Goal: Task Accomplishment & Management: Manage account settings

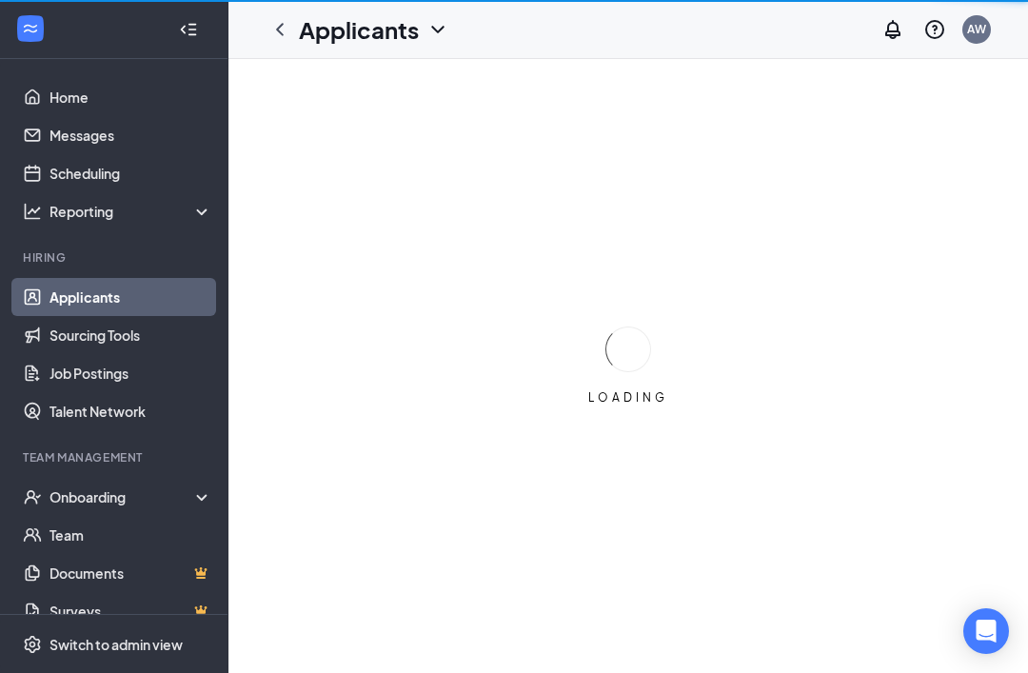
click at [205, 36] on div at bounding box center [193, 29] width 38 height 38
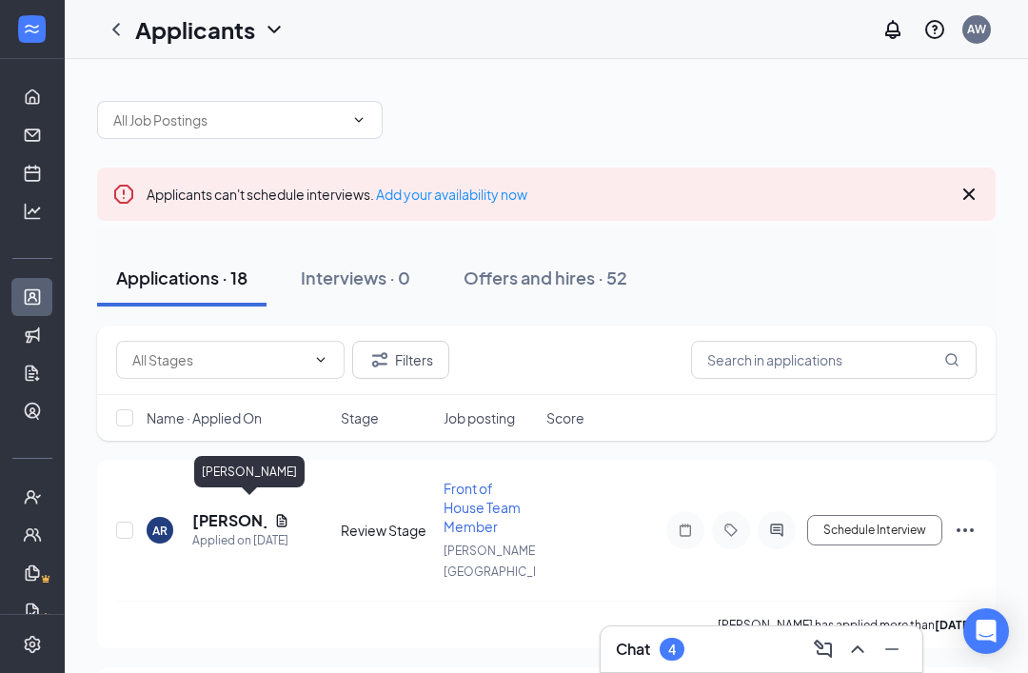
click at [225, 477] on div "[PERSON_NAME]" at bounding box center [249, 471] width 110 height 31
click at [228, 472] on div "[PERSON_NAME]" at bounding box center [249, 471] width 110 height 31
click at [240, 513] on h5 "[PERSON_NAME]" at bounding box center [229, 520] width 74 height 21
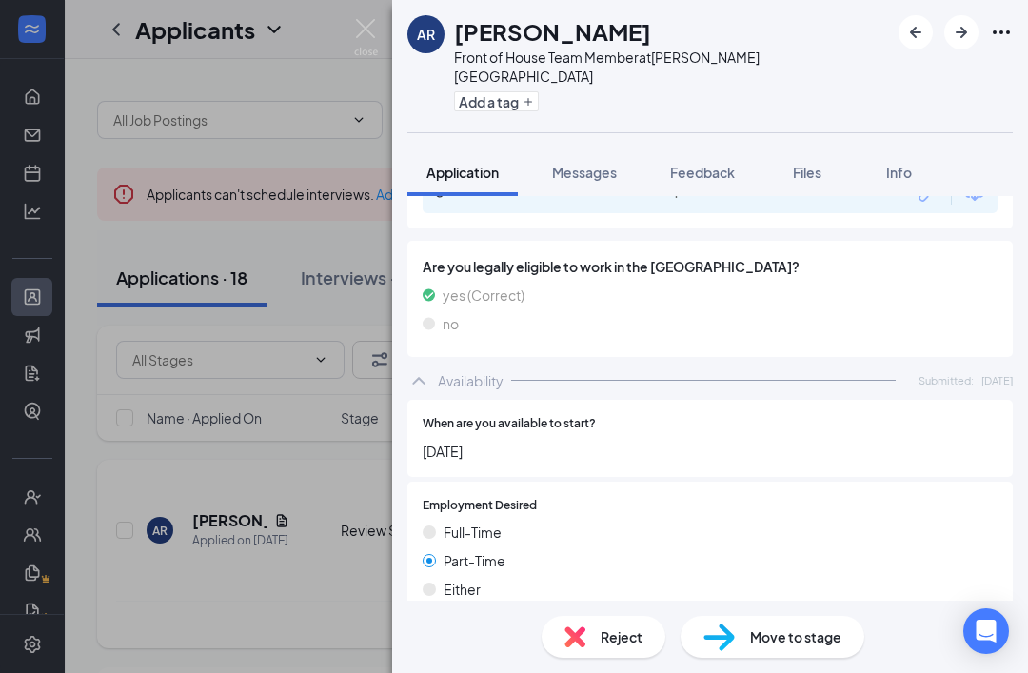
scroll to position [748, 0]
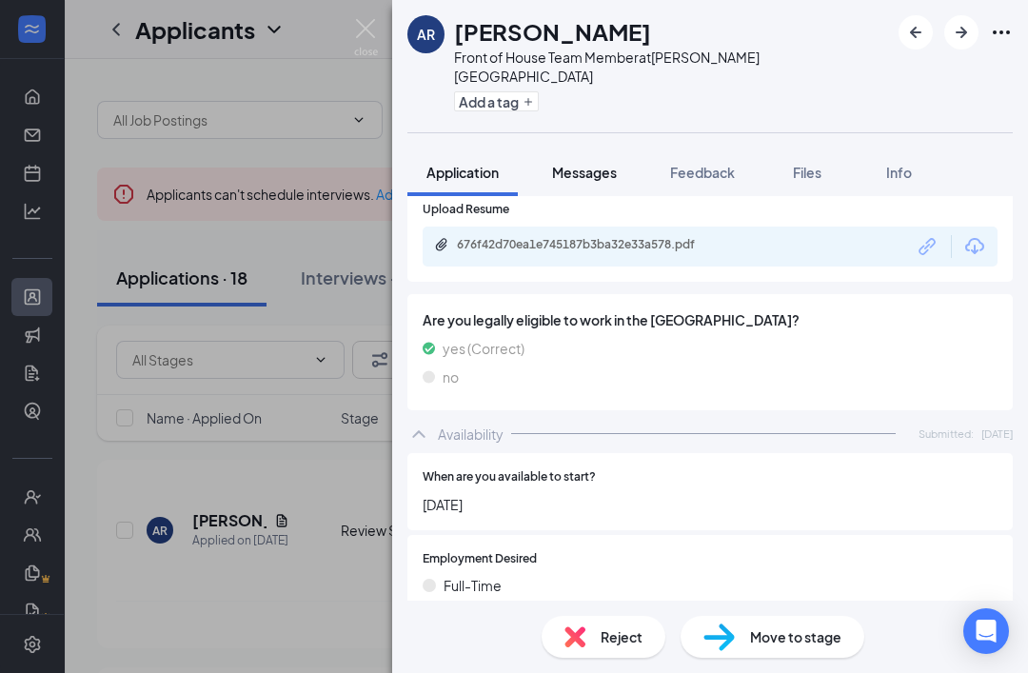
click at [595, 164] on span "Messages" at bounding box center [584, 172] width 65 height 17
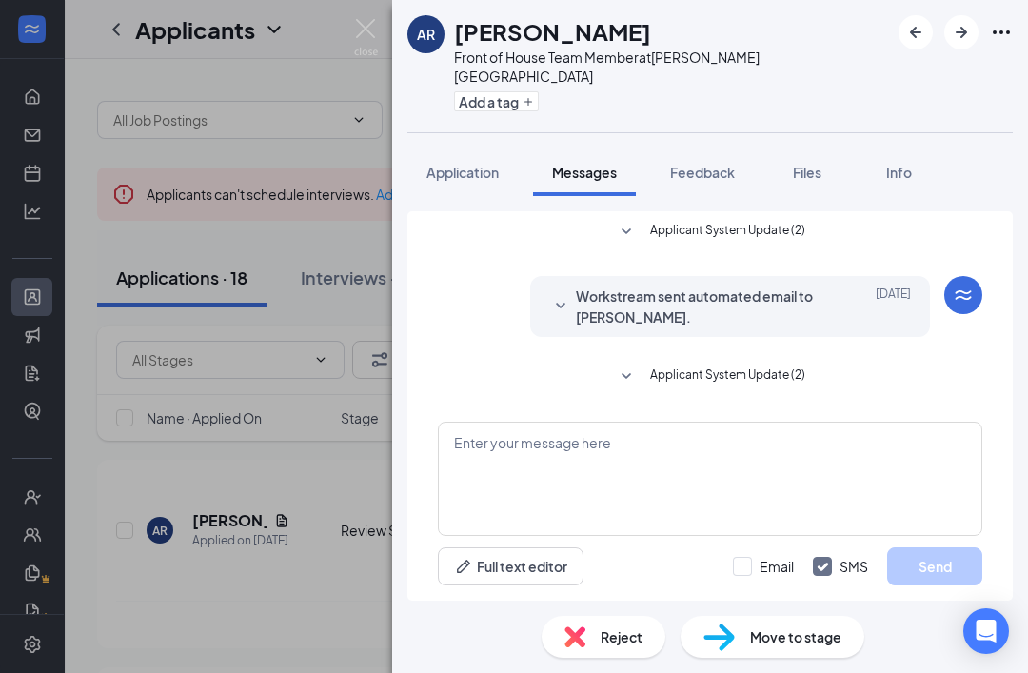
scroll to position [61, 0]
click at [713, 164] on span "Feedback" at bounding box center [702, 172] width 65 height 17
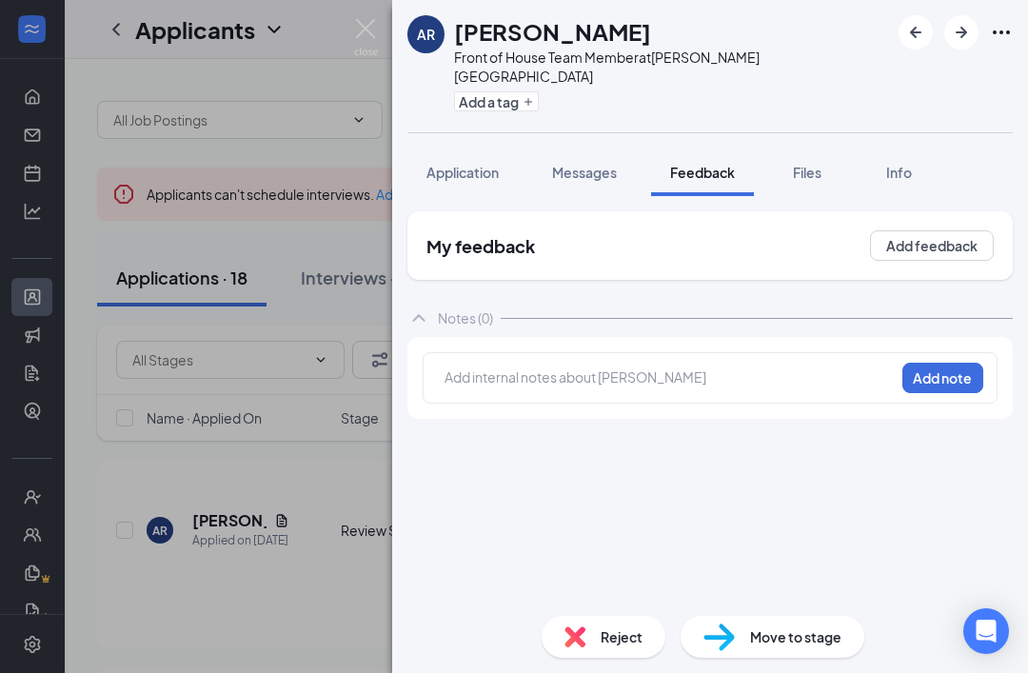
click at [656, 367] on div at bounding box center [669, 377] width 448 height 20
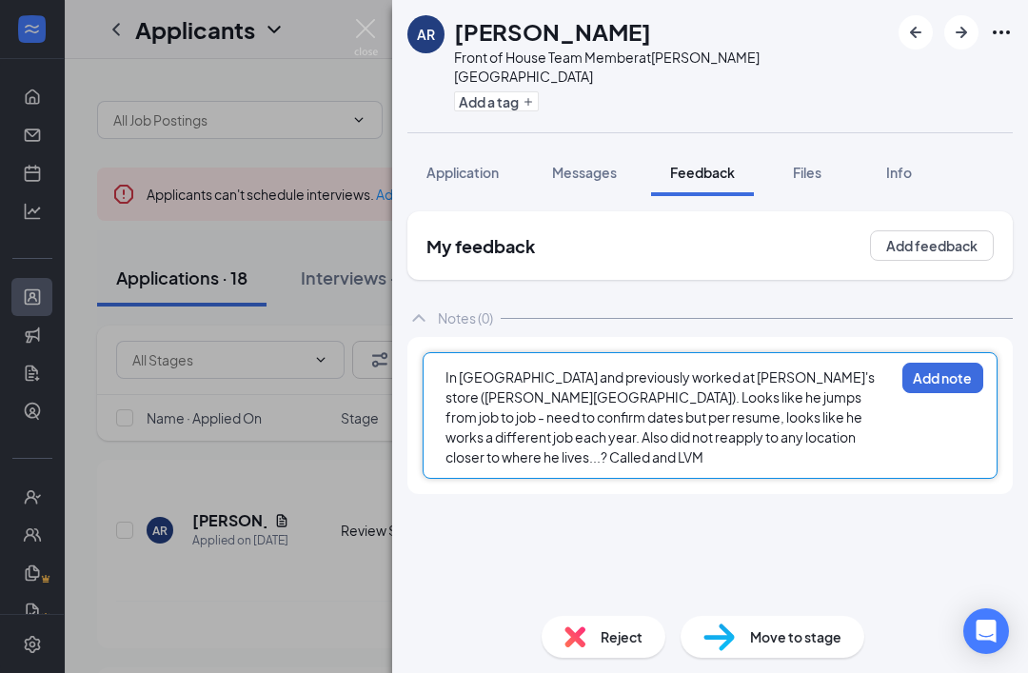
click at [755, 368] on span "In [GEOGRAPHIC_DATA] and previously worked at [PERSON_NAME]'s store ([PERSON_NA…" at bounding box center [660, 416] width 431 height 97
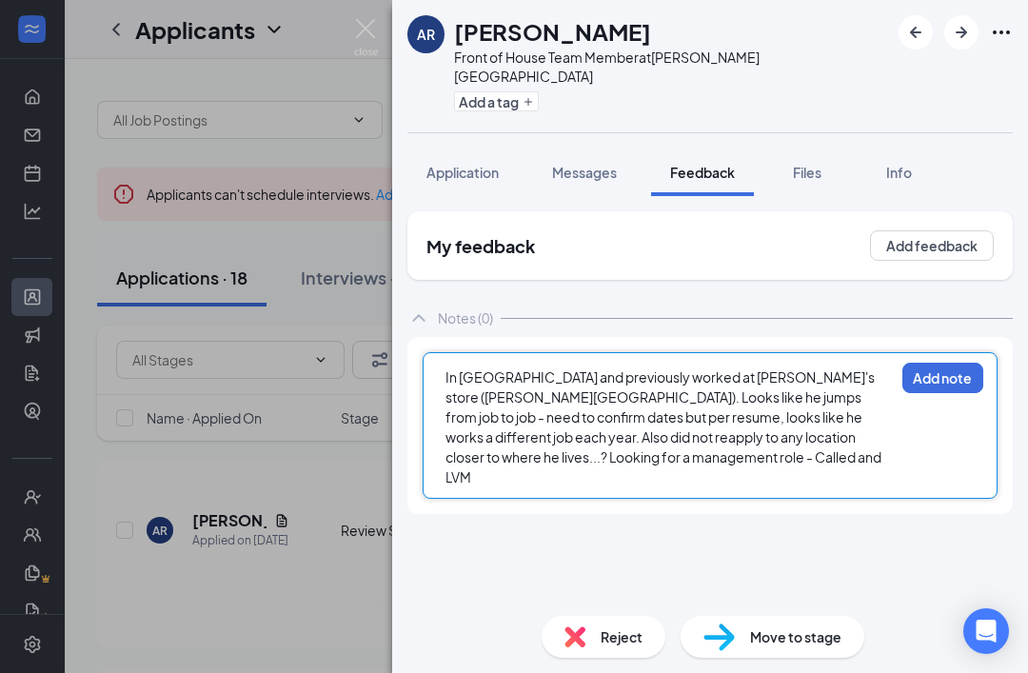
click at [759, 368] on span "In [GEOGRAPHIC_DATA] and previously worked at [PERSON_NAME]'s store ([PERSON_NA…" at bounding box center [664, 426] width 438 height 117
click at [944, 363] on button "Add note" at bounding box center [942, 378] width 81 height 30
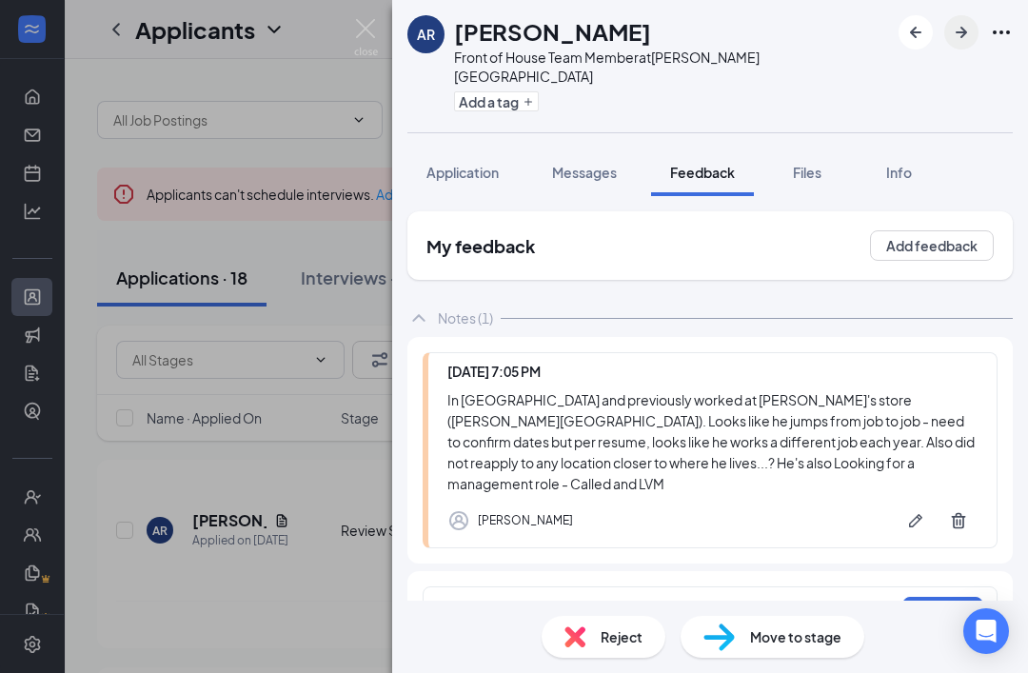
click at [958, 29] on icon "ArrowRight" at bounding box center [961, 32] width 23 height 23
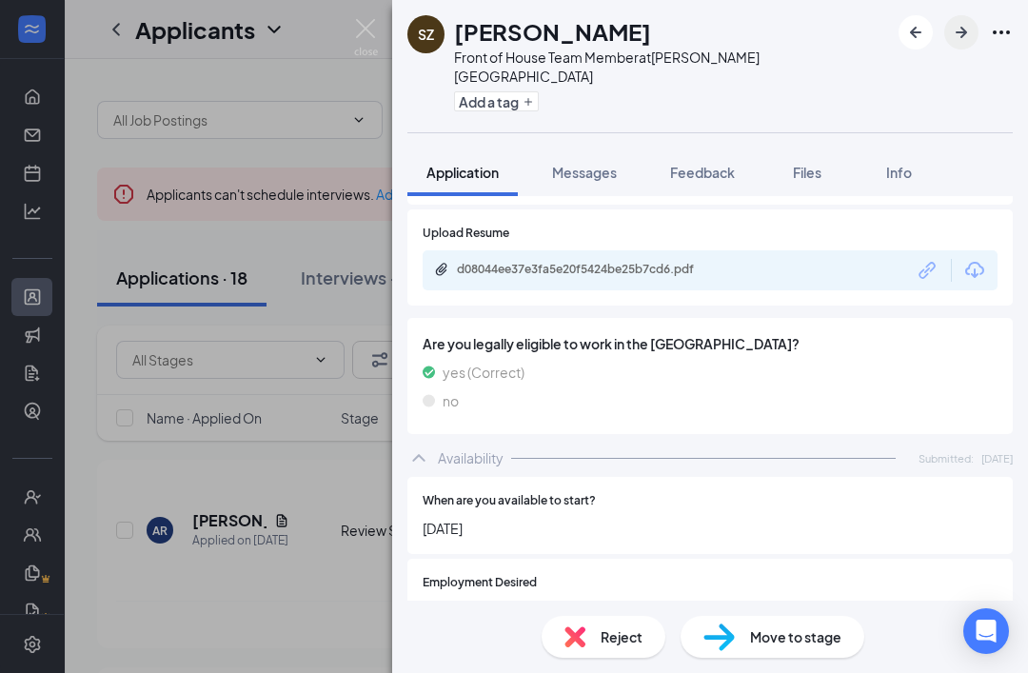
scroll to position [603, 0]
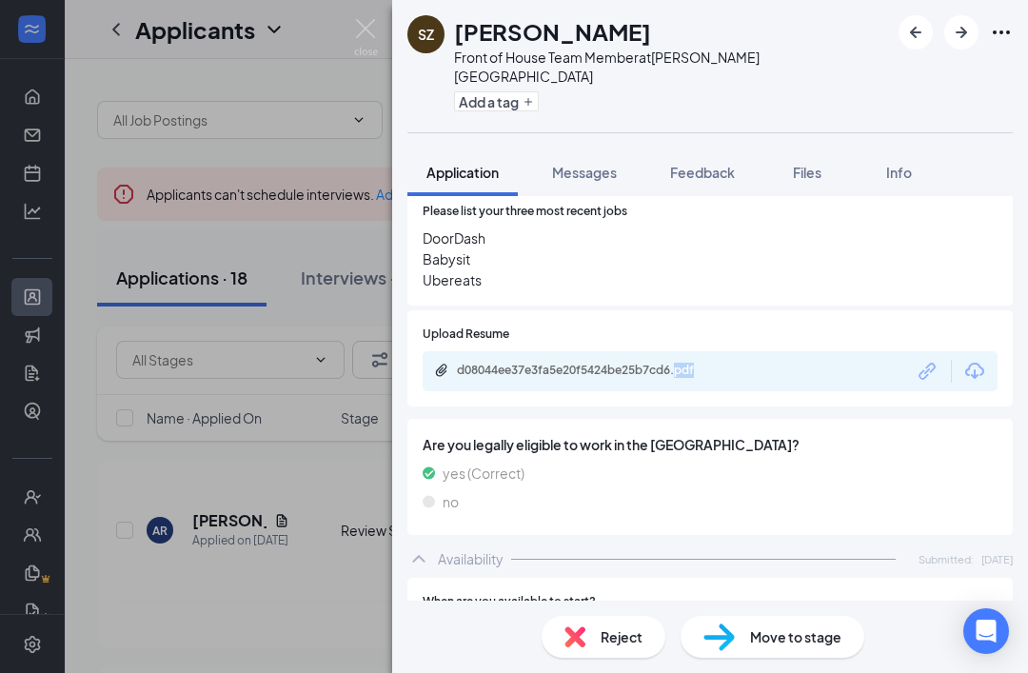
click at [617, 462] on div "yes (Correct)" at bounding box center [709, 472] width 575 height 21
click at [696, 163] on div "Feedback" at bounding box center [702, 172] width 65 height 19
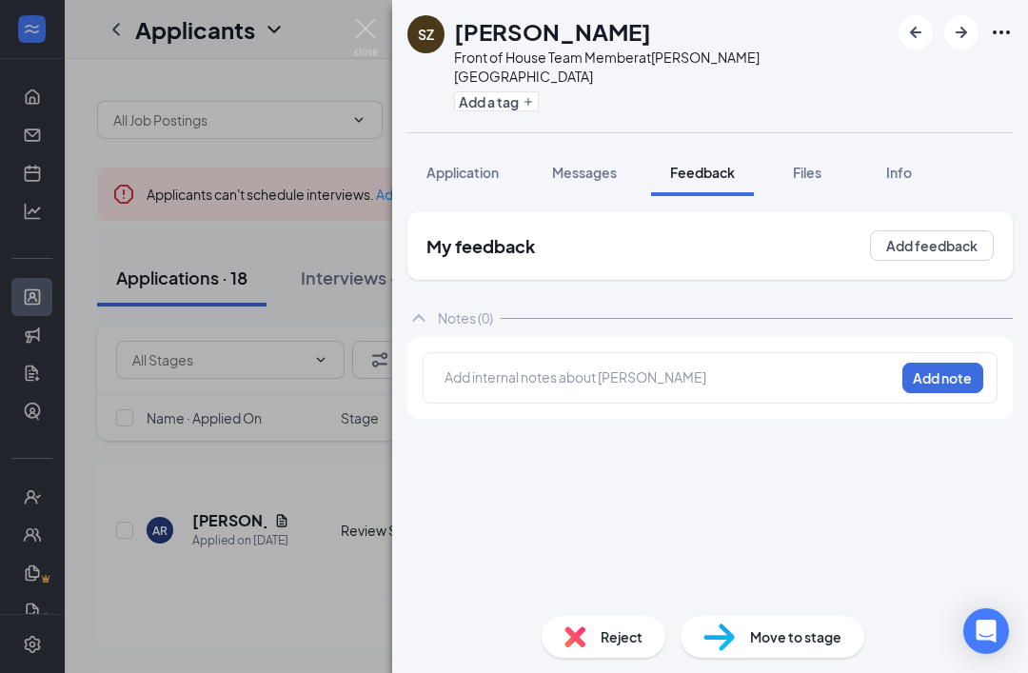
click at [607, 367] on div at bounding box center [669, 377] width 448 height 20
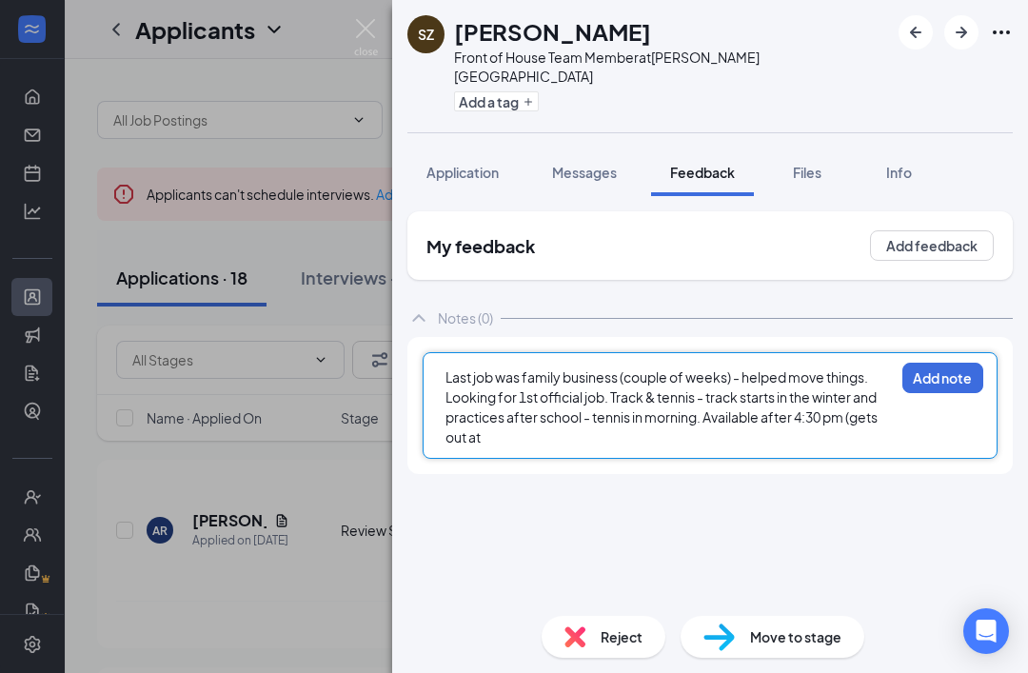
click at [801, 399] on span "Last job was family business (couple of weeks) - helped move things. Looking fo…" at bounding box center [662, 406] width 434 height 77
click at [803, 402] on span "Last job was family business (couple of weeks) - helped move things. Looking fo…" at bounding box center [662, 406] width 434 height 77
click at [803, 401] on span "Last job was family business (couple of weeks) - helped move things. Looking fo…" at bounding box center [662, 406] width 434 height 77
click at [581, 392] on span "Last job was family business (couple of weeks) - helped move things. Looking fo…" at bounding box center [669, 406] width 448 height 77
click at [779, 422] on div "Last job was family business (couple of weeks) - helped move things. Looking fo…" at bounding box center [669, 407] width 448 height 80
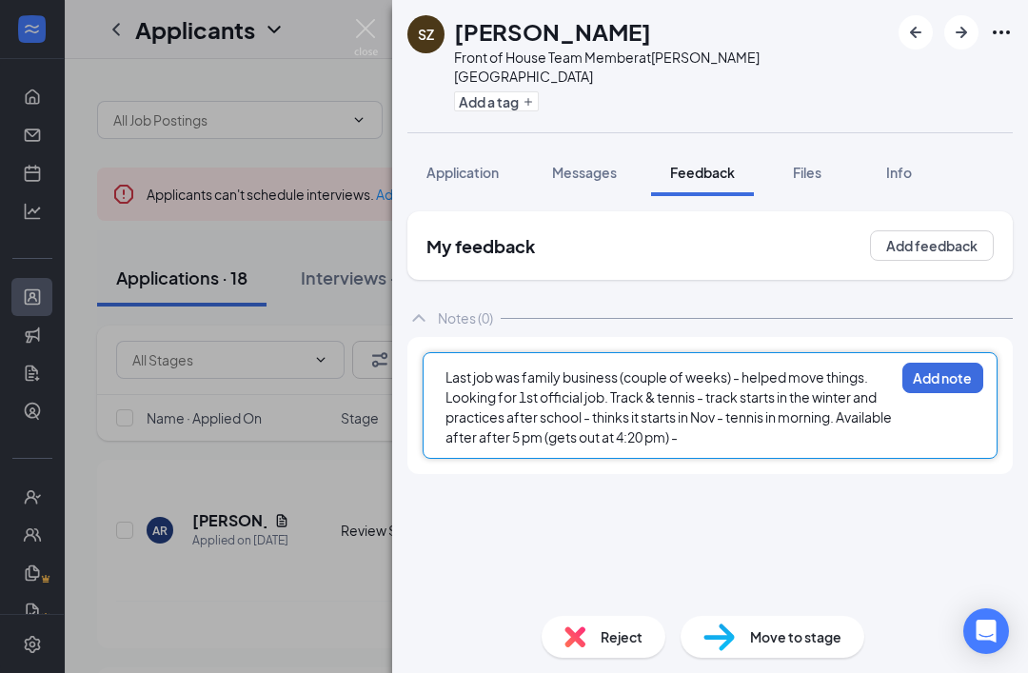
click at [722, 393] on span "Last job was family business (couple of weeks) - helped move things. Looking fo…" at bounding box center [669, 406] width 448 height 77
click at [779, 418] on div "Last job was family business (couple of weeks) - helped move things. Looking fo…" at bounding box center [669, 407] width 448 height 80
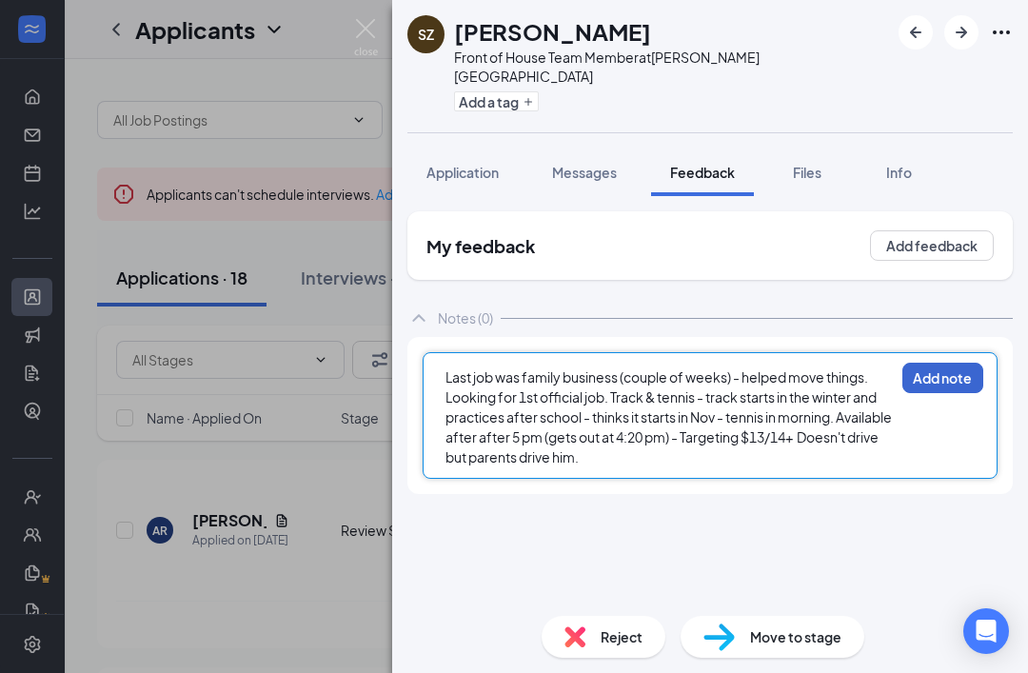
click at [947, 363] on button "Add note" at bounding box center [942, 378] width 81 height 30
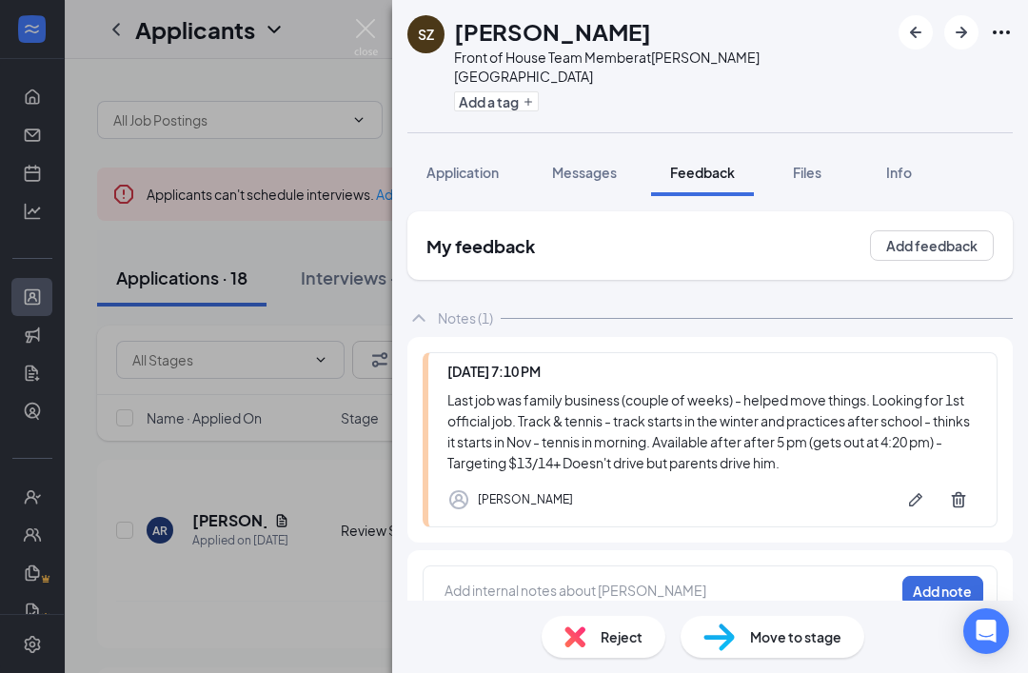
click at [6, 166] on div "SZ [PERSON_NAME] Front of House Team Member at [PERSON_NAME][GEOGRAPHIC_DATA] A…" at bounding box center [514, 336] width 1028 height 673
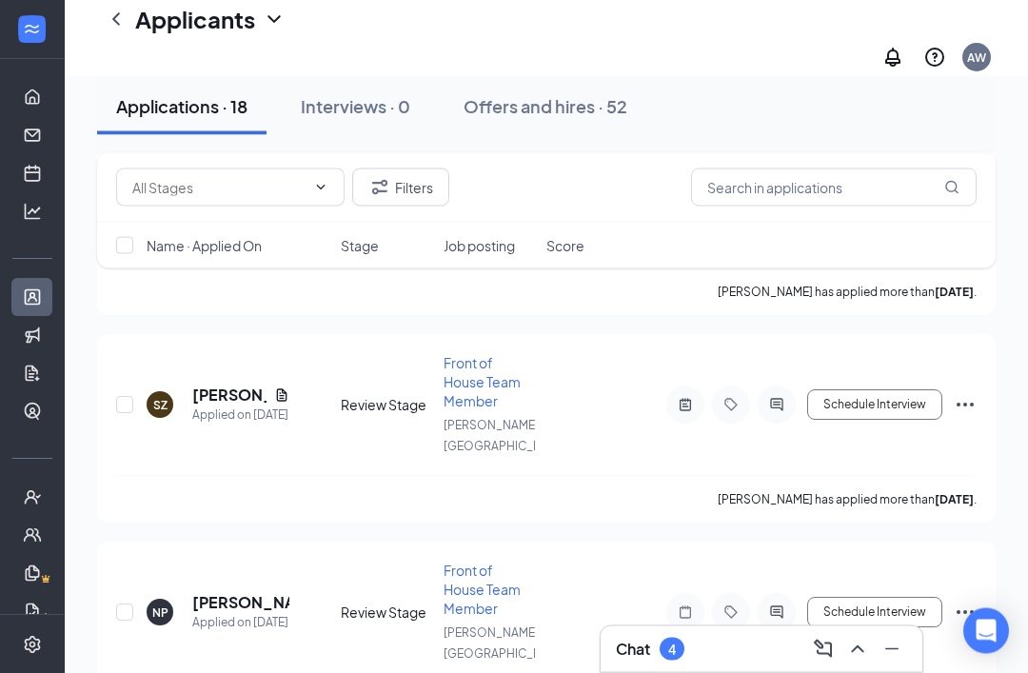
scroll to position [351, 0]
click at [253, 522] on div "[PERSON_NAME]" at bounding box center [243, 527] width 110 height 31
click at [236, 591] on h5 "[PERSON_NAME]" at bounding box center [240, 601] width 97 height 21
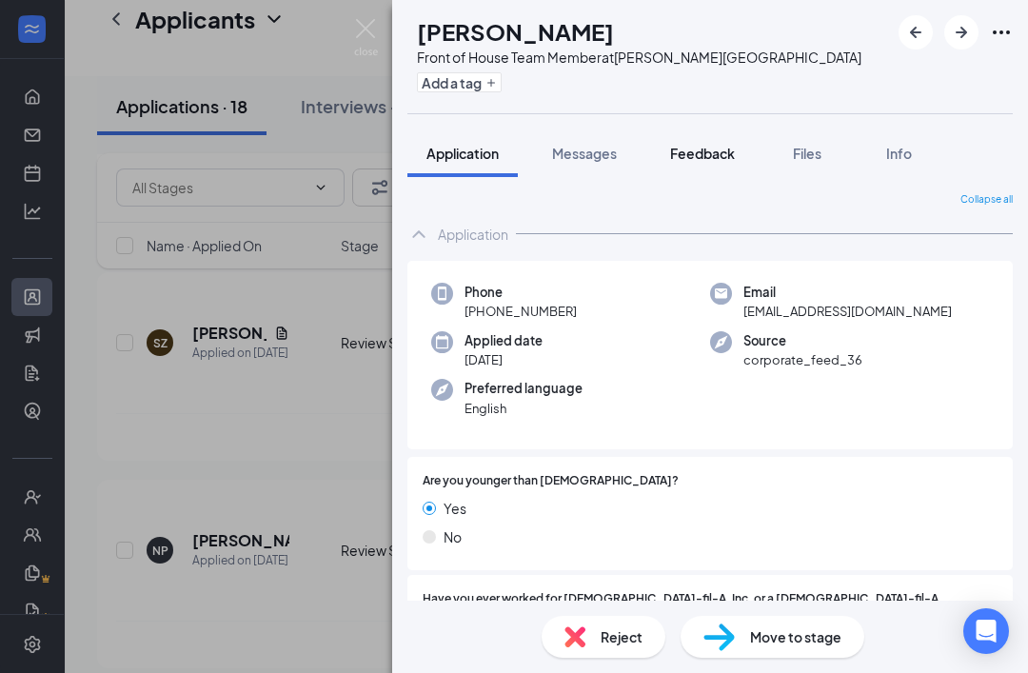
click at [719, 154] on span "Feedback" at bounding box center [702, 153] width 65 height 17
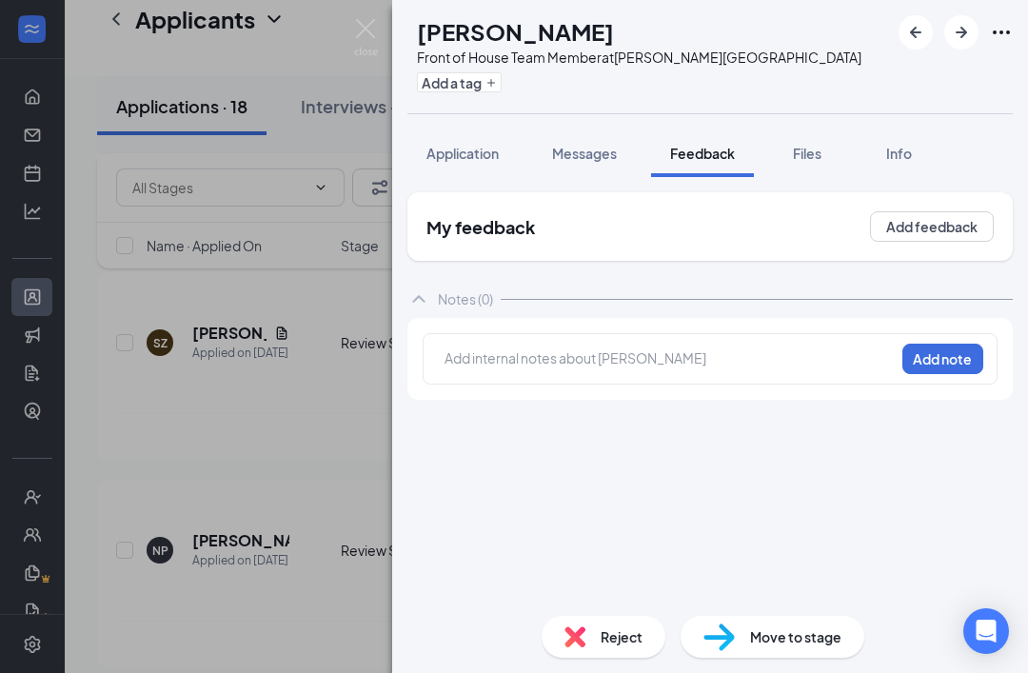
click at [777, 344] on div "Add internal notes about [PERSON_NAME] Add note" at bounding box center [709, 358] width 575 height 51
click at [812, 365] on div at bounding box center [669, 358] width 448 height 20
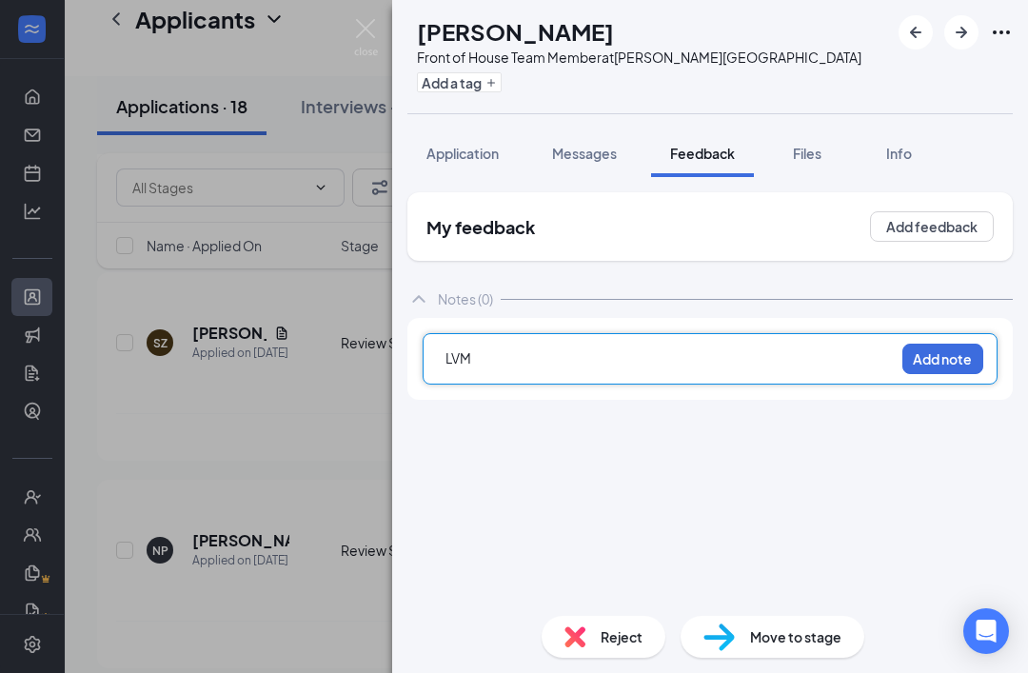
click at [935, 393] on div "LVM Add note" at bounding box center [709, 359] width 605 height 82
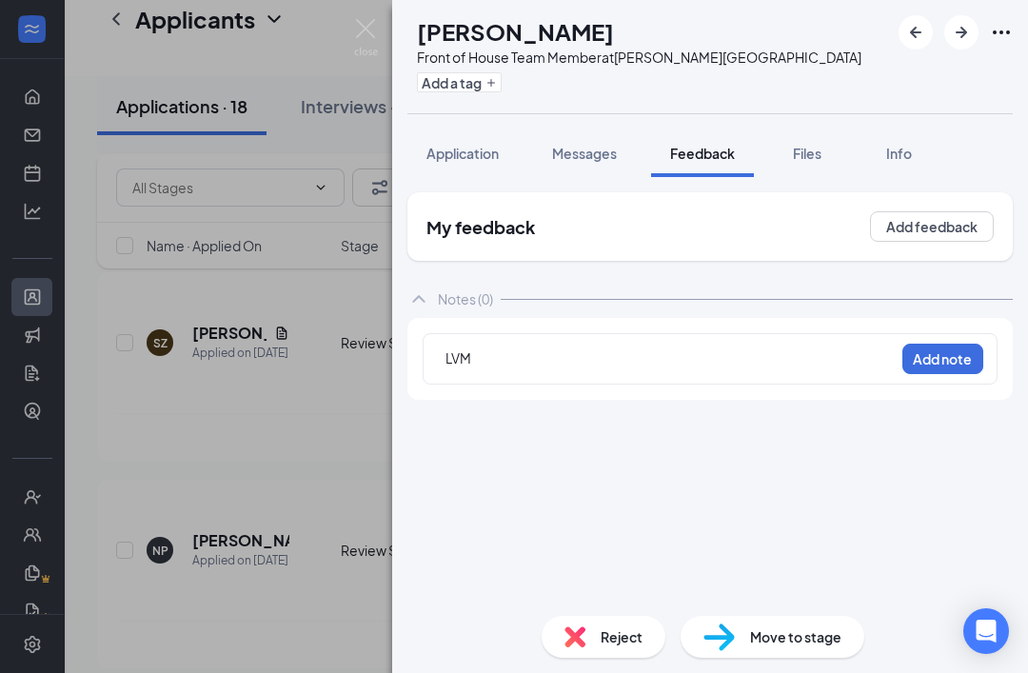
click at [817, 356] on div "LVM" at bounding box center [669, 358] width 448 height 20
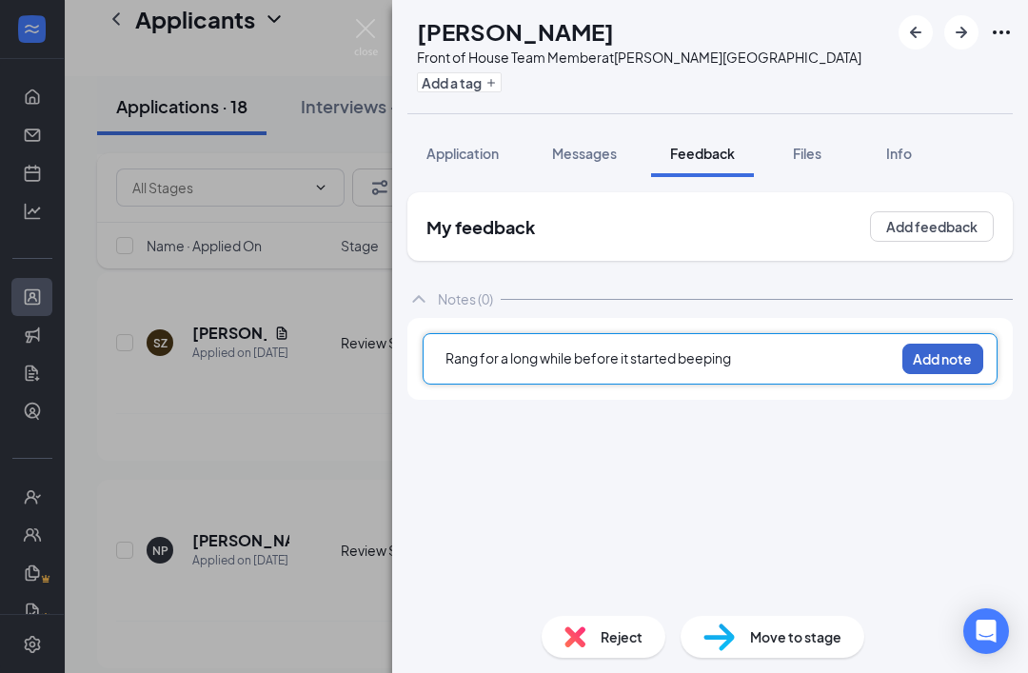
click at [932, 356] on button "Add note" at bounding box center [942, 359] width 81 height 30
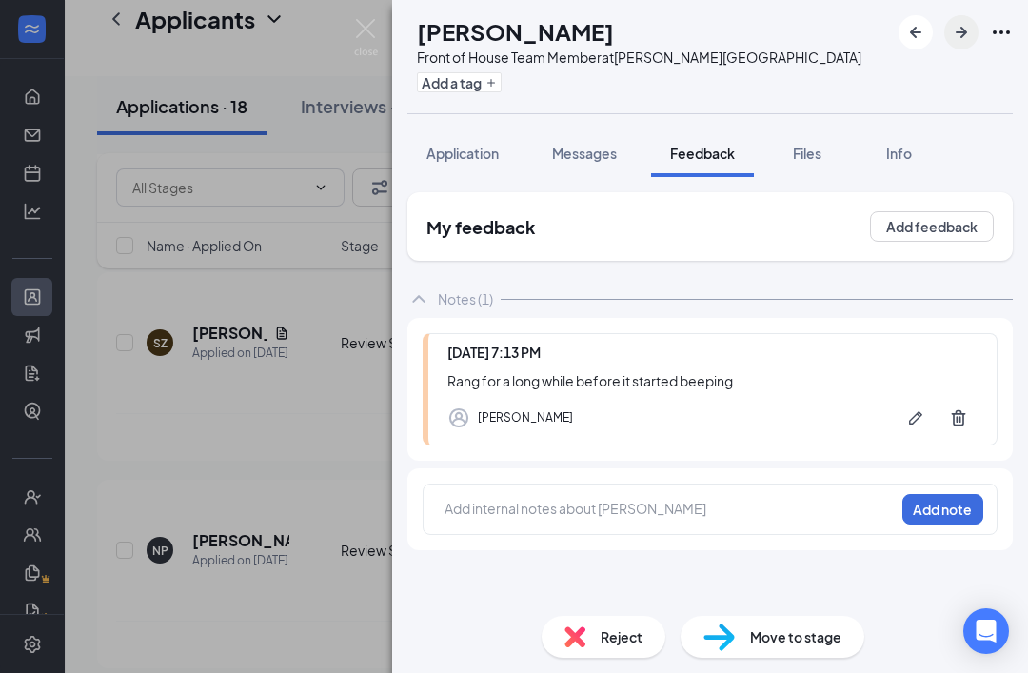
click at [956, 31] on icon "ArrowRight" at bounding box center [960, 32] width 11 height 11
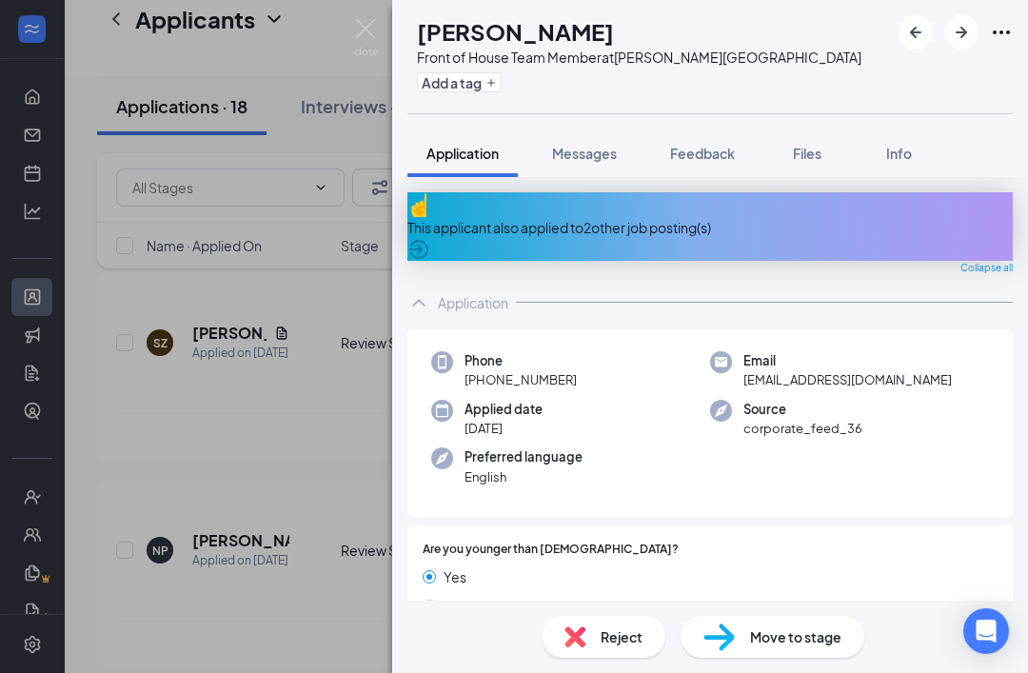
click at [702, 217] on div "This applicant also applied to 2 other job posting(s)" at bounding box center [709, 227] width 605 height 21
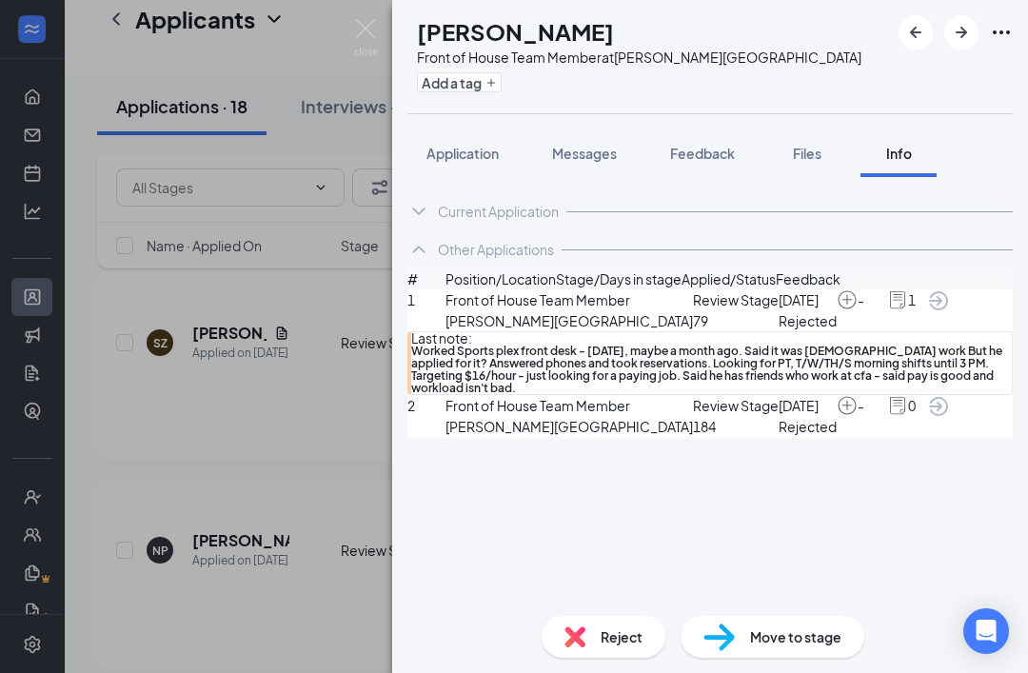
click at [540, 206] on div "Current Application" at bounding box center [498, 211] width 121 height 19
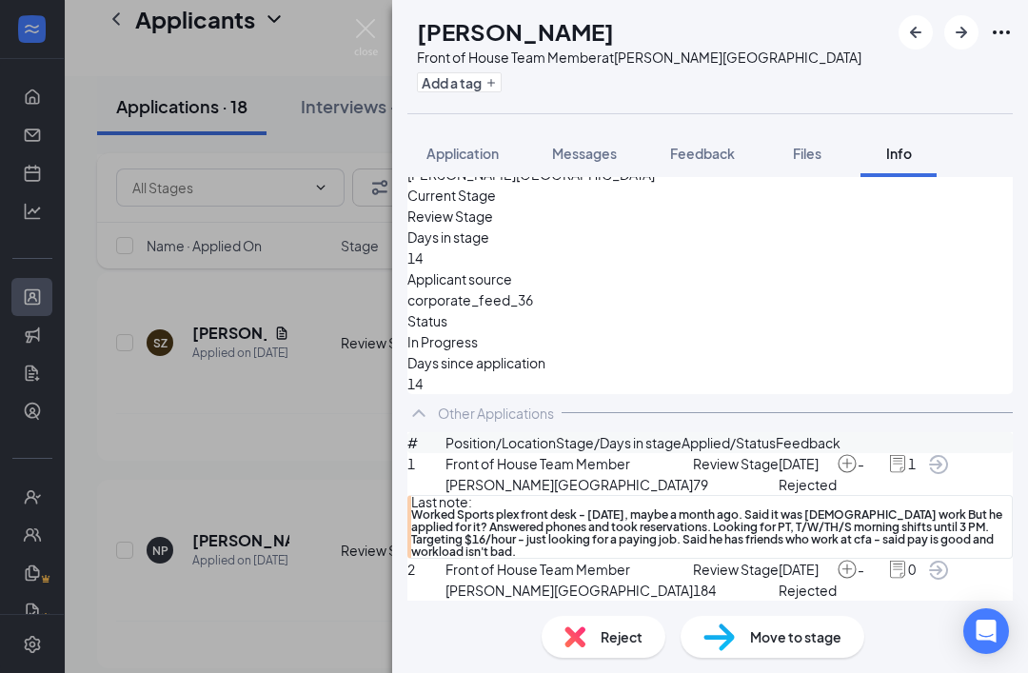
scroll to position [373, 0]
click at [709, 147] on span "Feedback" at bounding box center [702, 153] width 65 height 17
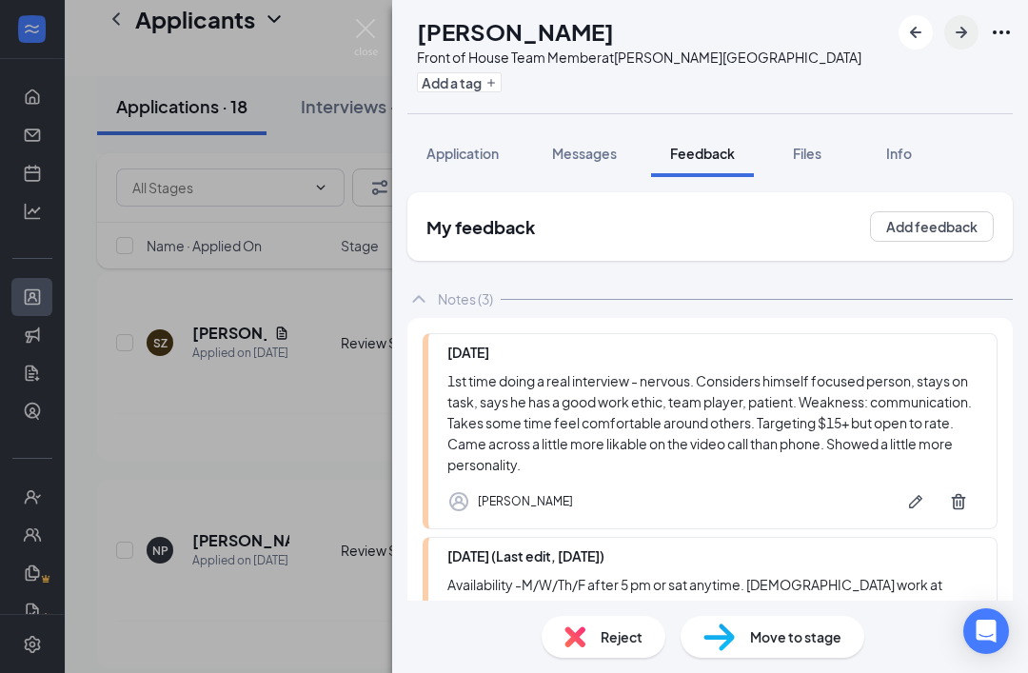
click at [958, 38] on icon "ArrowRight" at bounding box center [961, 32] width 23 height 23
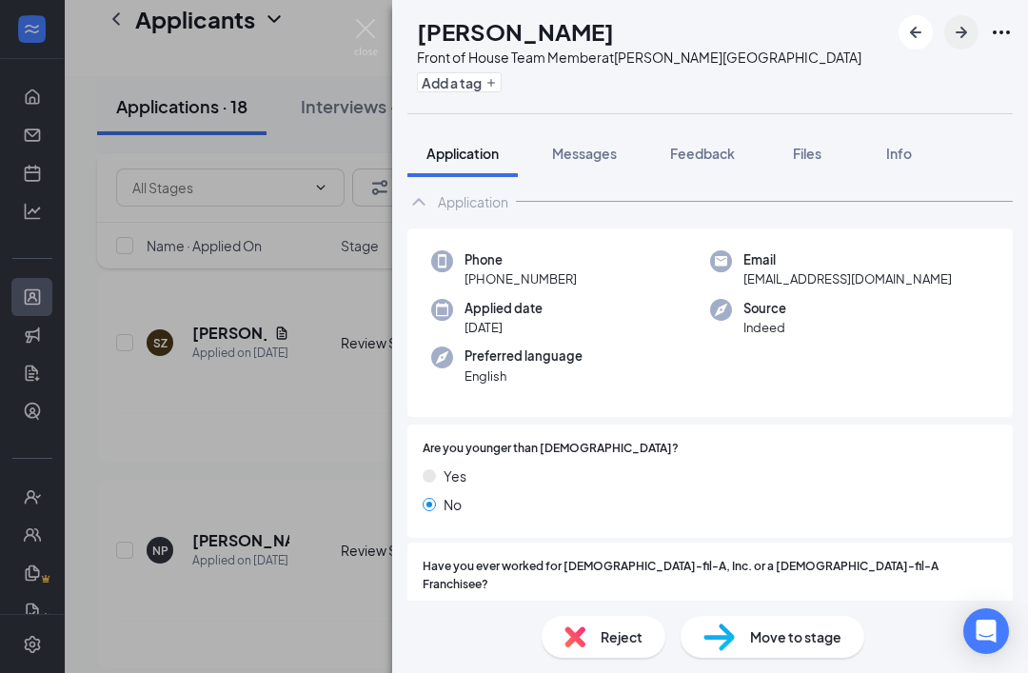
scroll to position [33, 0]
click at [715, 158] on span "Feedback" at bounding box center [702, 153] width 65 height 17
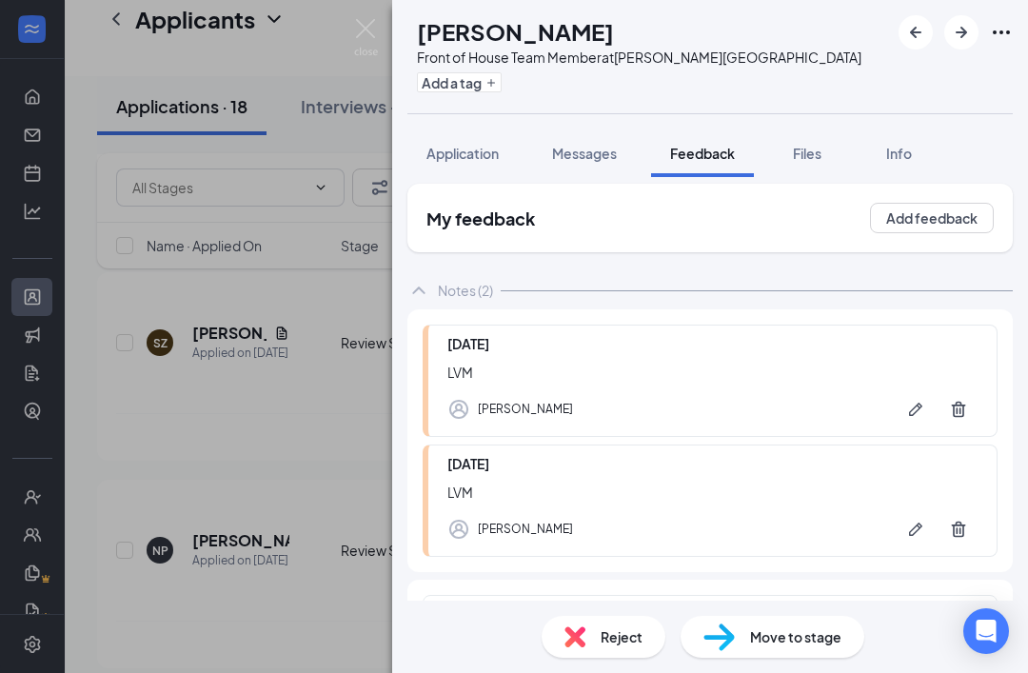
scroll to position [61, 0]
click at [602, 636] on span "Reject" at bounding box center [621, 636] width 42 height 21
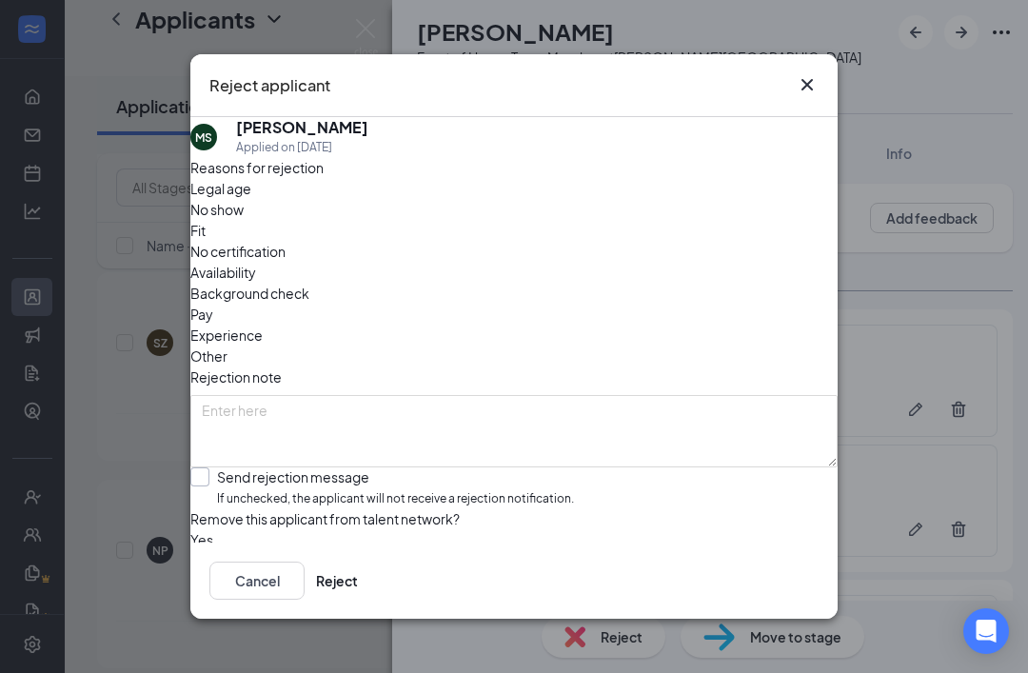
click at [212, 467] on input "Send rejection message If unchecked, the applicant will not receive a rejection…" at bounding box center [381, 487] width 383 height 41
checkbox input "true"
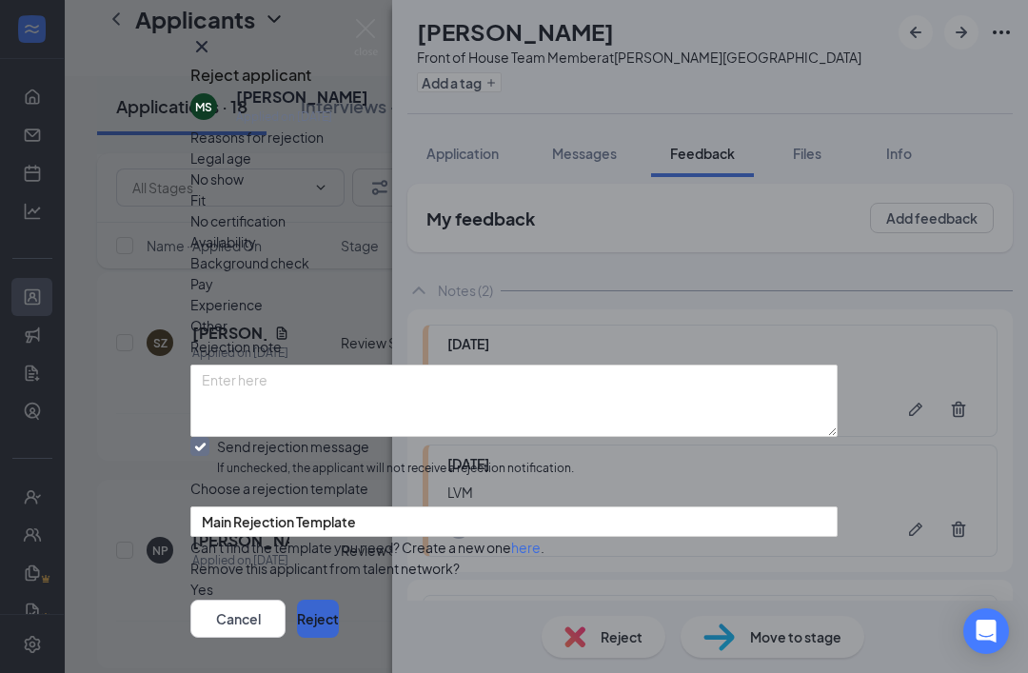
click at [339, 602] on button "Reject" at bounding box center [318, 618] width 42 height 38
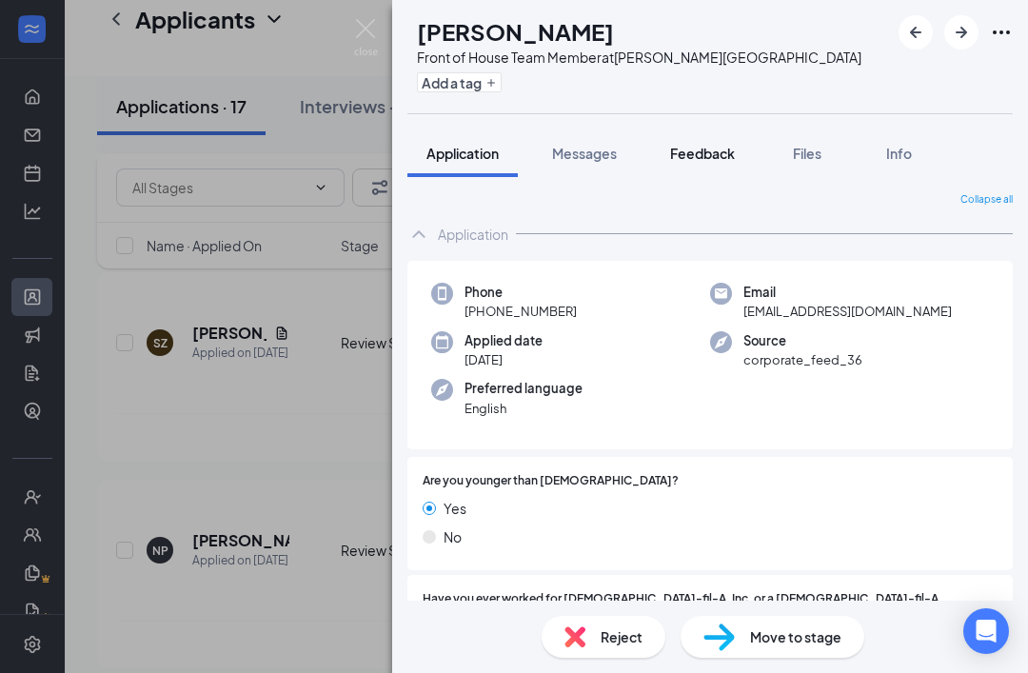
click at [724, 149] on span "Feedback" at bounding box center [702, 153] width 65 height 17
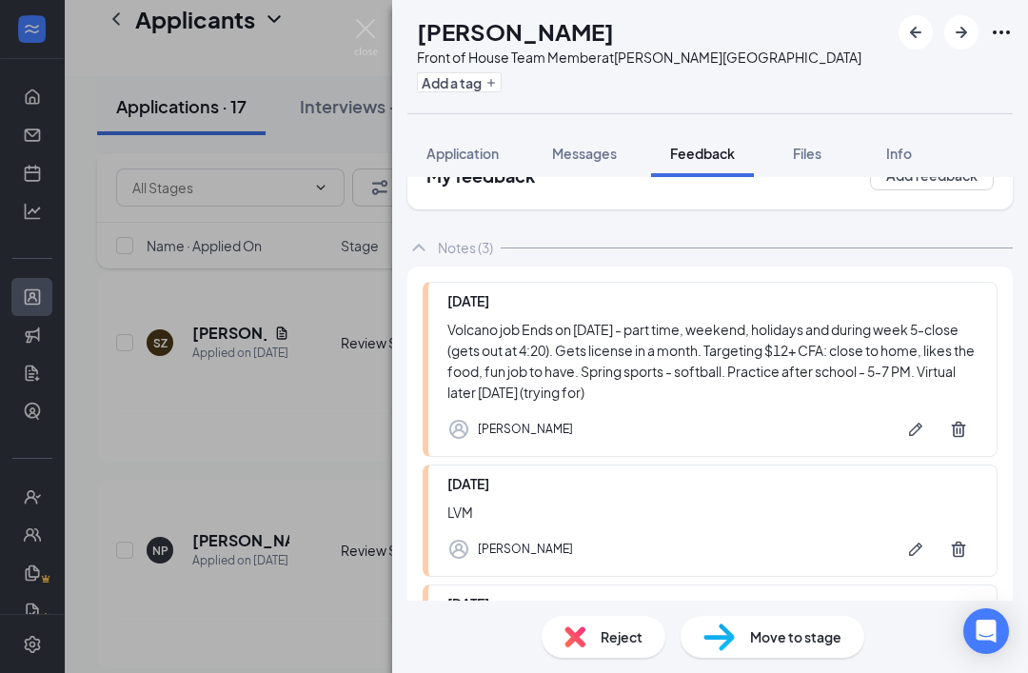
scroll to position [79, 0]
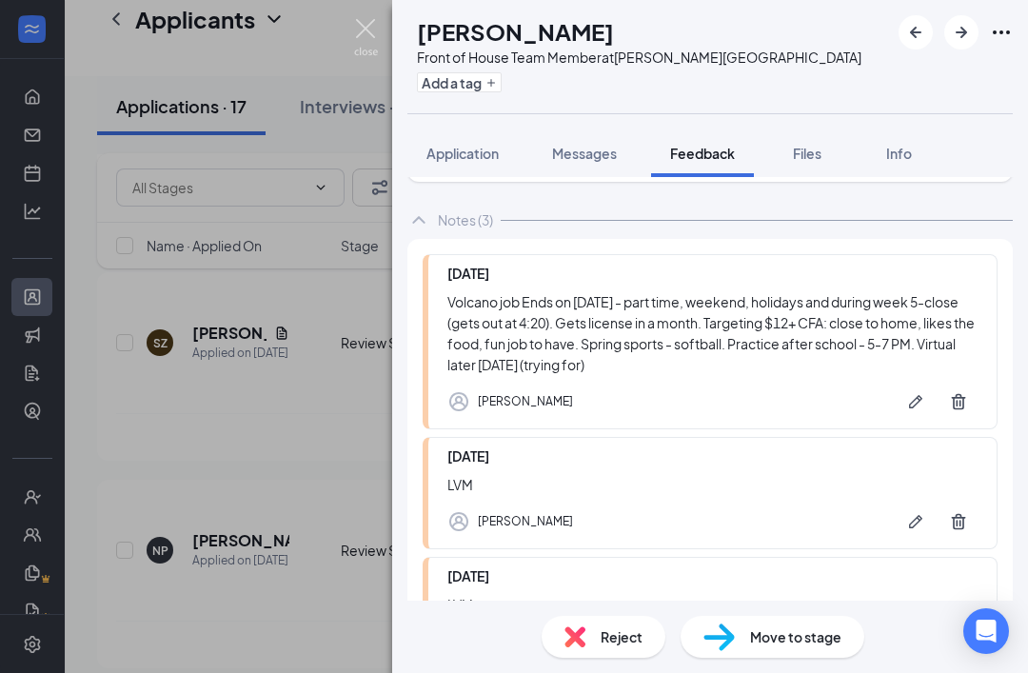
click at [367, 28] on img at bounding box center [366, 37] width 24 height 37
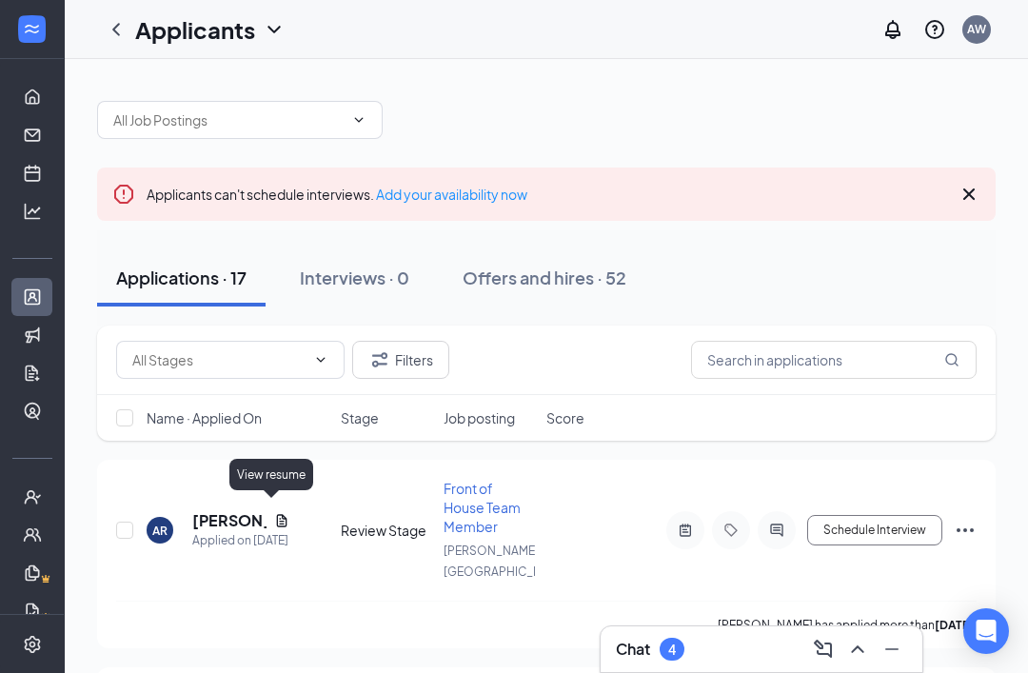
click at [287, 472] on div "View resume" at bounding box center [271, 474] width 84 height 31
click at [307, 620] on div "[PERSON_NAME] has applied more than [DATE] ." at bounding box center [546, 624] width 860 height 48
click at [232, 510] on h5 "[PERSON_NAME]" at bounding box center [229, 520] width 74 height 21
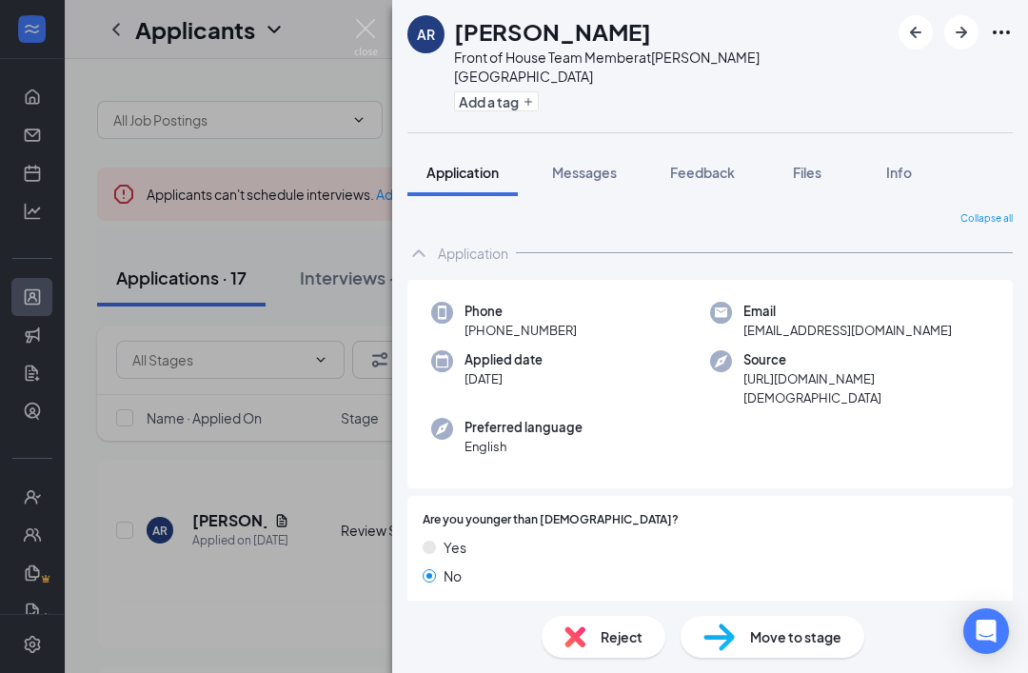
click at [576, 437] on span "English" at bounding box center [523, 446] width 118 height 19
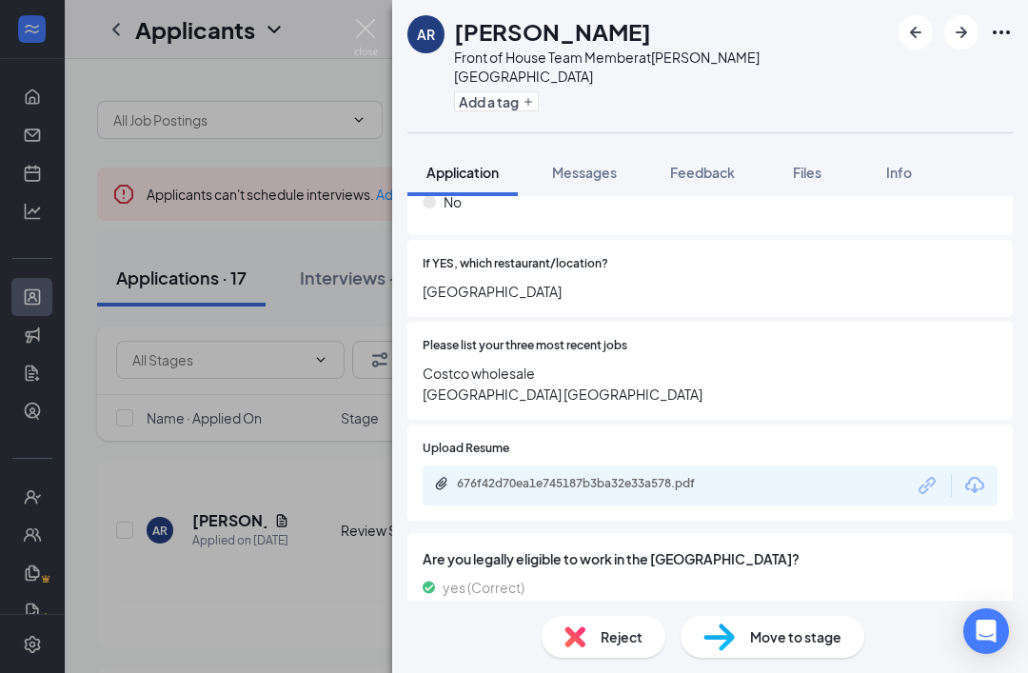
scroll to position [491, 0]
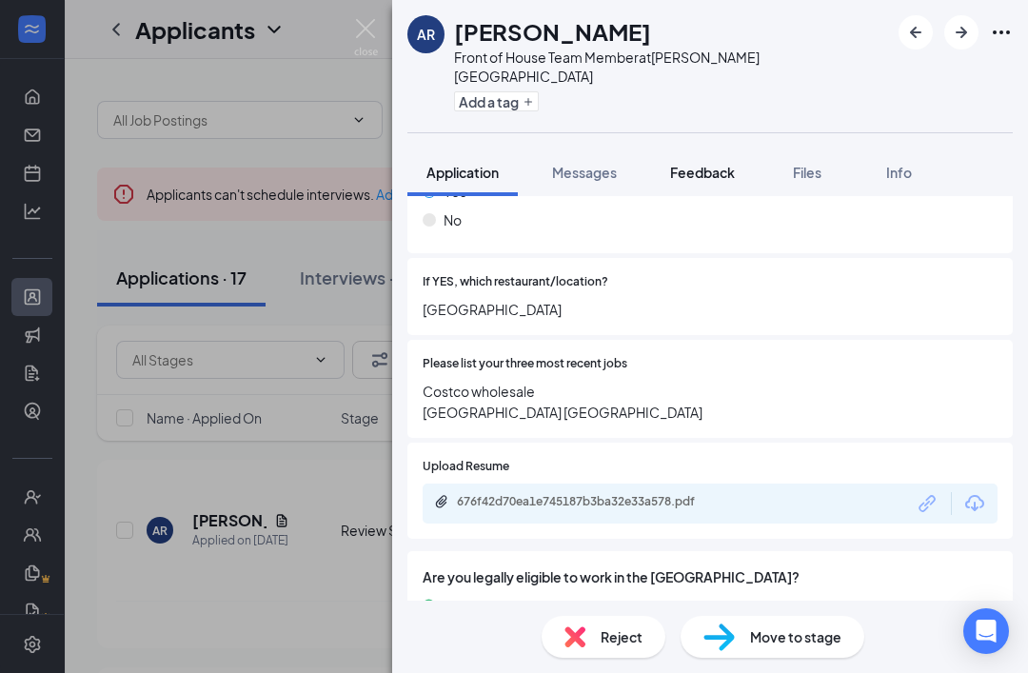
click at [706, 164] on span "Feedback" at bounding box center [702, 172] width 65 height 17
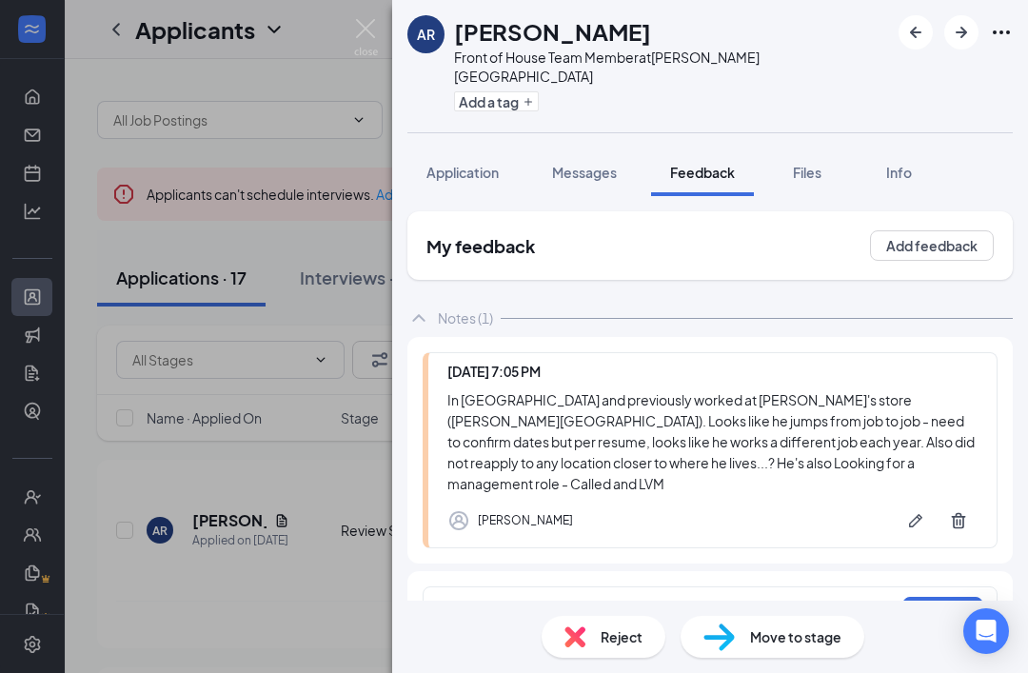
click at [562, 601] on div at bounding box center [669, 613] width 448 height 25
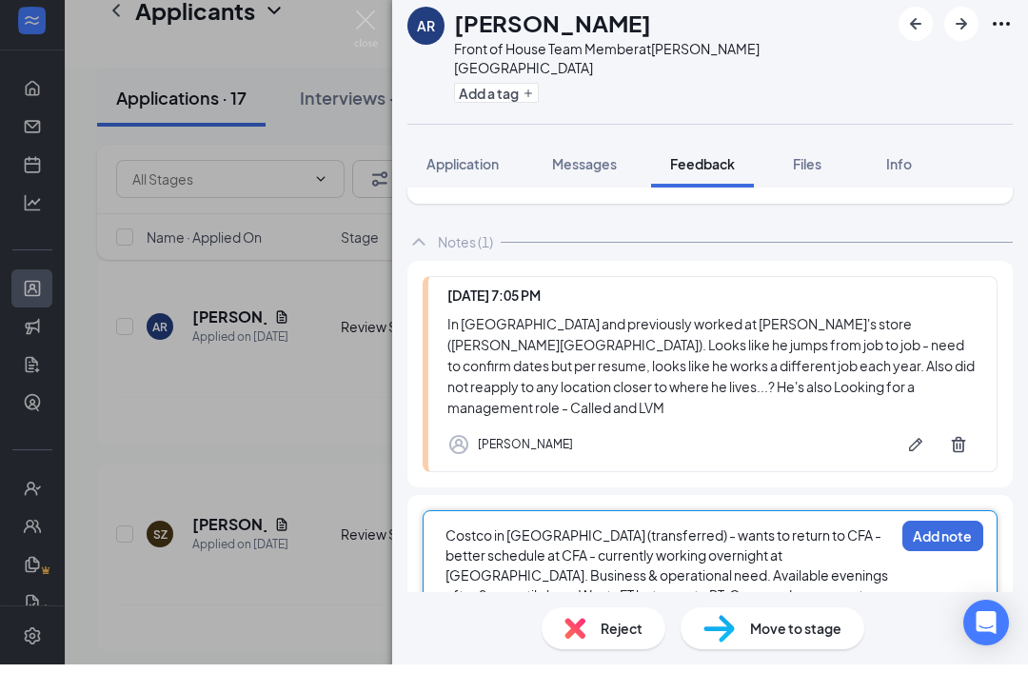
scroll to position [67, 0]
click at [942, 530] on button "Add note" at bounding box center [942, 545] width 81 height 30
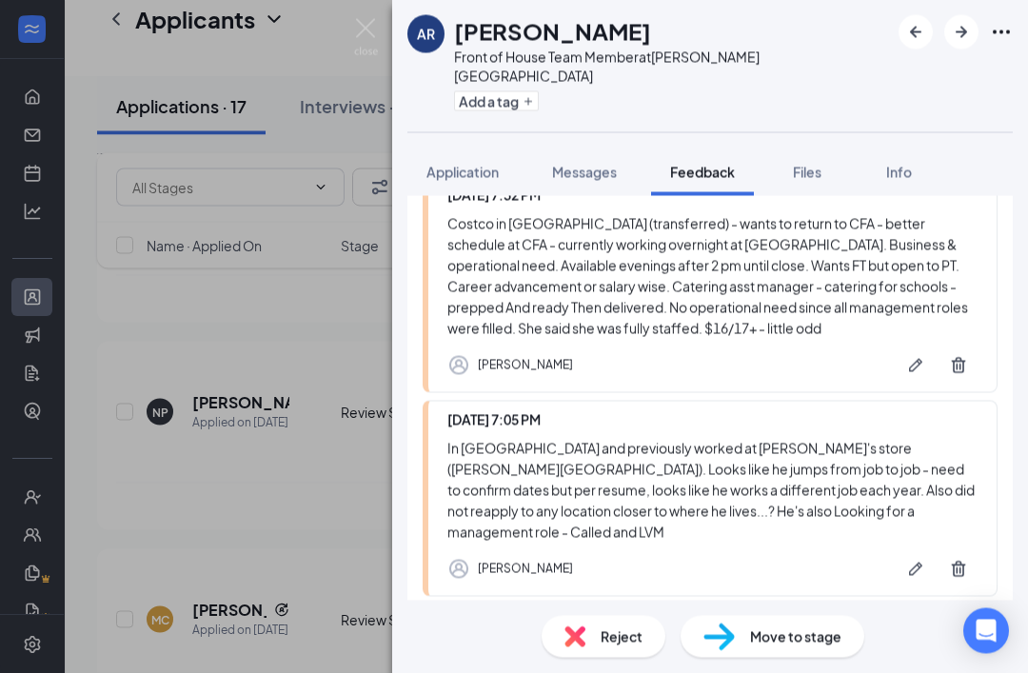
scroll to position [552, 0]
click at [363, 36] on img at bounding box center [366, 37] width 24 height 37
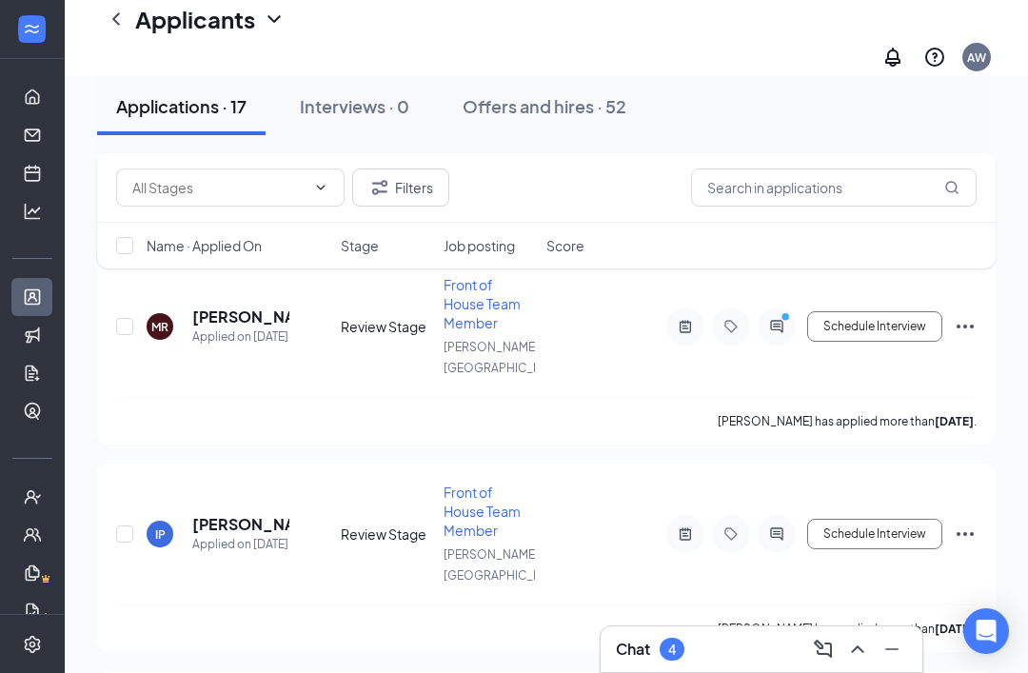
scroll to position [1105, 0]
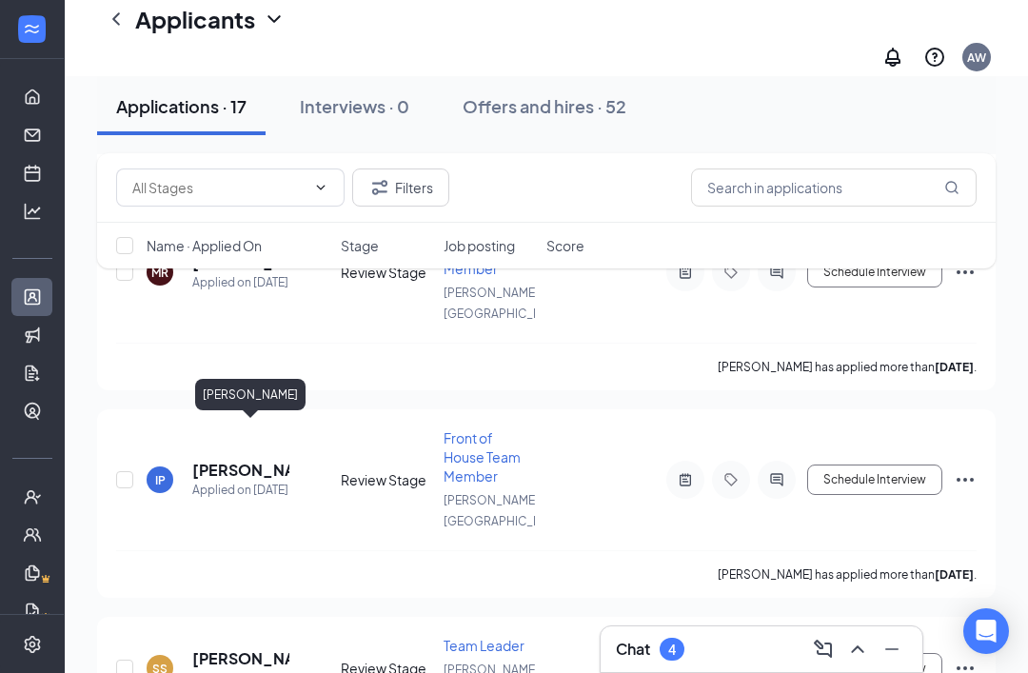
click at [245, 400] on div "[PERSON_NAME]" at bounding box center [250, 394] width 110 height 31
click at [215, 460] on h5 "[PERSON_NAME]" at bounding box center [240, 470] width 97 height 21
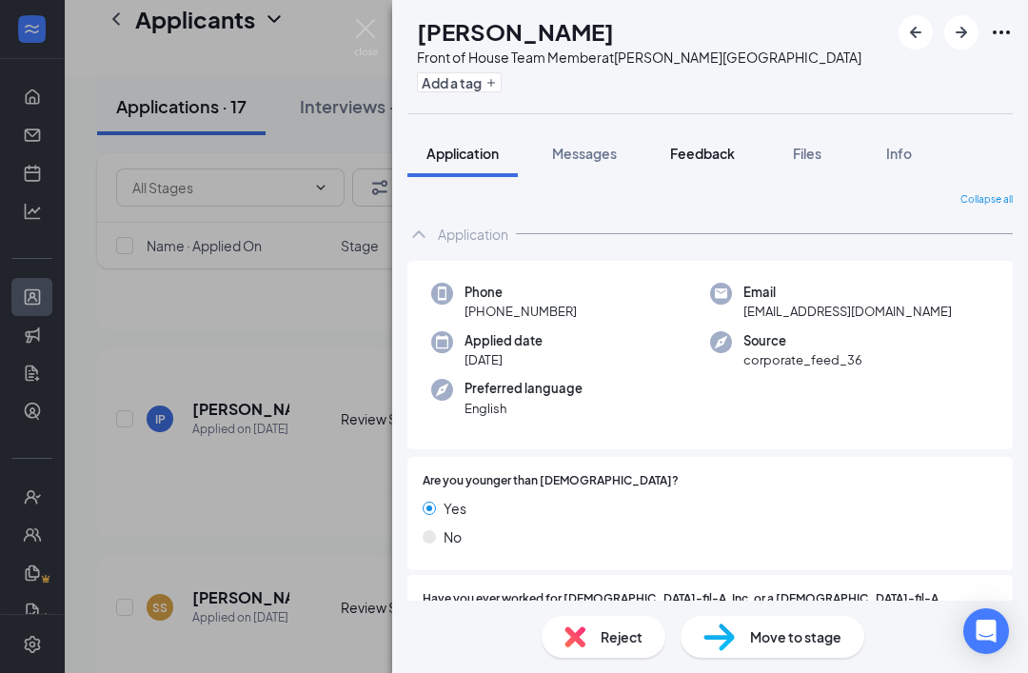
click at [696, 166] on button "Feedback" at bounding box center [702, 153] width 103 height 48
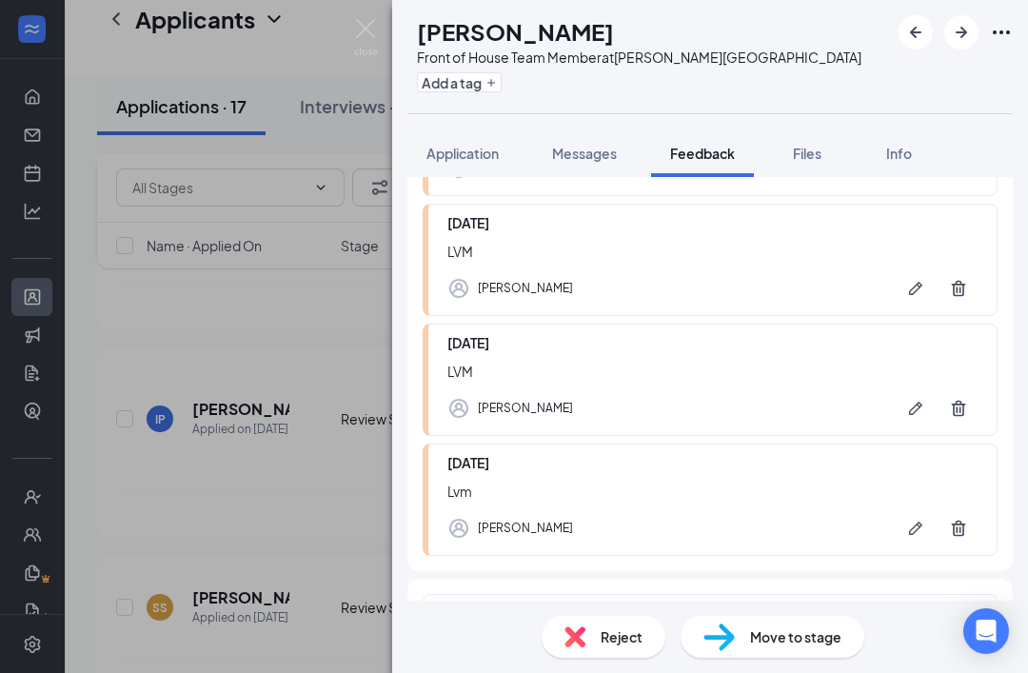
scroll to position [311, 0]
click at [469, 152] on span "Application" at bounding box center [462, 153] width 72 height 17
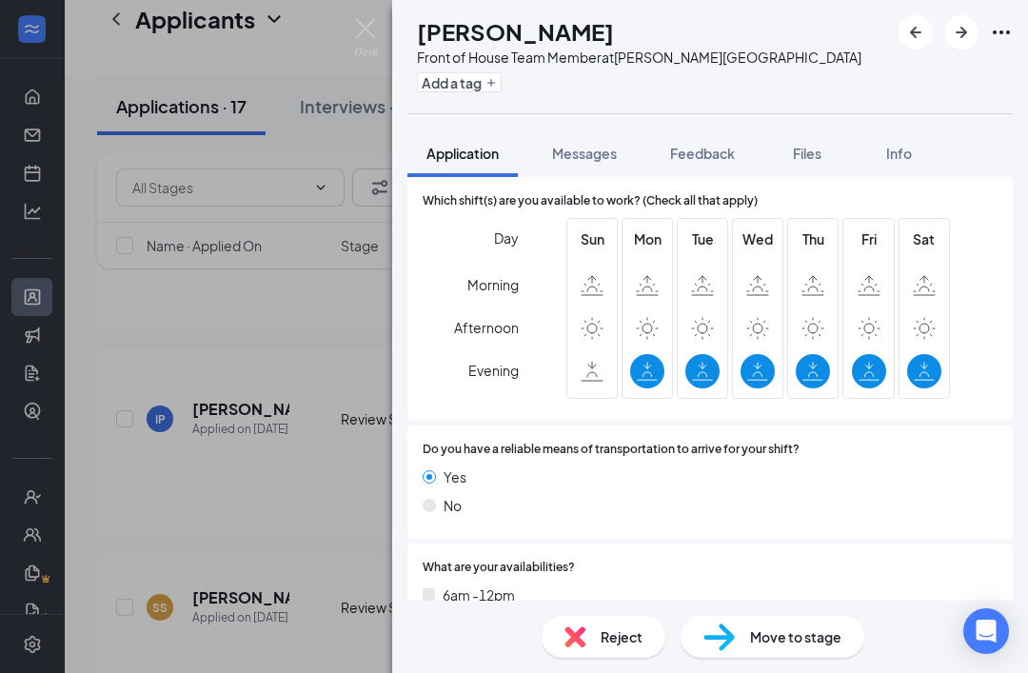
scroll to position [61, 0]
click at [590, 632] on div "Reject" at bounding box center [603, 637] width 124 height 42
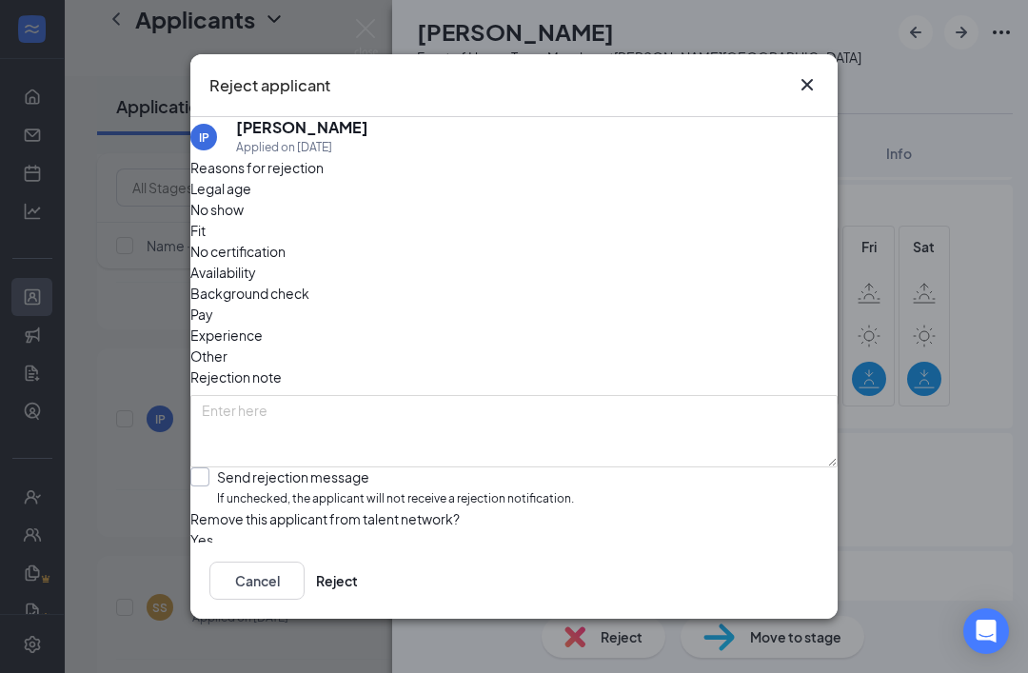
click at [228, 467] on label "Send rejection message If unchecked, the applicant will not receive a rejection…" at bounding box center [381, 487] width 383 height 41
click at [228, 467] on input "Send rejection message If unchecked, the applicant will not receive a rejection…" at bounding box center [381, 487] width 383 height 41
checkbox input "true"
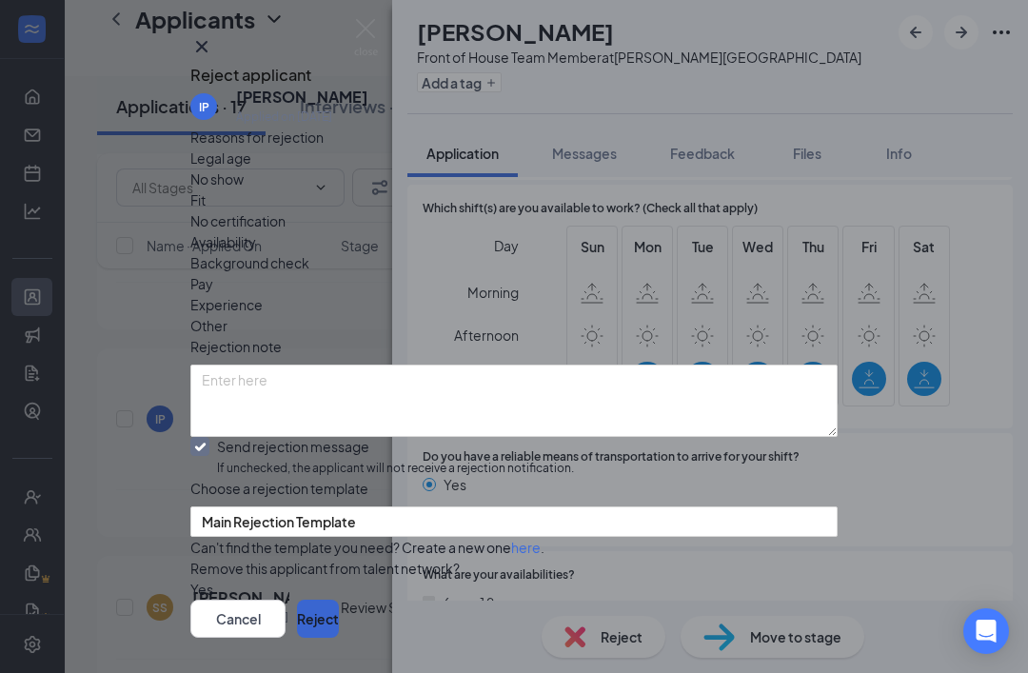
click at [339, 600] on button "Reject" at bounding box center [318, 618] width 42 height 38
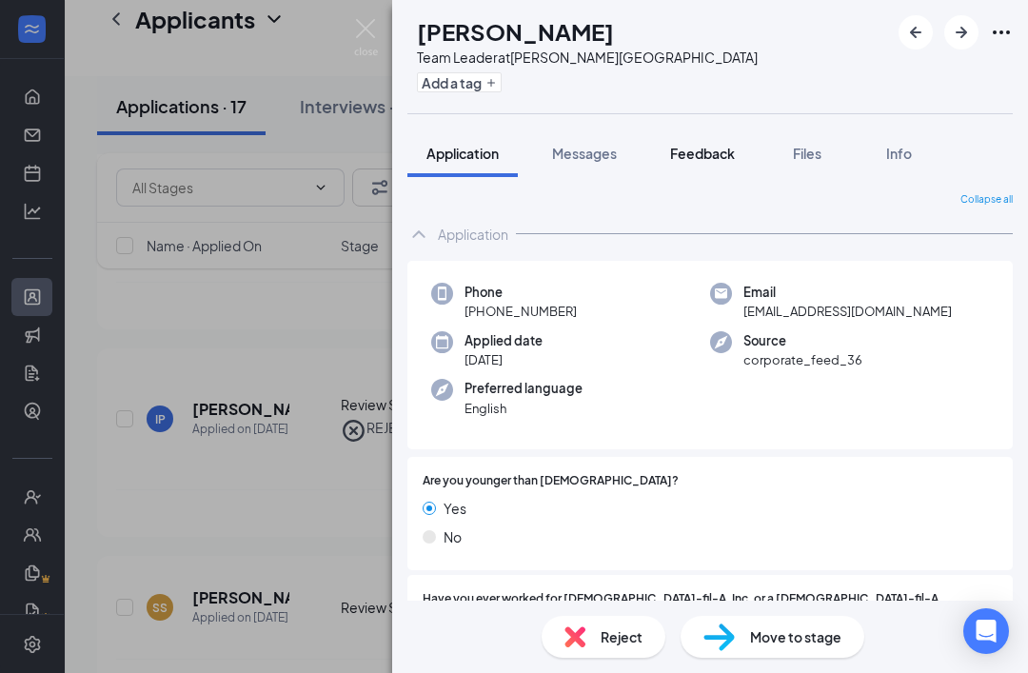
click at [710, 151] on span "Feedback" at bounding box center [702, 153] width 65 height 17
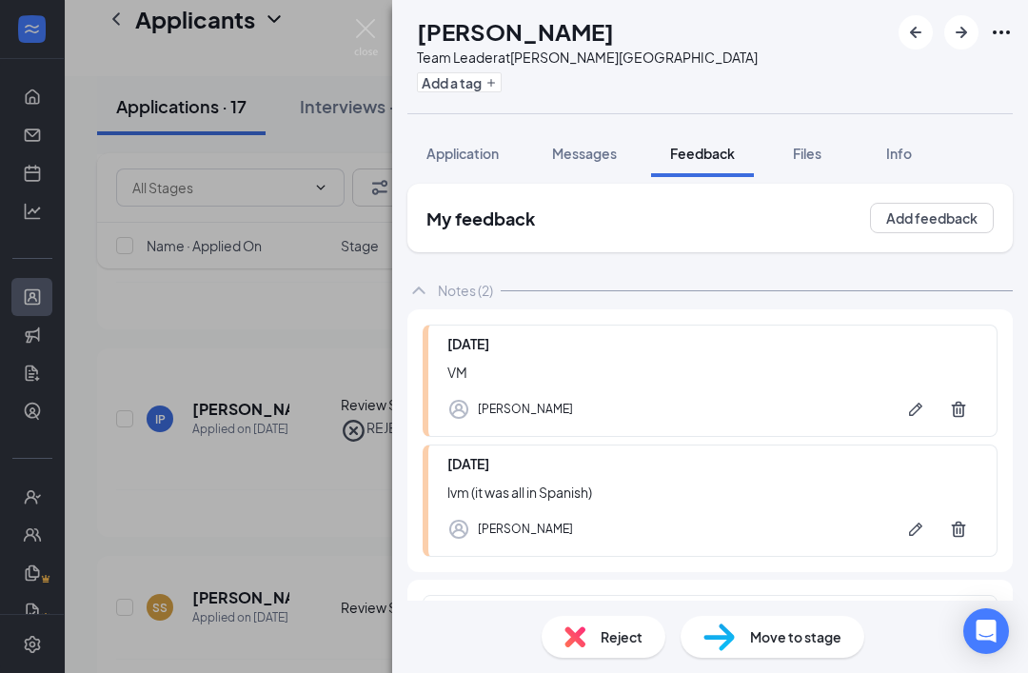
scroll to position [61, 0]
click at [597, 626] on div "Reject" at bounding box center [603, 637] width 124 height 42
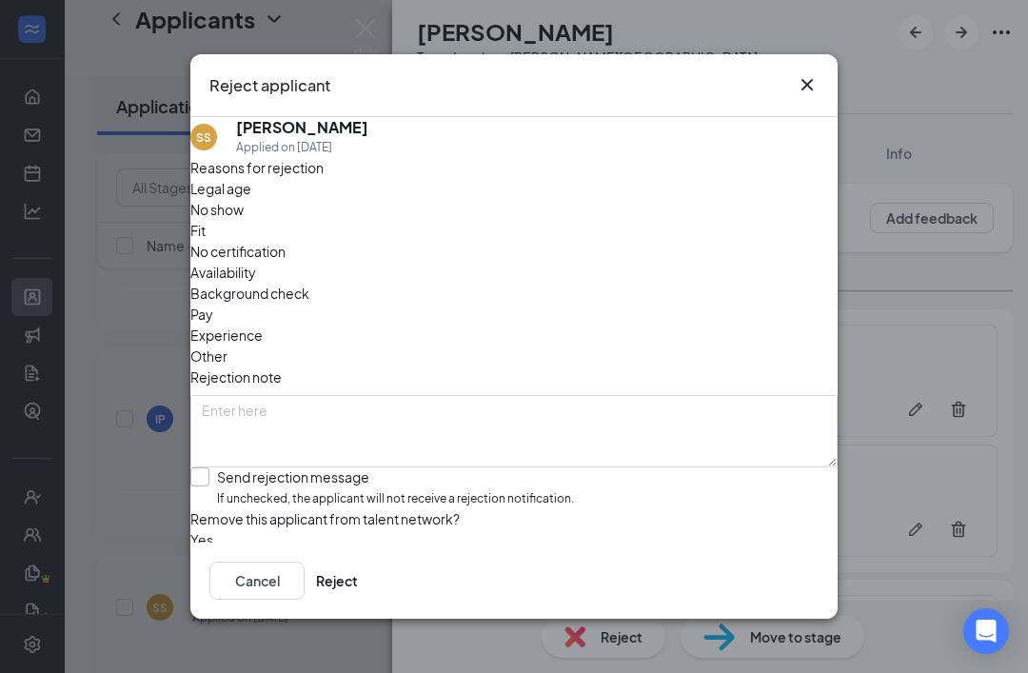
click at [223, 467] on input "Send rejection message If unchecked, the applicant will not receive a rejection…" at bounding box center [381, 487] width 383 height 41
checkbox input "true"
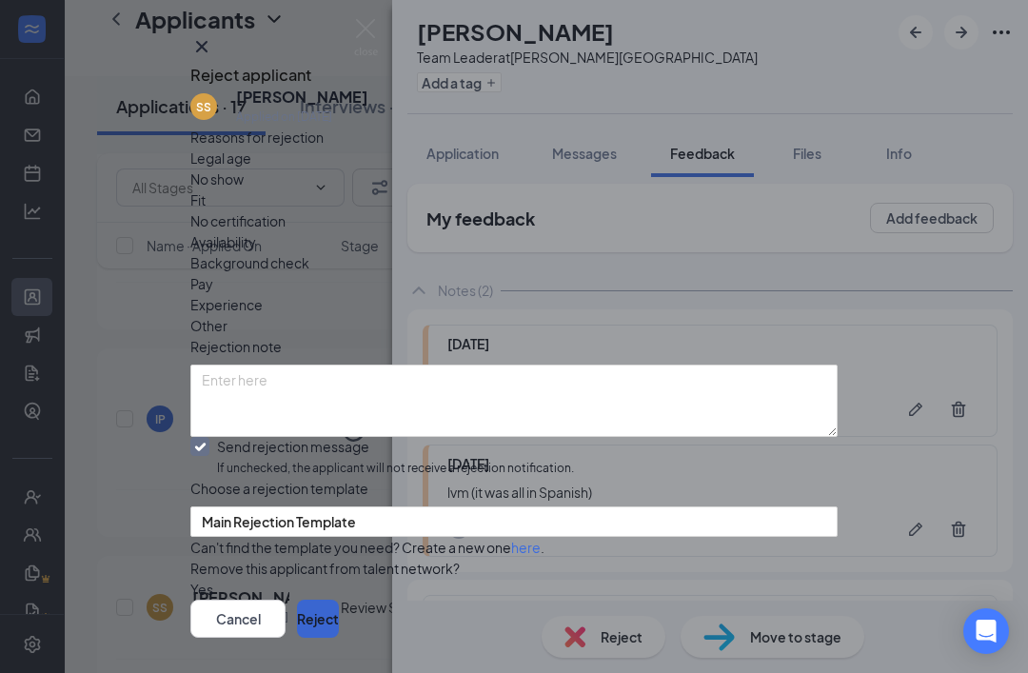
click at [339, 606] on button "Reject" at bounding box center [318, 618] width 42 height 38
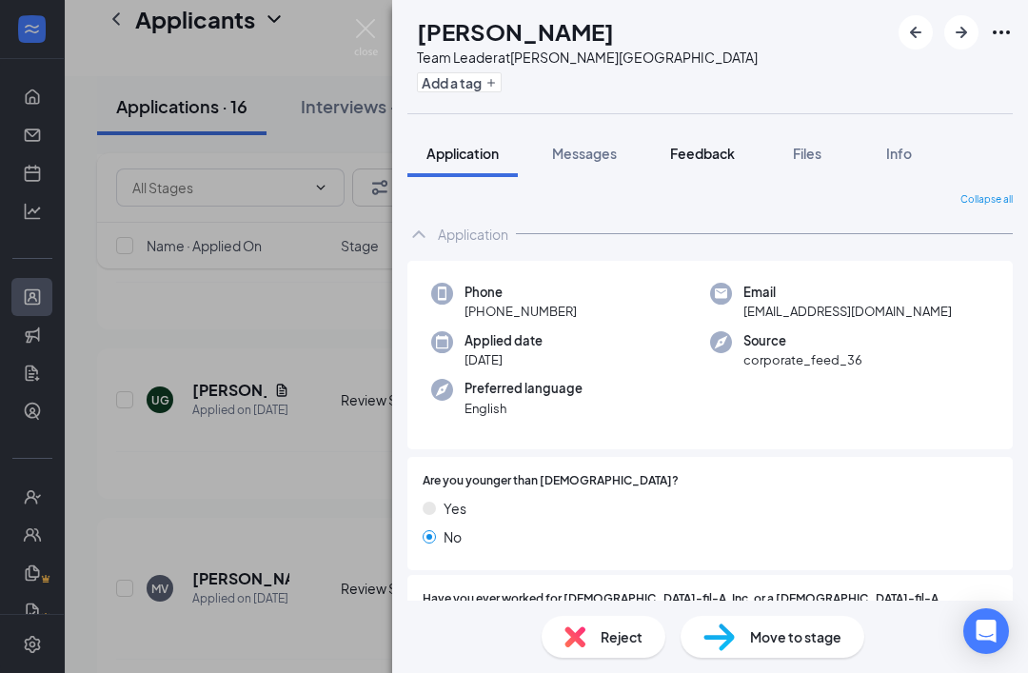
click at [704, 154] on span "Feedback" at bounding box center [702, 153] width 65 height 17
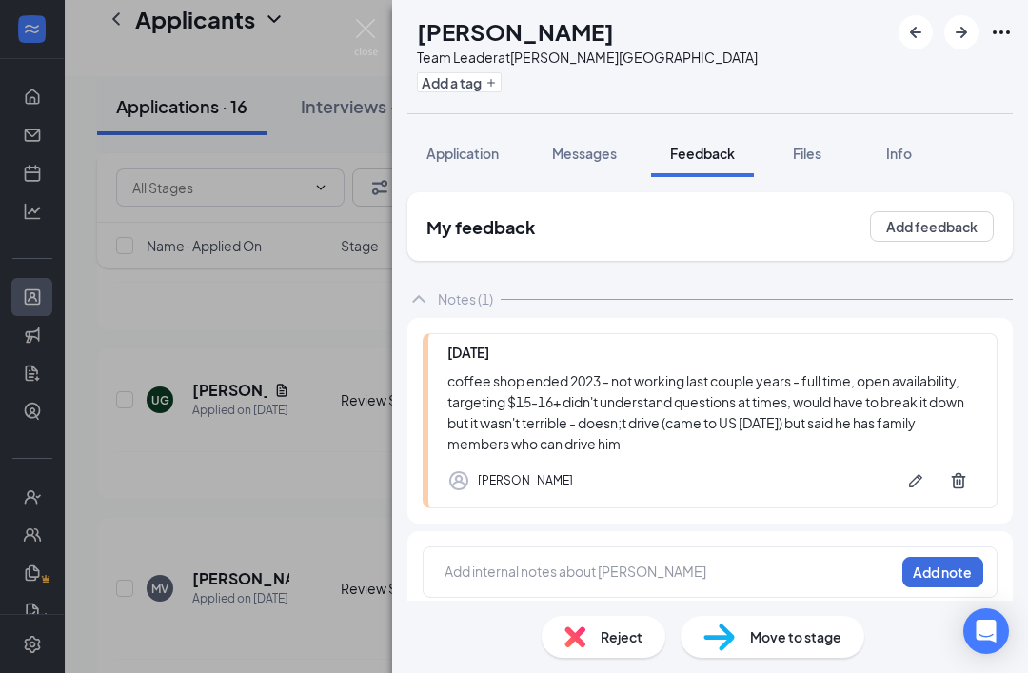
scroll to position [61, 0]
click at [605, 633] on span "Reject" at bounding box center [621, 636] width 42 height 21
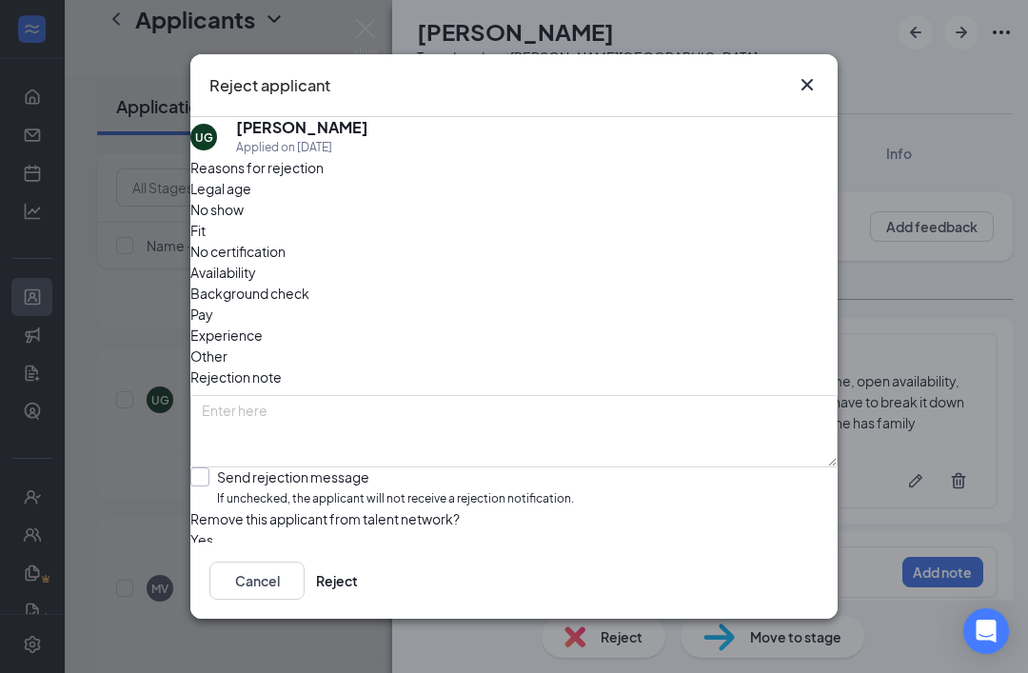
click at [221, 467] on input "Send rejection message If unchecked, the applicant will not receive a rejection…" at bounding box center [381, 487] width 383 height 41
checkbox input "true"
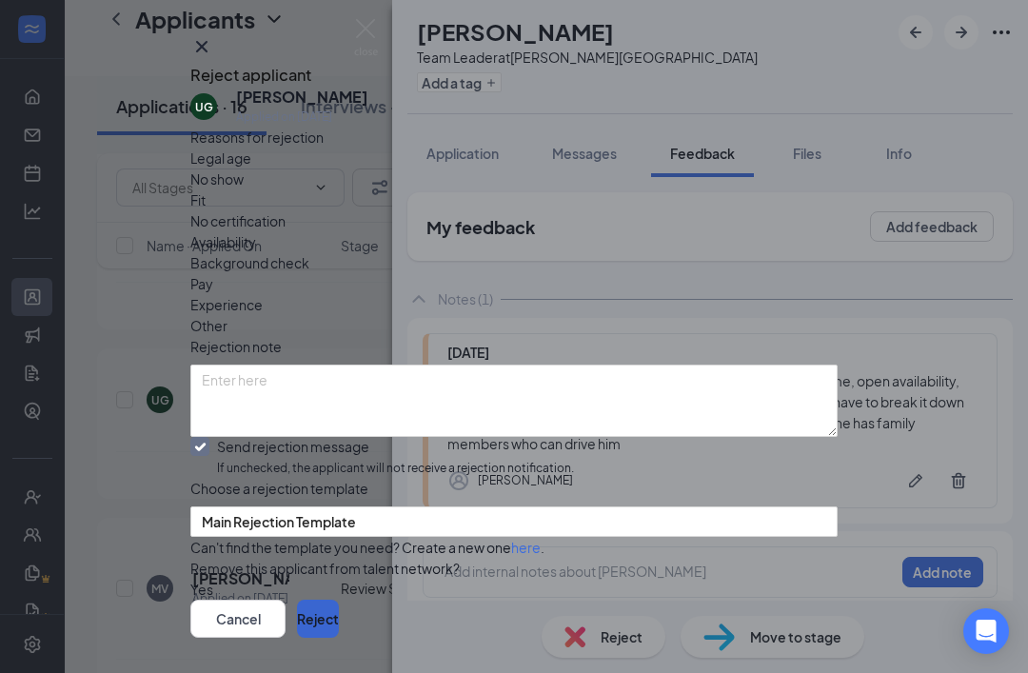
click at [339, 604] on button "Reject" at bounding box center [318, 618] width 42 height 38
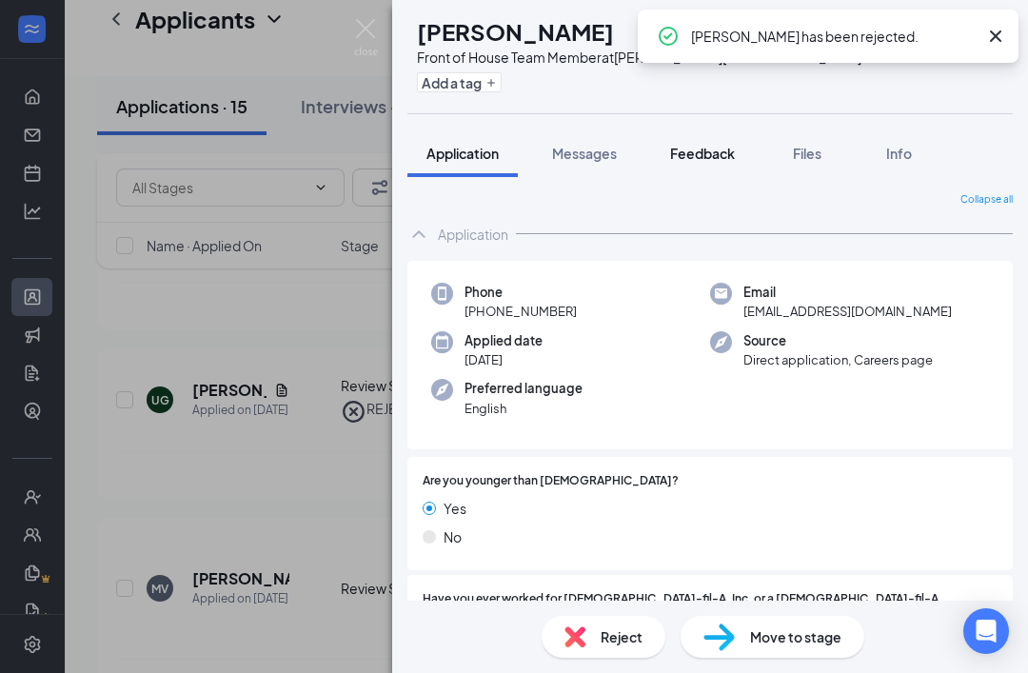
click at [720, 145] on span "Feedback" at bounding box center [702, 153] width 65 height 17
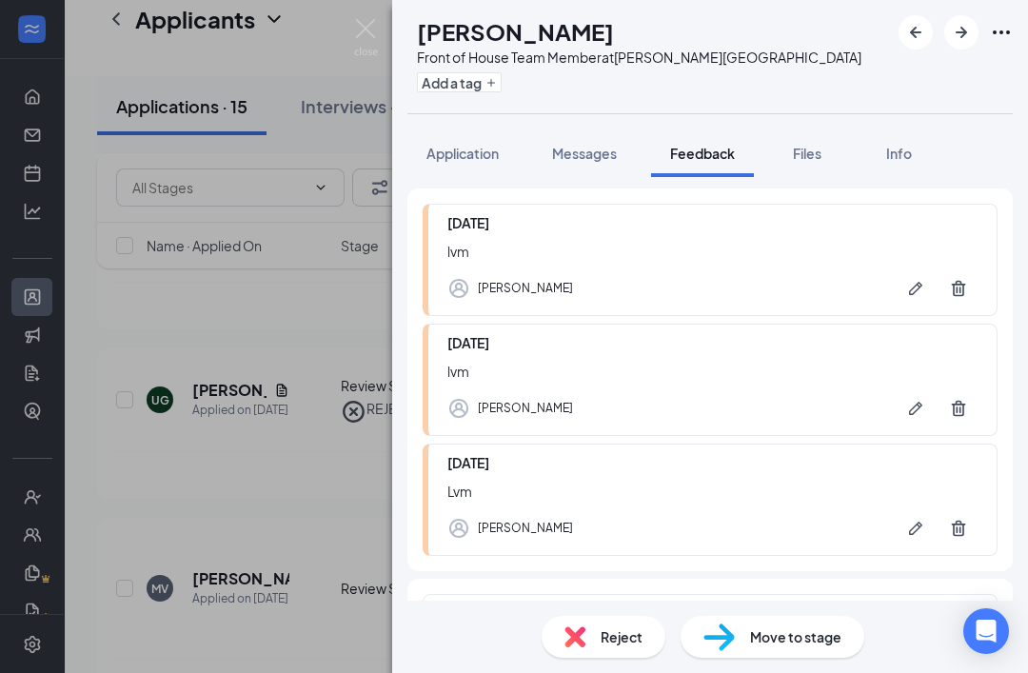
scroll to position [128, 0]
click at [611, 638] on span "Reject" at bounding box center [621, 636] width 42 height 21
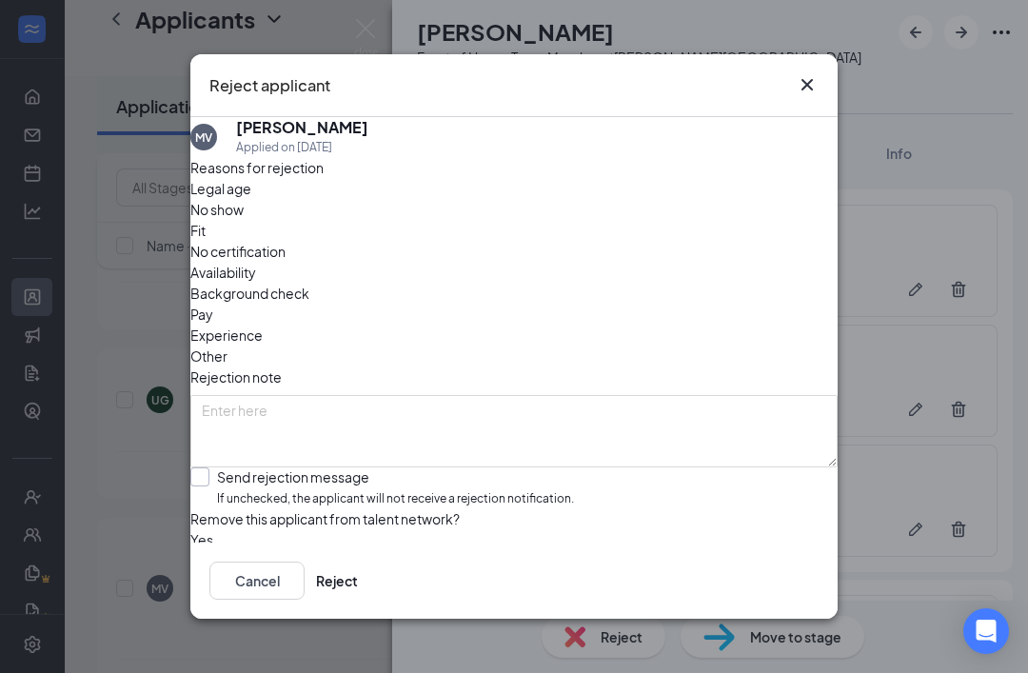
click at [216, 467] on input "Send rejection message If unchecked, the applicant will not receive a rejection…" at bounding box center [381, 487] width 383 height 41
checkbox input "true"
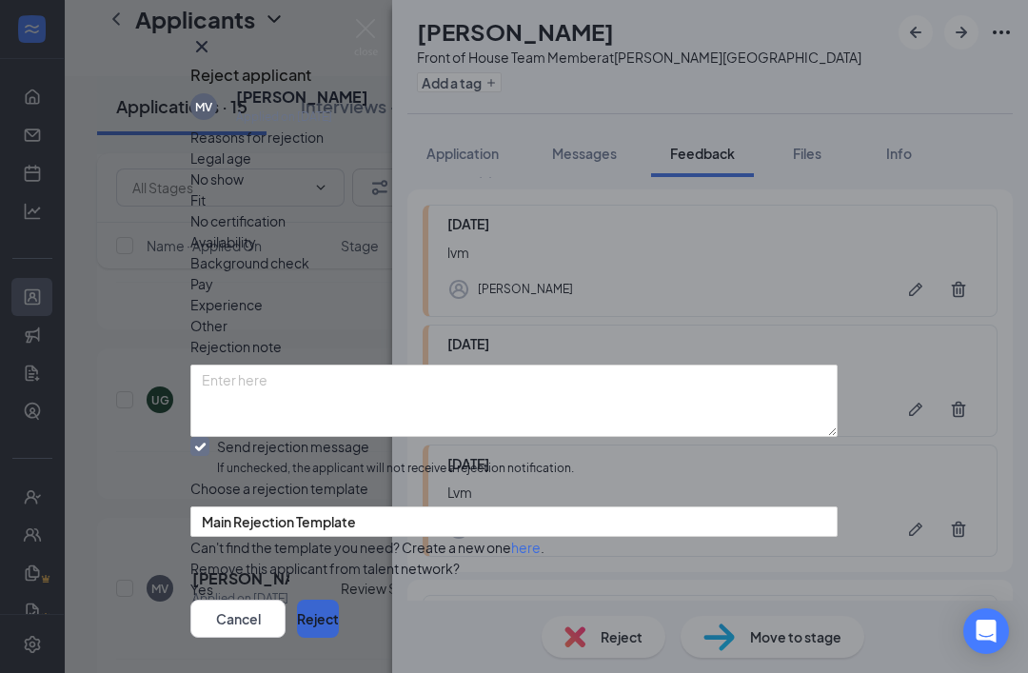
click at [339, 613] on button "Reject" at bounding box center [318, 618] width 42 height 38
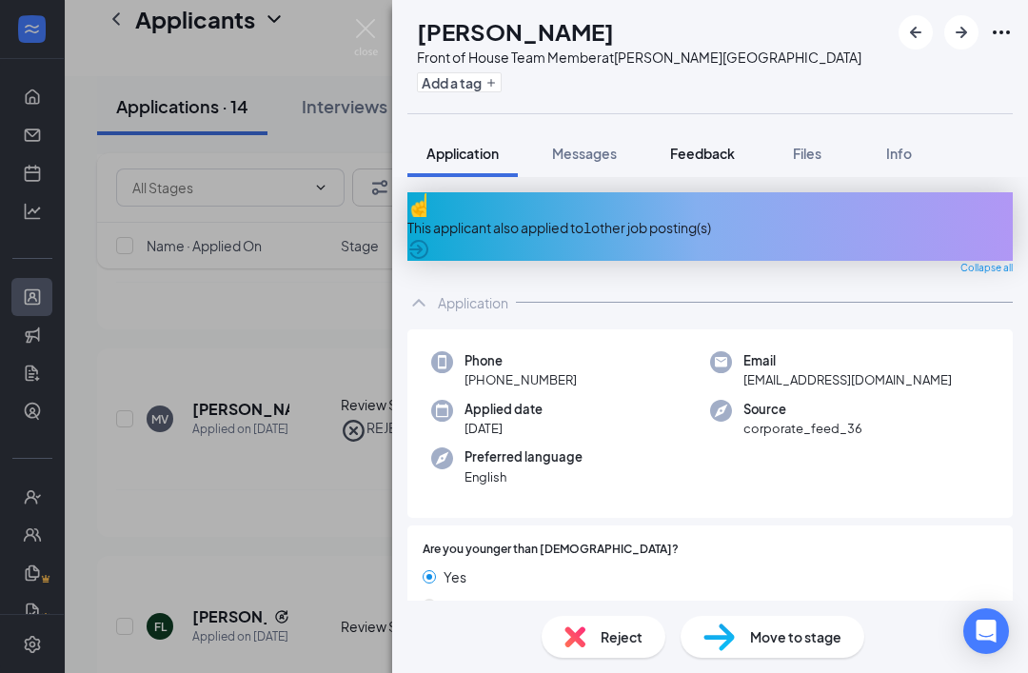
click at [698, 157] on span "Feedback" at bounding box center [702, 153] width 65 height 17
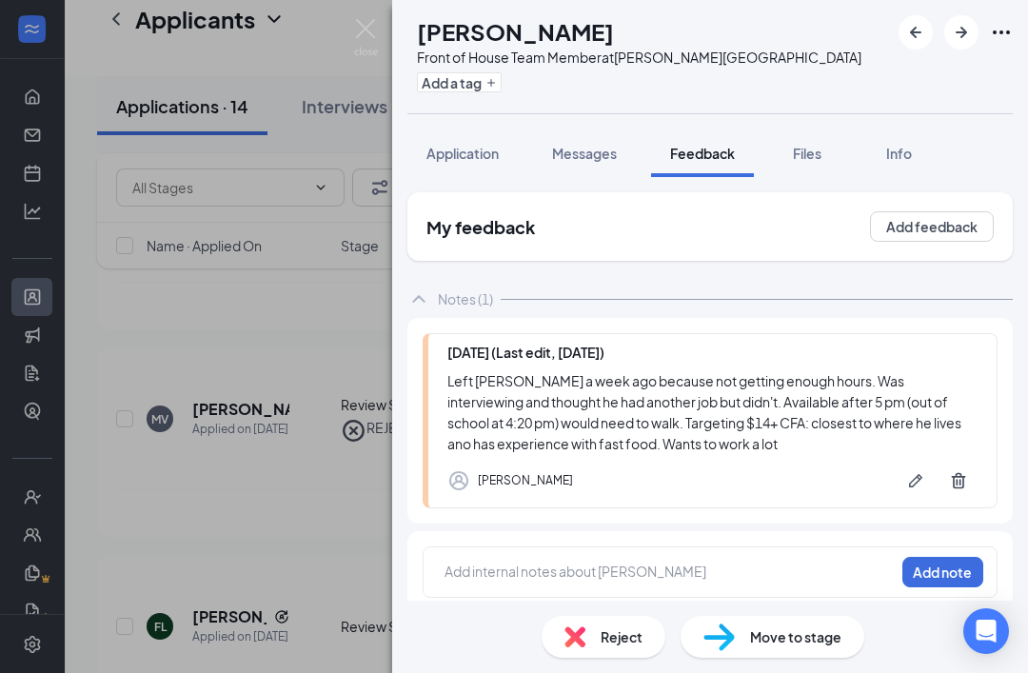
scroll to position [61, 0]
click at [612, 630] on span "Reject" at bounding box center [621, 636] width 42 height 21
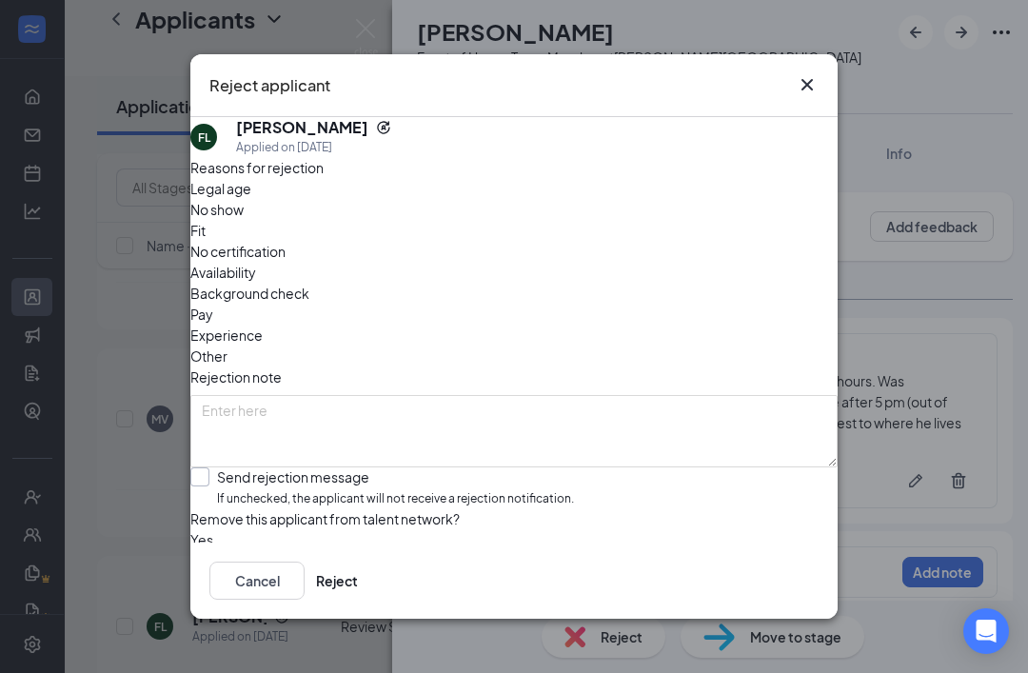
click at [235, 467] on label "Send rejection message If unchecked, the applicant will not receive a rejection…" at bounding box center [381, 487] width 383 height 41
click at [235, 467] on input "Send rejection message If unchecked, the applicant will not receive a rejection…" at bounding box center [381, 487] width 383 height 41
checkbox input "true"
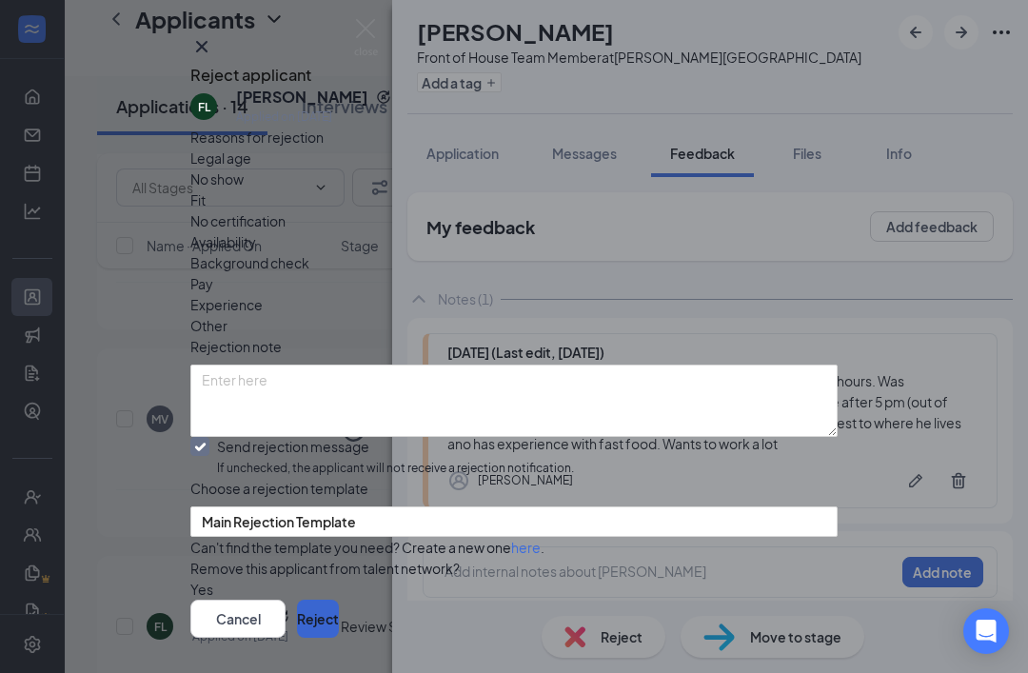
click at [339, 603] on button "Reject" at bounding box center [318, 618] width 42 height 38
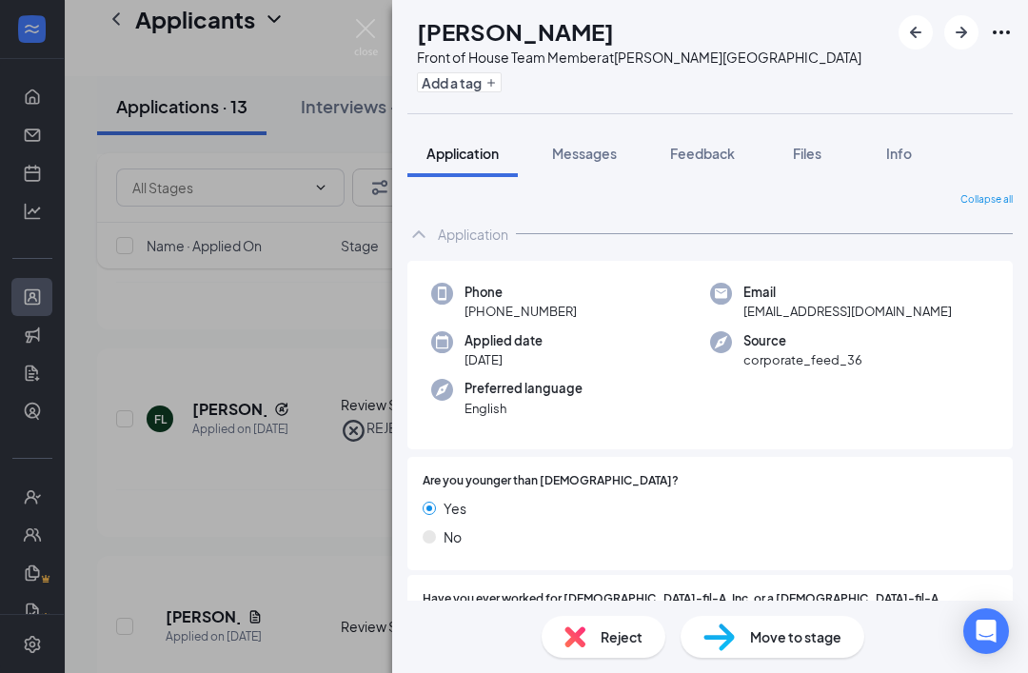
scroll to position [61, 0]
click at [706, 145] on span "Feedback" at bounding box center [702, 153] width 65 height 17
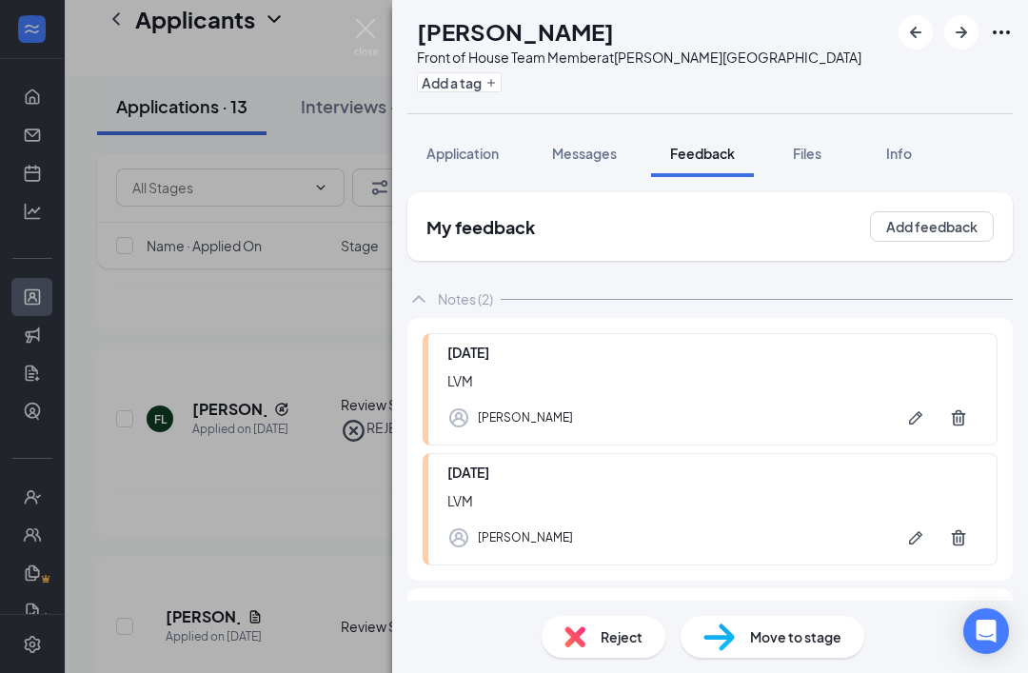
click at [612, 634] on span "Reject" at bounding box center [621, 636] width 42 height 21
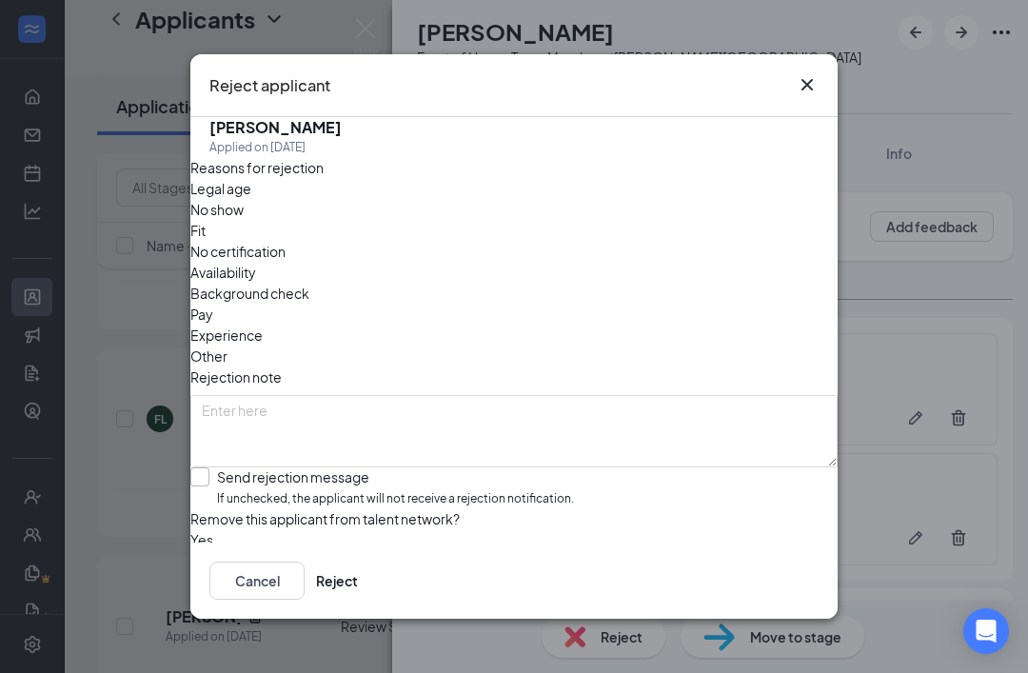
click at [252, 467] on div "Send rejection message" at bounding box center [395, 476] width 357 height 19
click at [252, 467] on input "Send rejection message If unchecked, the applicant will not receive a rejection…" at bounding box center [381, 487] width 383 height 41
checkbox input "true"
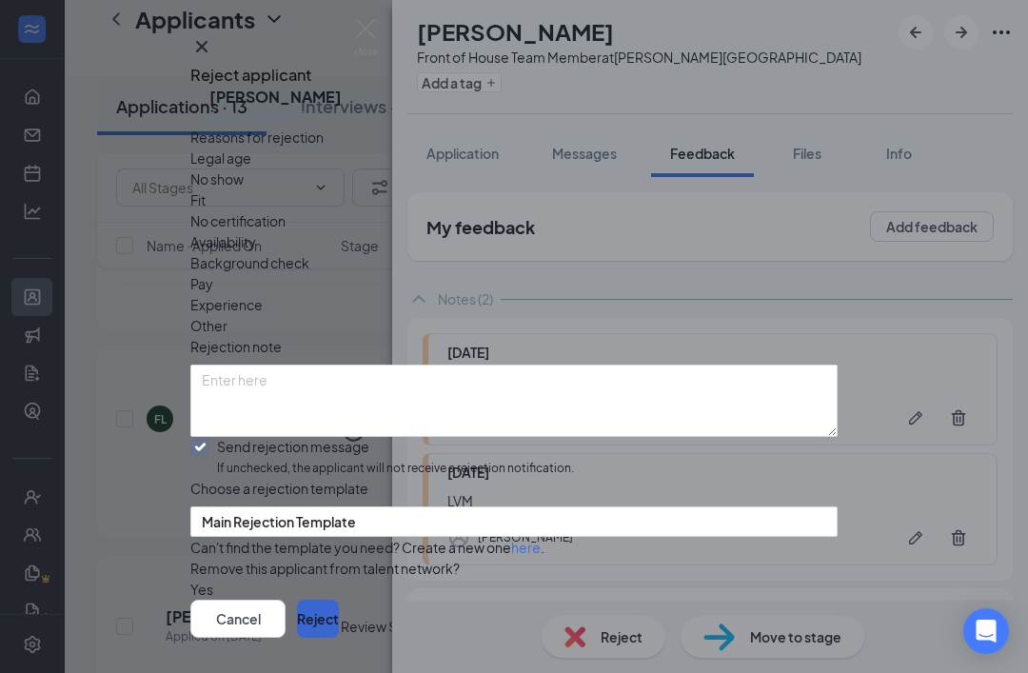
click at [339, 603] on button "Reject" at bounding box center [318, 618] width 42 height 38
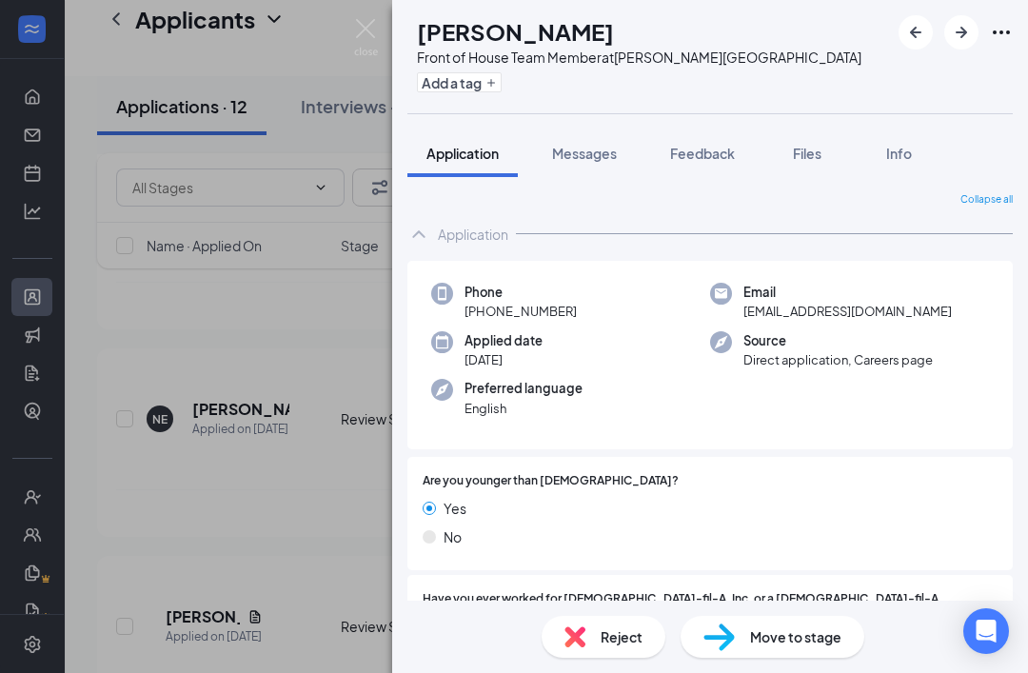
scroll to position [61, 0]
click at [705, 145] on span "Feedback" at bounding box center [702, 153] width 65 height 17
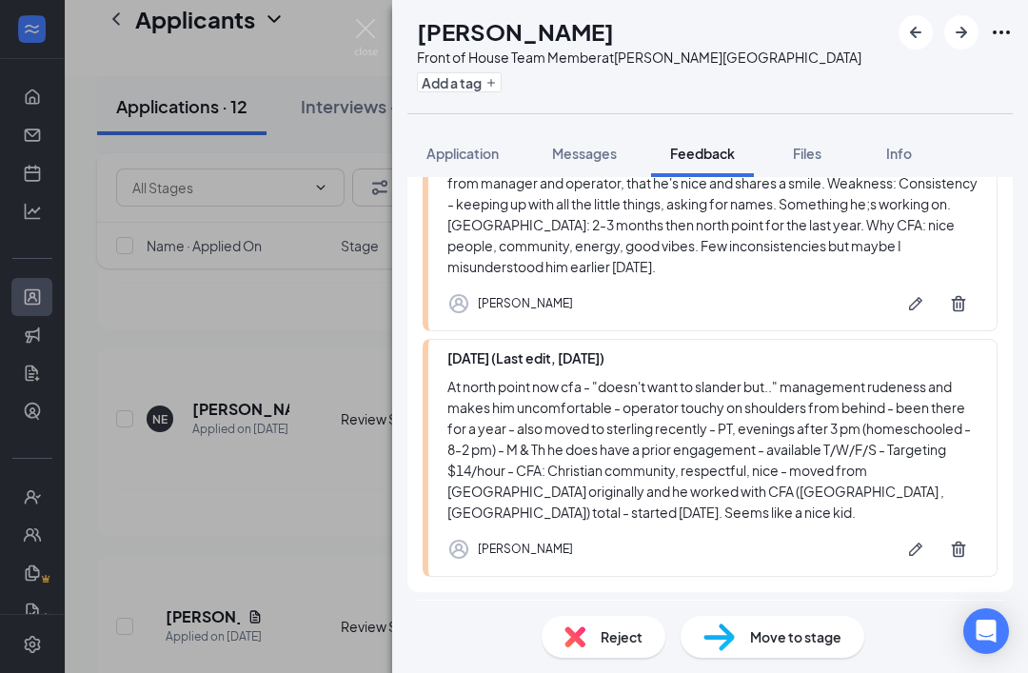
scroll to position [239, 0]
click at [602, 633] on span "Reject" at bounding box center [621, 636] width 42 height 21
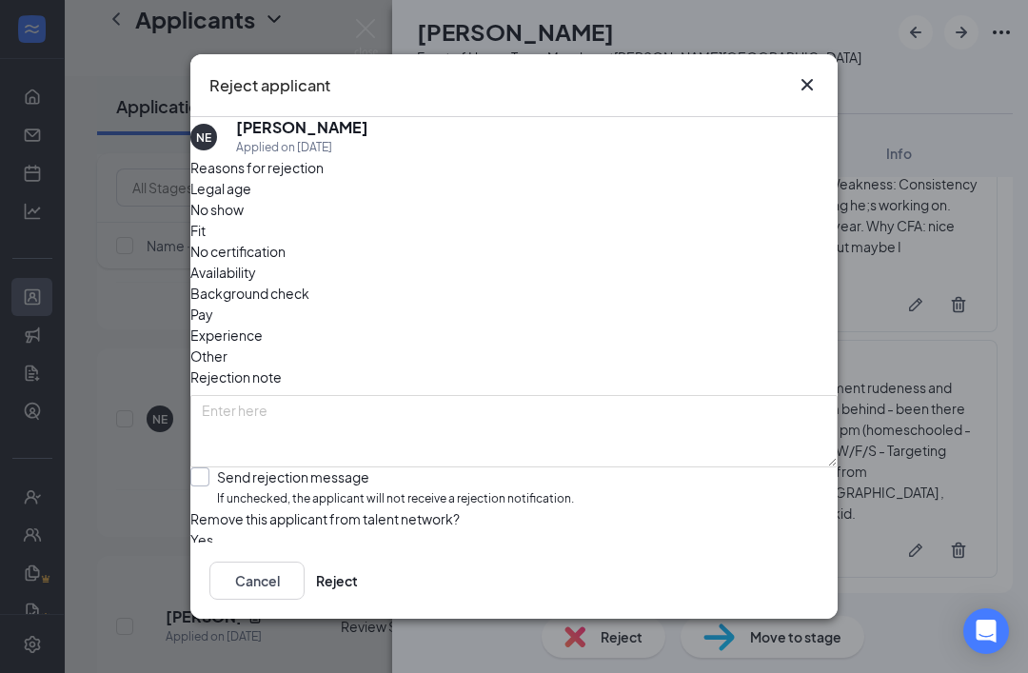
click at [221, 467] on input "Send rejection message If unchecked, the applicant will not receive a rejection…" at bounding box center [381, 487] width 383 height 41
checkbox input "true"
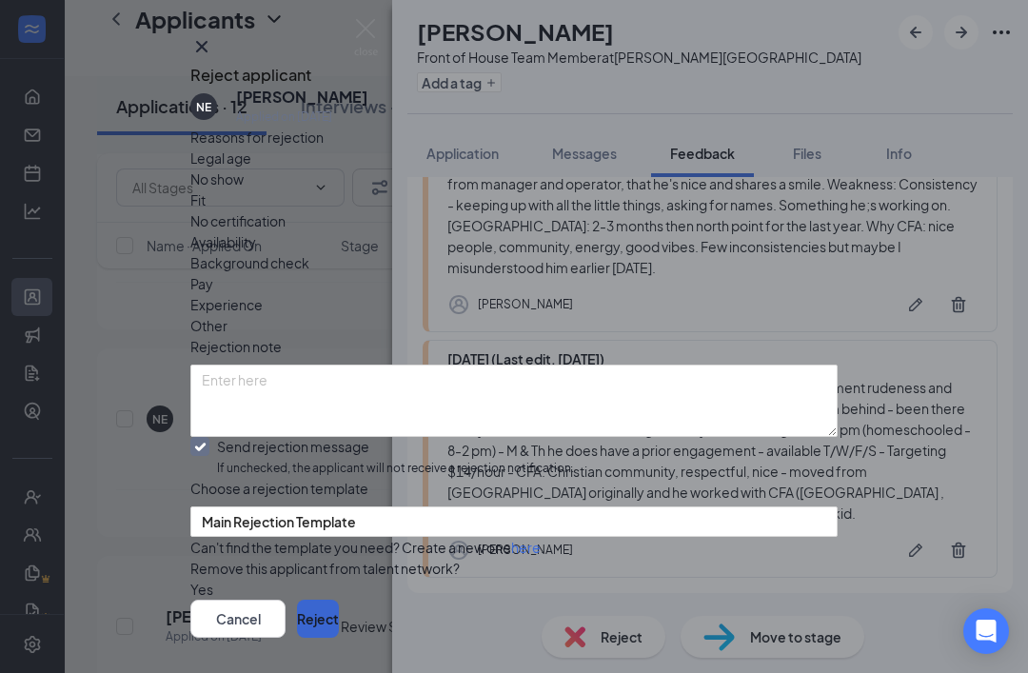
click at [339, 599] on button "Reject" at bounding box center [318, 618] width 42 height 38
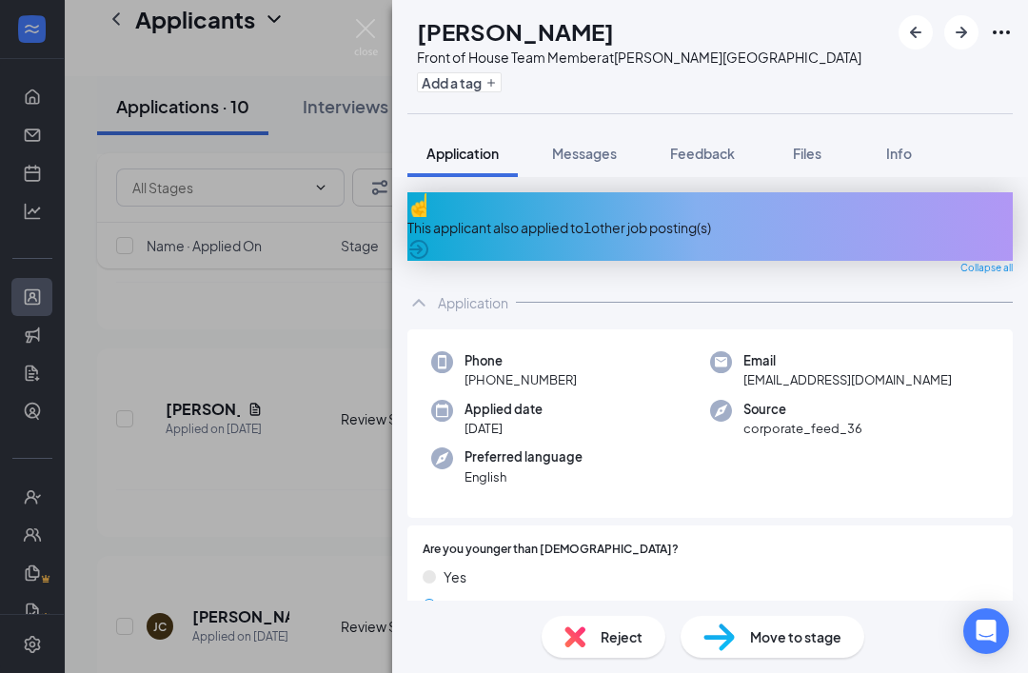
scroll to position [41, 0]
click at [693, 145] on span "Feedback" at bounding box center [702, 153] width 65 height 17
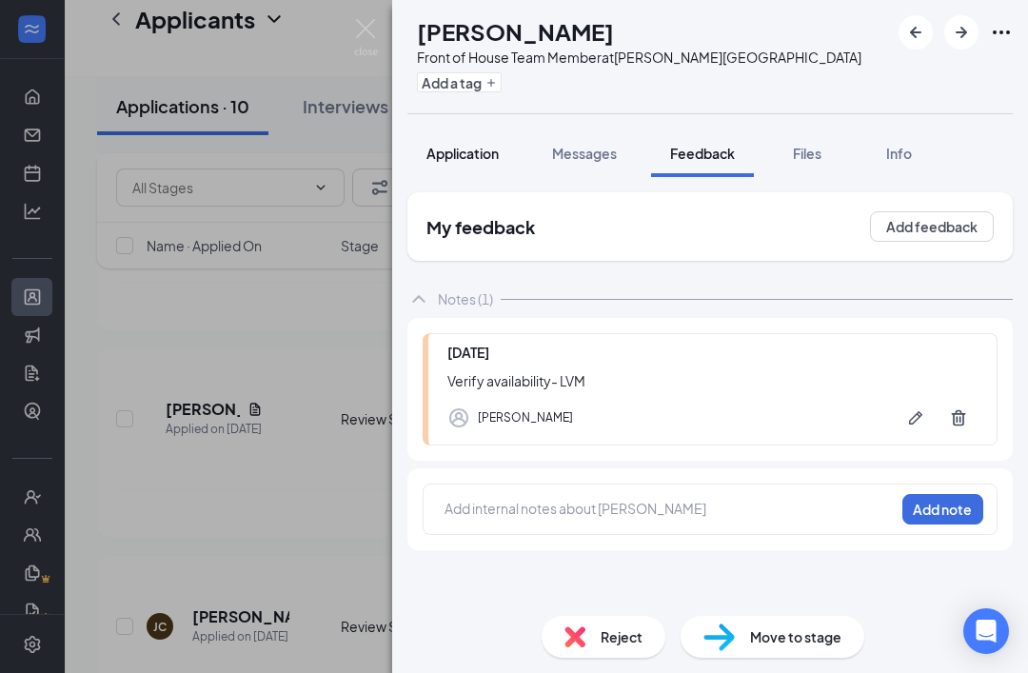
click at [457, 145] on span "Application" at bounding box center [462, 153] width 72 height 17
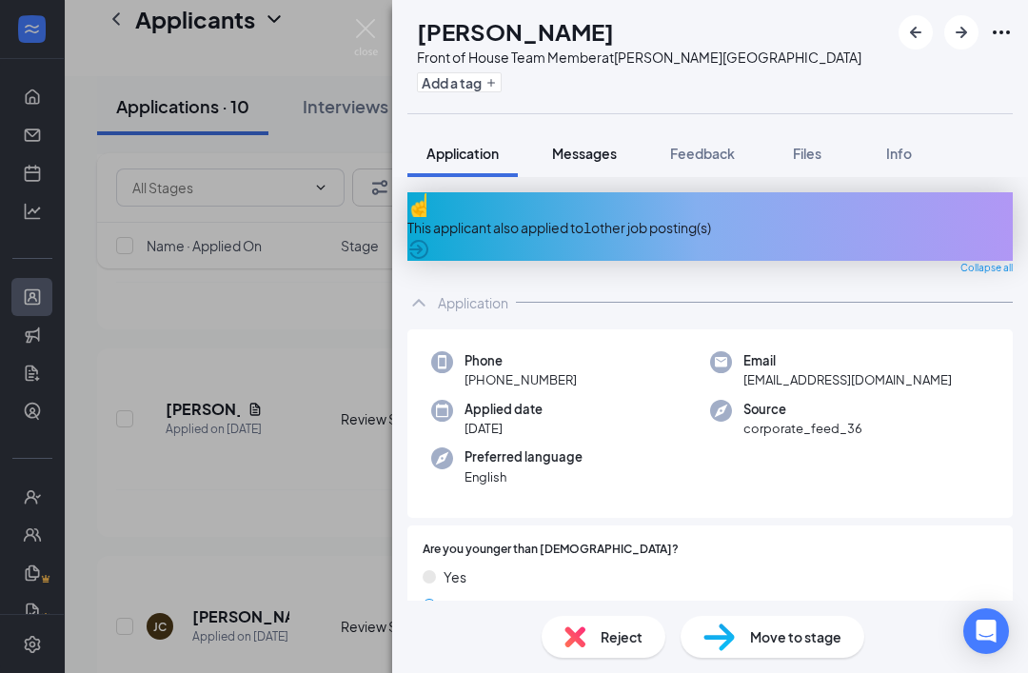
click at [586, 145] on span "Messages" at bounding box center [584, 153] width 65 height 17
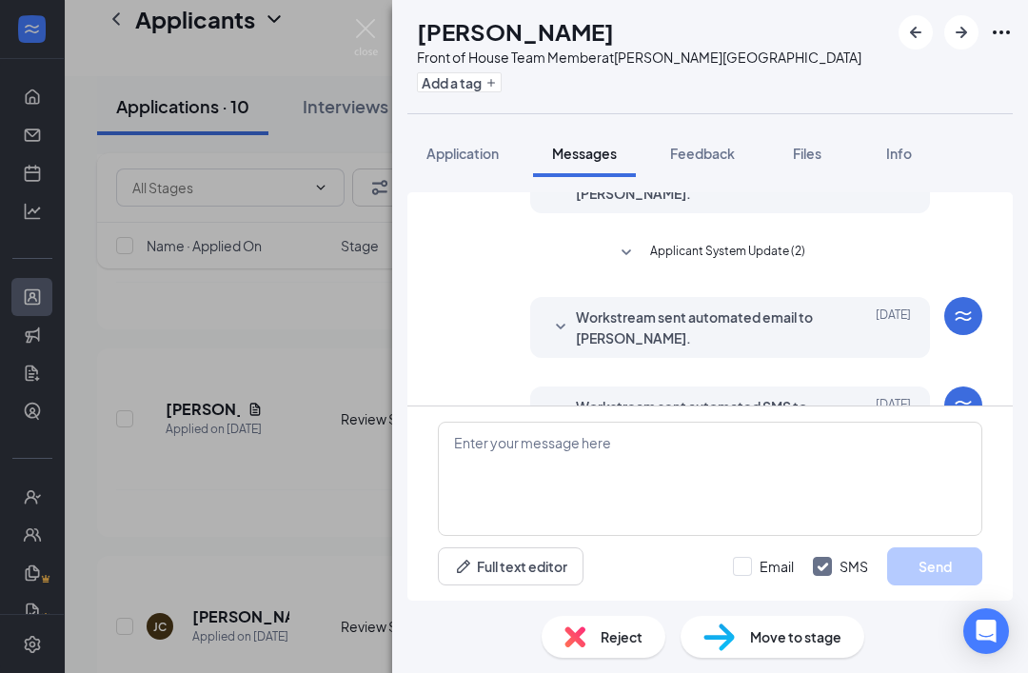
scroll to position [105, 0]
click at [454, 145] on span "Application" at bounding box center [462, 153] width 72 height 17
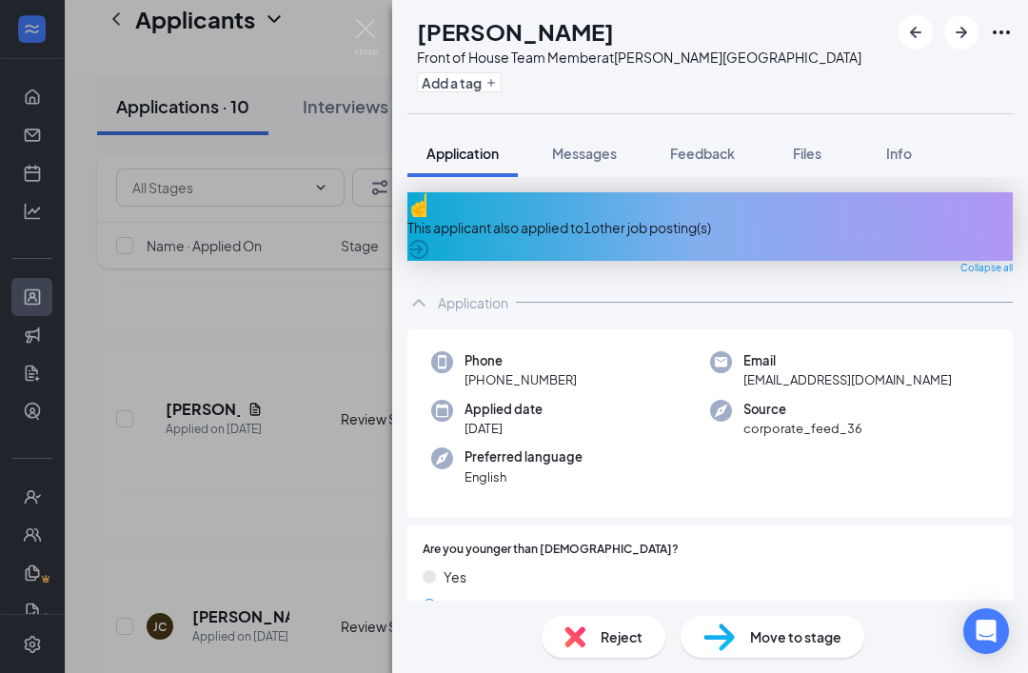
click at [664, 217] on div "This applicant also applied to 1 other job posting(s)" at bounding box center [709, 227] width 605 height 21
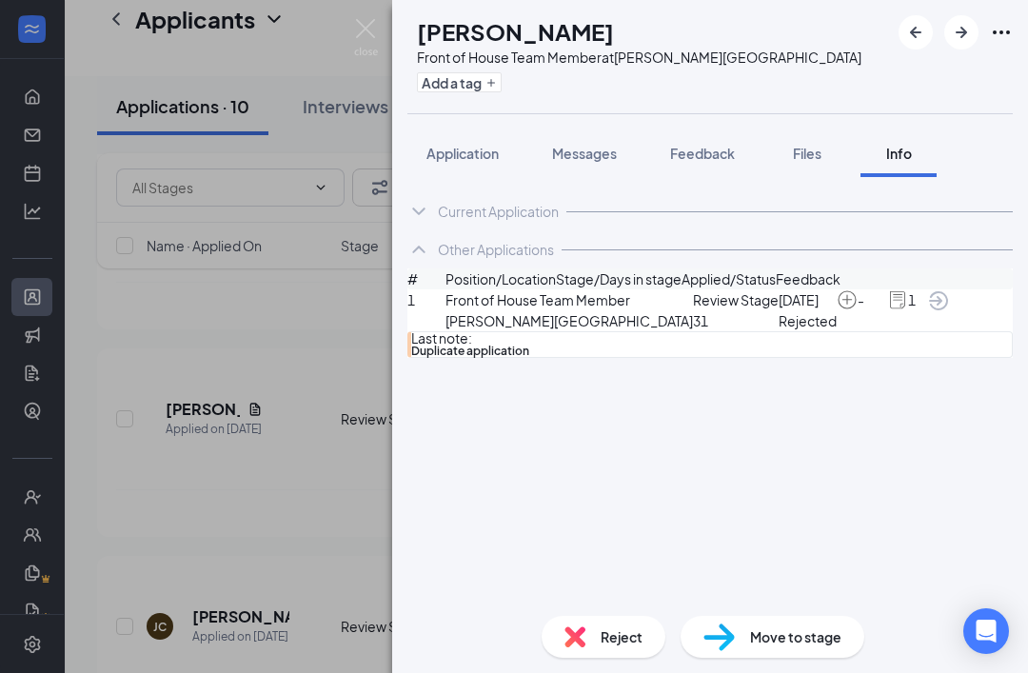
scroll to position [61, 0]
click at [610, 632] on span "Reject" at bounding box center [621, 636] width 42 height 21
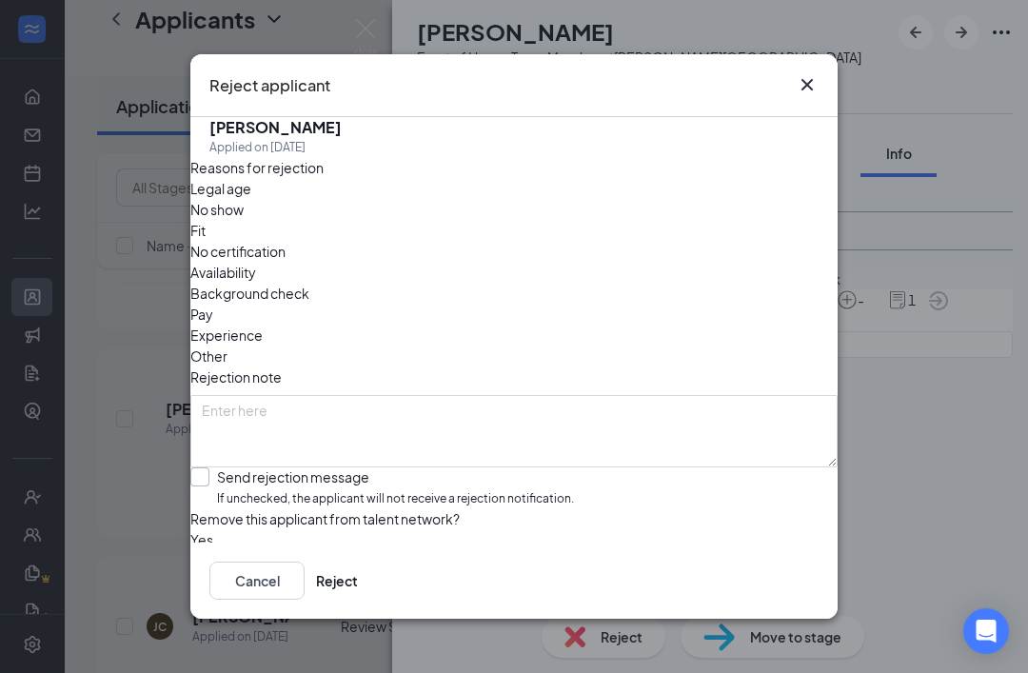
click at [233, 467] on label "Send rejection message If unchecked, the applicant will not receive a rejection…" at bounding box center [381, 487] width 383 height 41
click at [233, 467] on input "Send rejection message If unchecked, the applicant will not receive a rejection…" at bounding box center [381, 487] width 383 height 41
checkbox input "true"
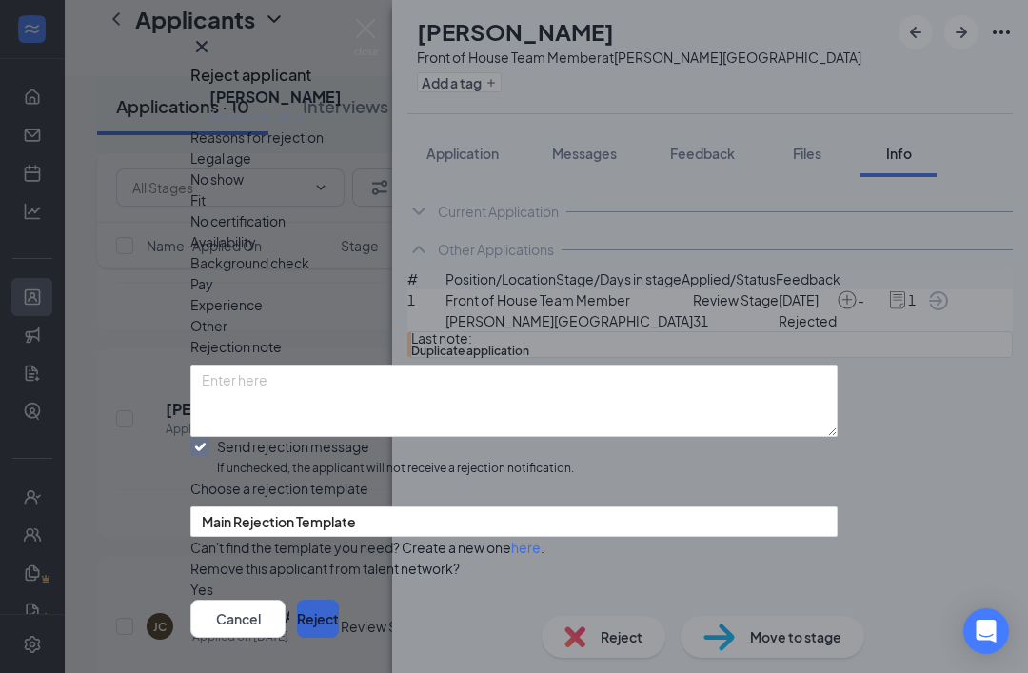
click at [339, 613] on button "Reject" at bounding box center [318, 618] width 42 height 38
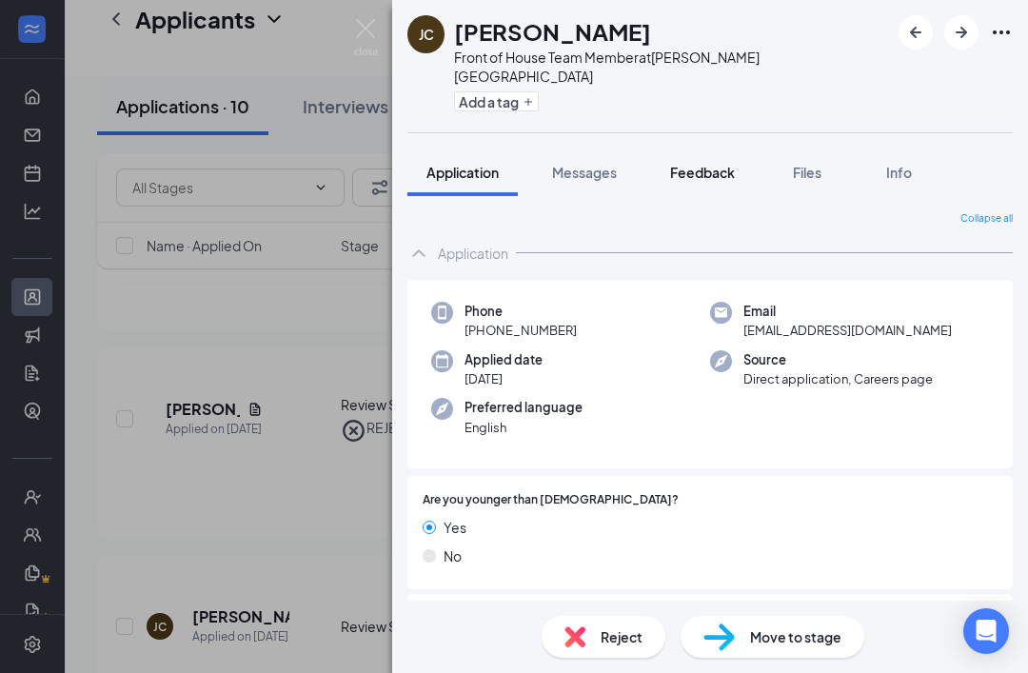
click at [711, 164] on span "Feedback" at bounding box center [702, 172] width 65 height 17
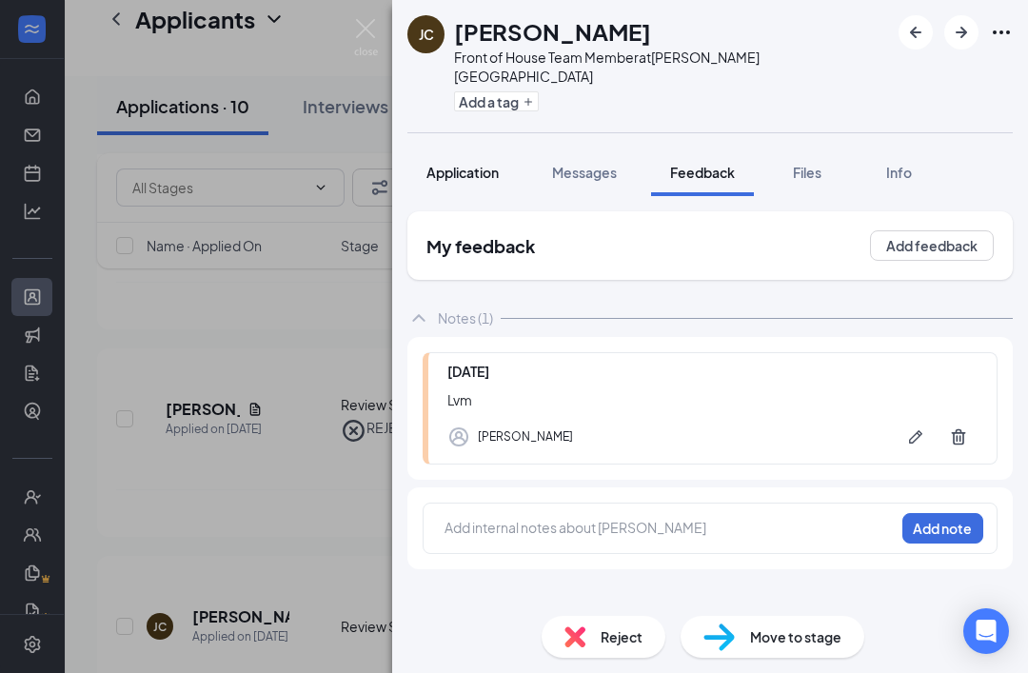
click at [472, 164] on span "Application" at bounding box center [462, 172] width 72 height 17
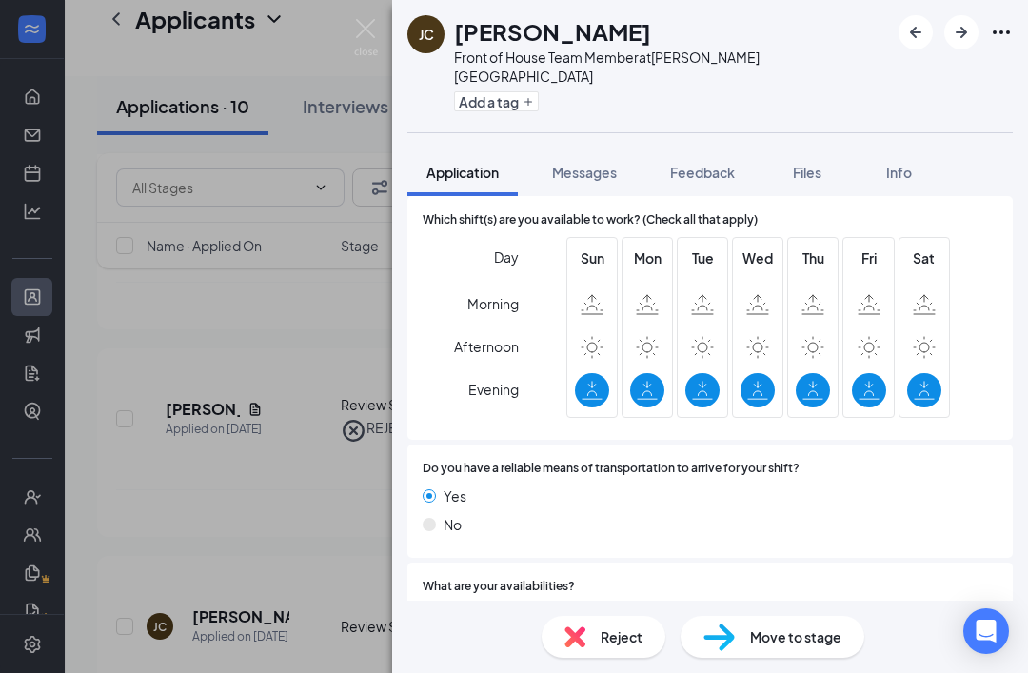
scroll to position [1206, 0]
click at [953, 36] on icon "ArrowRight" at bounding box center [961, 32] width 23 height 23
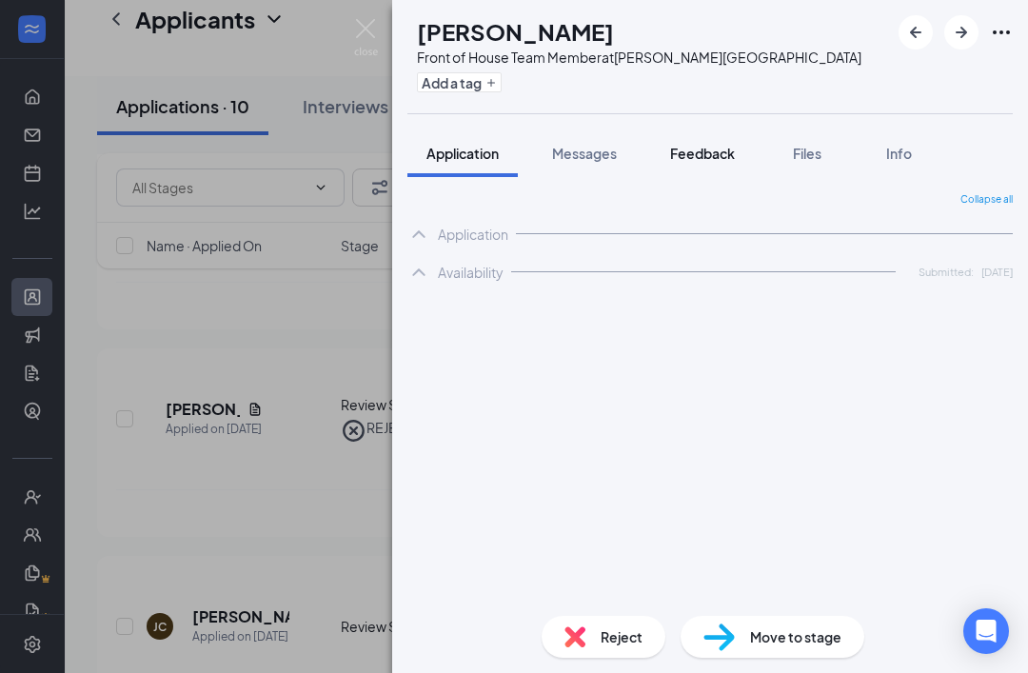
click at [711, 150] on span "Feedback" at bounding box center [702, 153] width 65 height 17
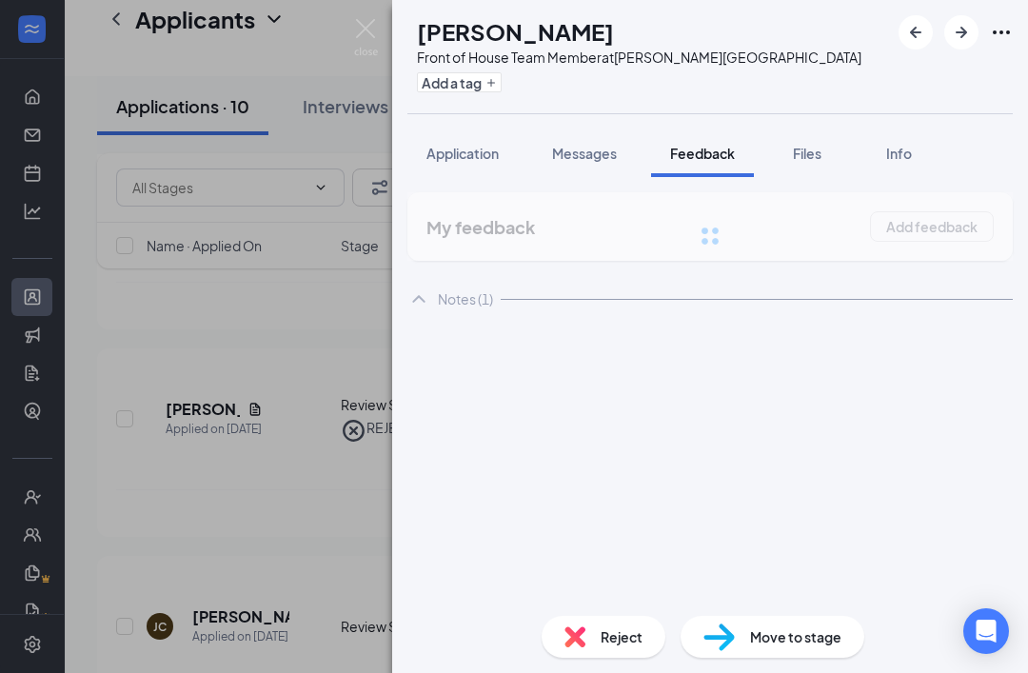
click at [717, 156] on span "Feedback" at bounding box center [702, 153] width 65 height 17
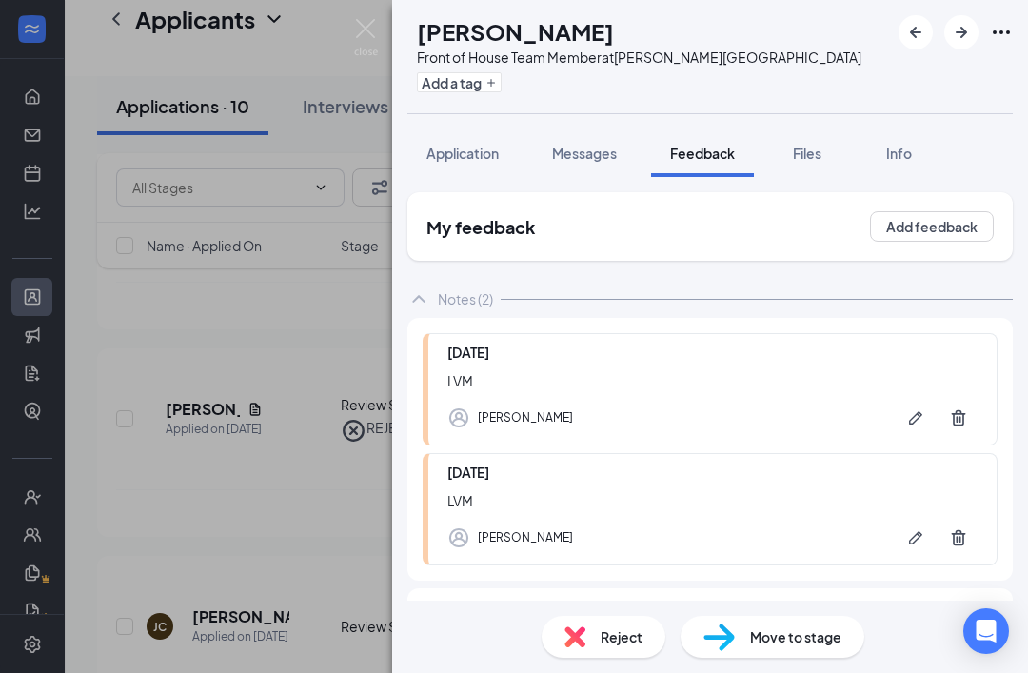
scroll to position [61, 0]
click at [595, 627] on div "Reject" at bounding box center [603, 637] width 124 height 42
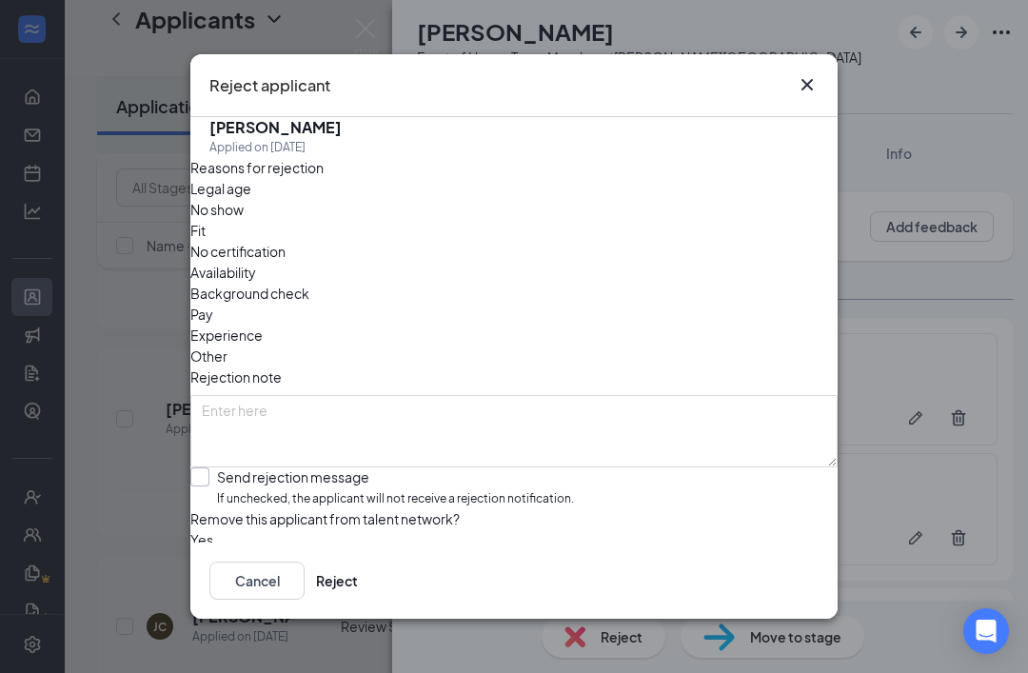
click at [222, 467] on input "Send rejection message If unchecked, the applicant will not receive a rejection…" at bounding box center [381, 487] width 383 height 41
checkbox input "true"
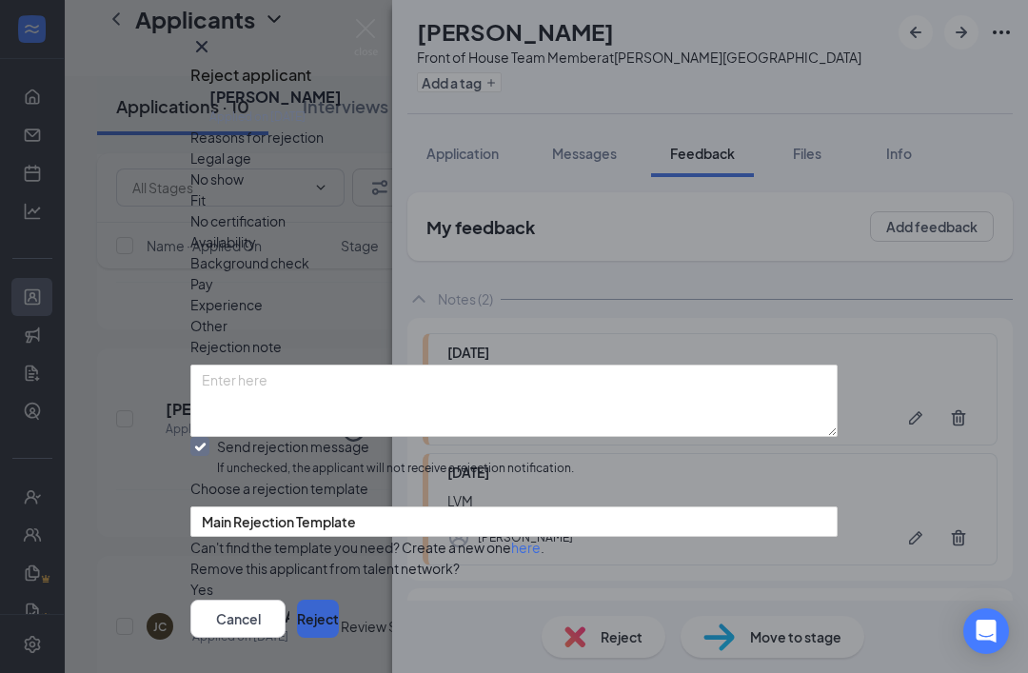
click at [339, 608] on button "Reject" at bounding box center [318, 618] width 42 height 38
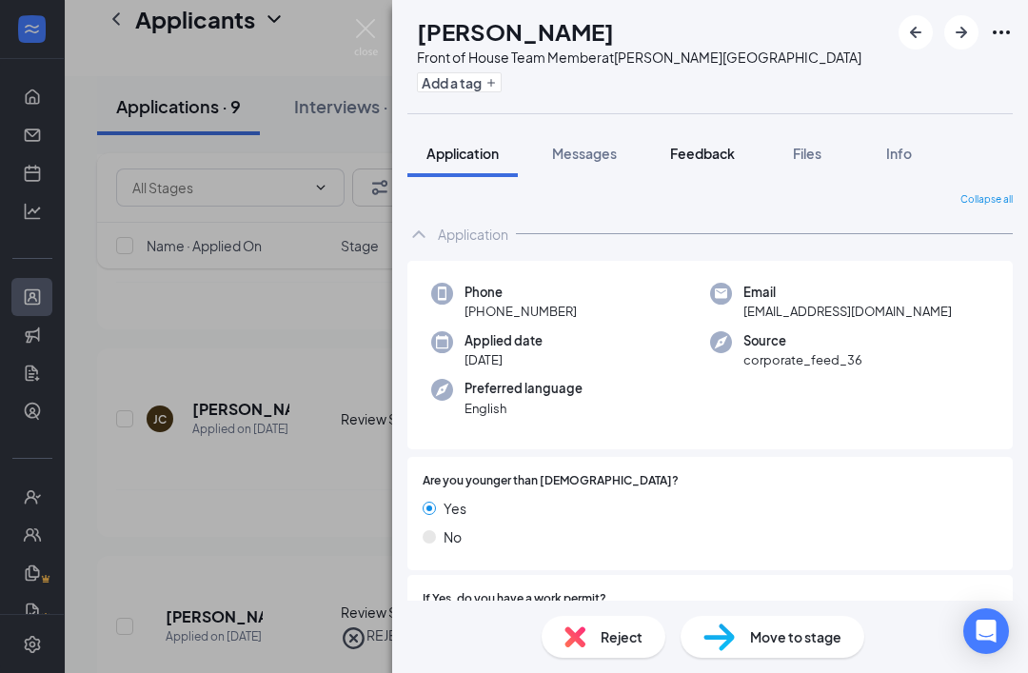
click at [719, 154] on span "Feedback" at bounding box center [702, 153] width 65 height 17
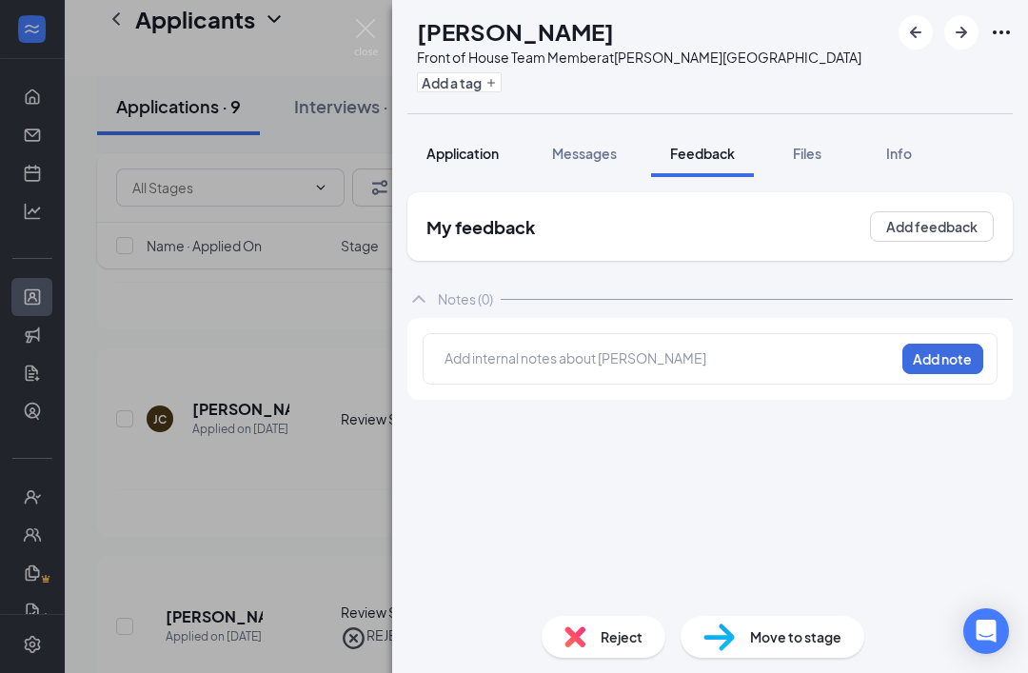
click at [470, 147] on span "Application" at bounding box center [462, 153] width 72 height 17
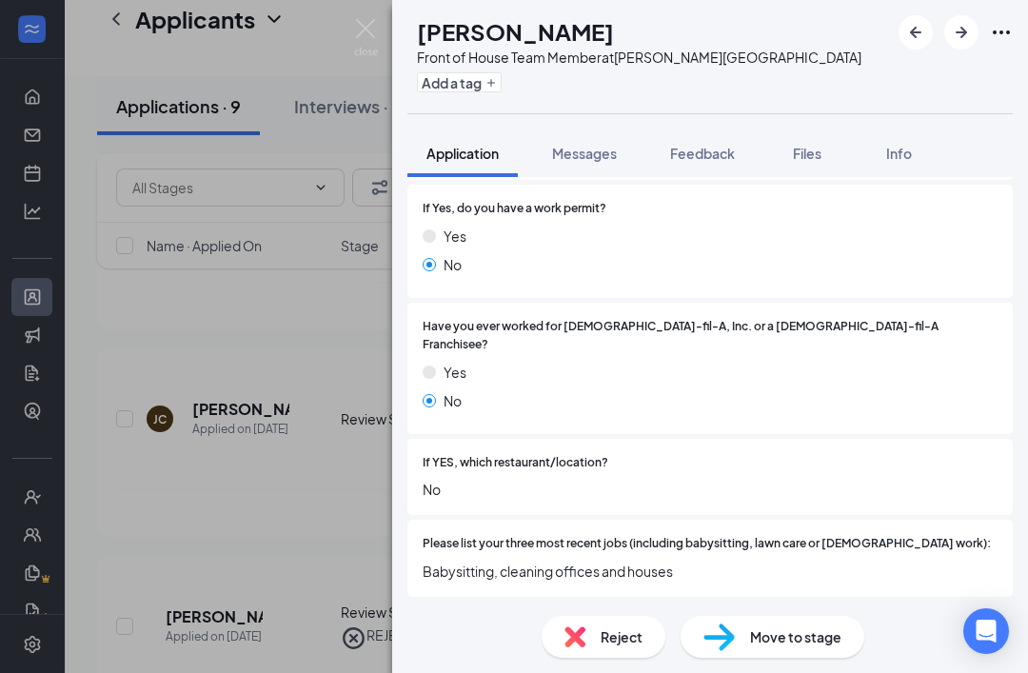
scroll to position [399, 0]
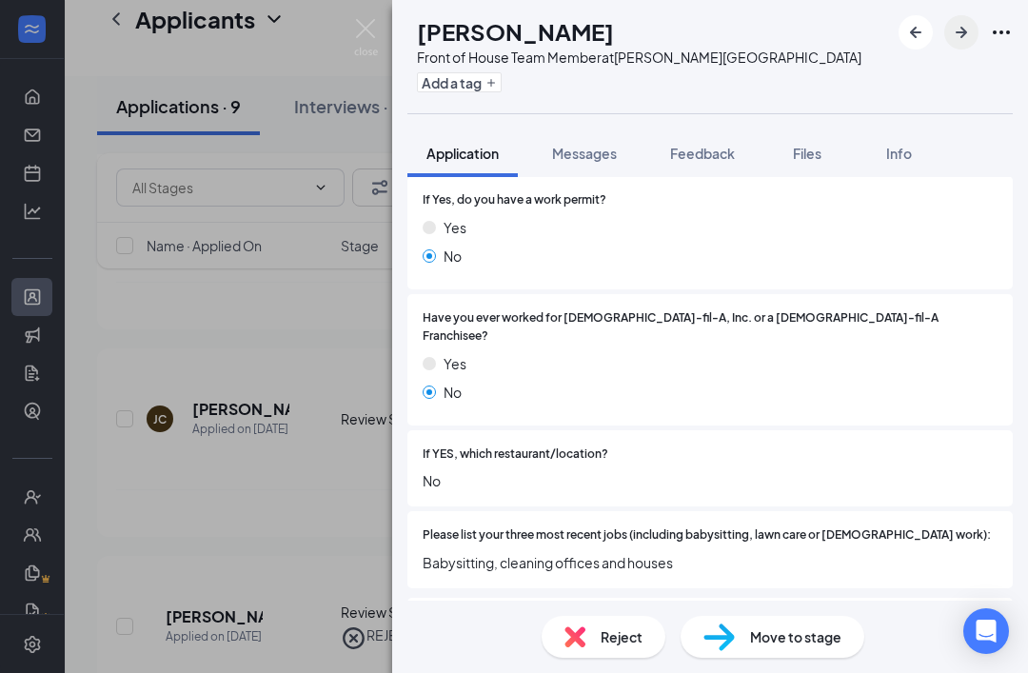
click at [956, 40] on icon "ArrowRight" at bounding box center [961, 32] width 23 height 23
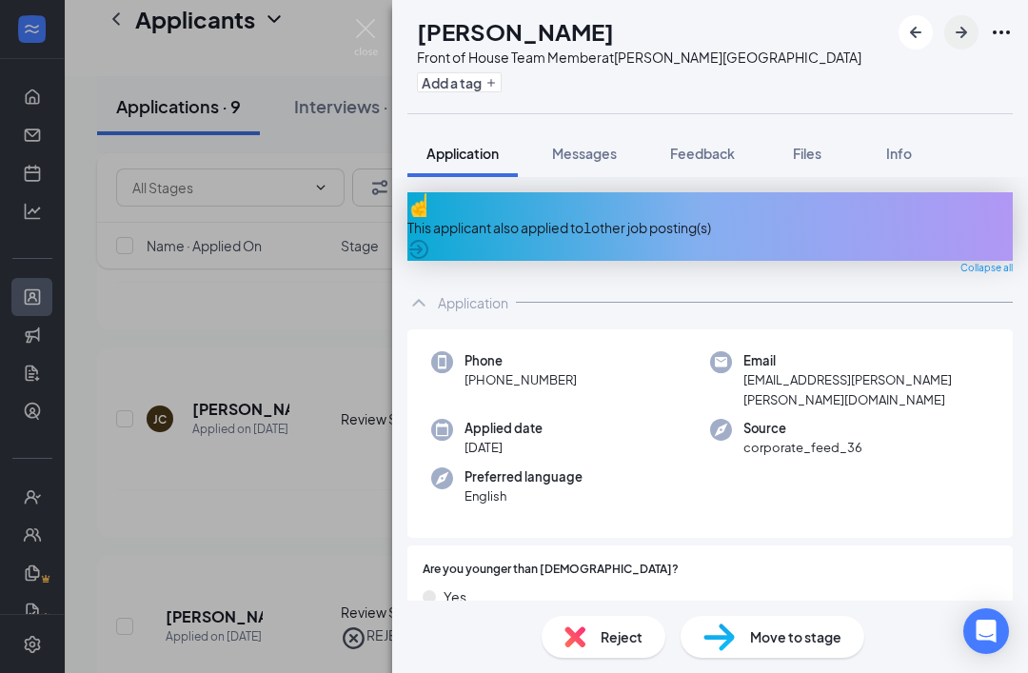
scroll to position [-12, 0]
click at [708, 145] on span "Feedback" at bounding box center [702, 153] width 65 height 17
click at [708, 151] on span "Feedback" at bounding box center [702, 153] width 65 height 17
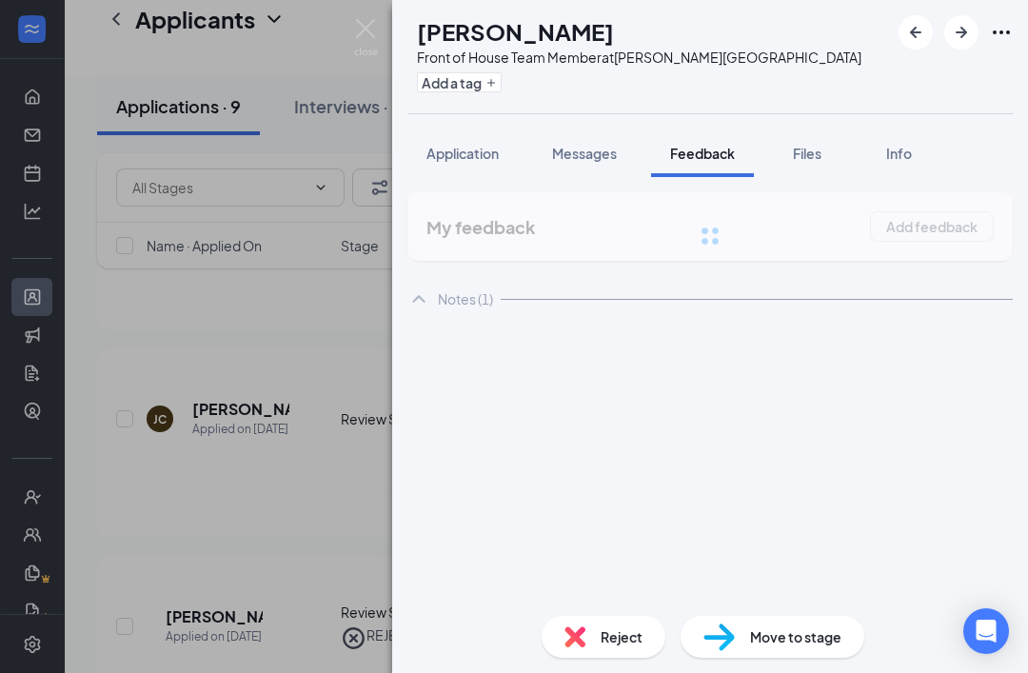
click at [705, 146] on span "Feedback" at bounding box center [702, 153] width 65 height 17
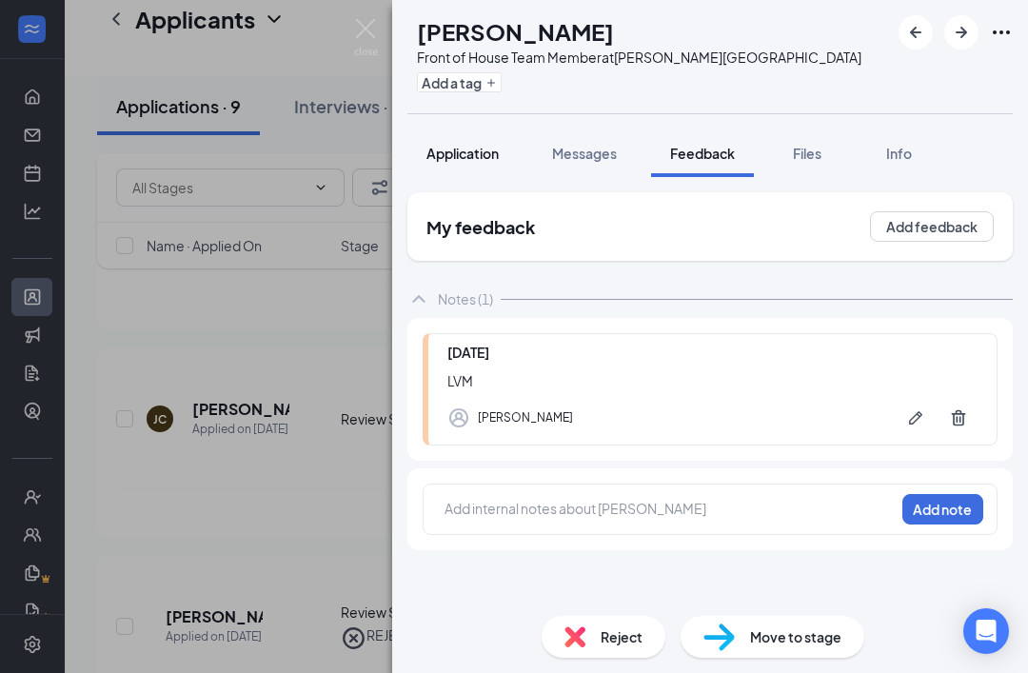
click at [484, 147] on span "Application" at bounding box center [462, 153] width 72 height 17
